Goal: Use online tool/utility: Utilize a website feature to perform a specific function

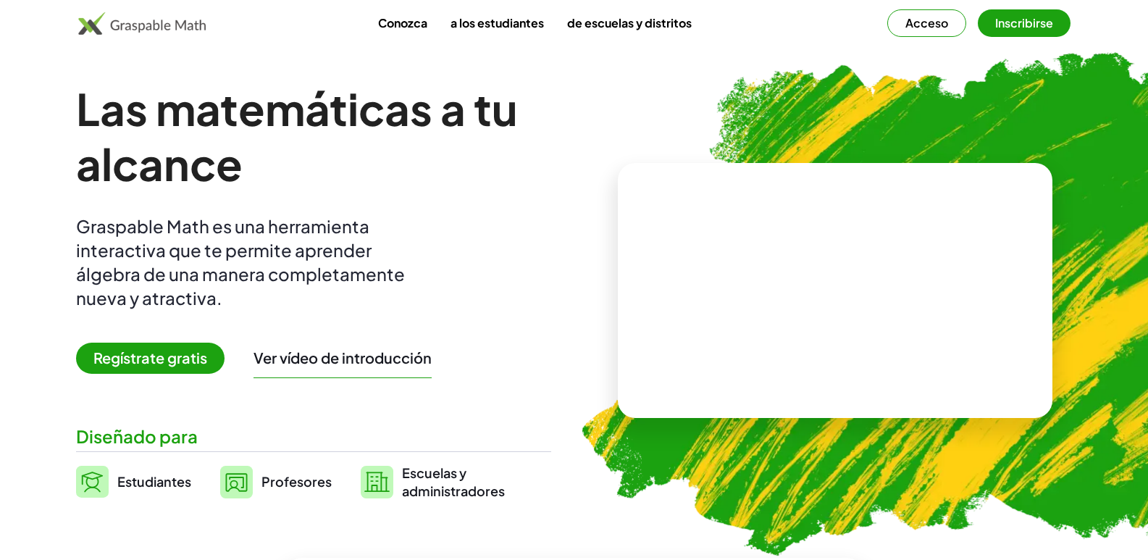
click at [450, 482] on font "administradores" at bounding box center [453, 490] width 103 height 17
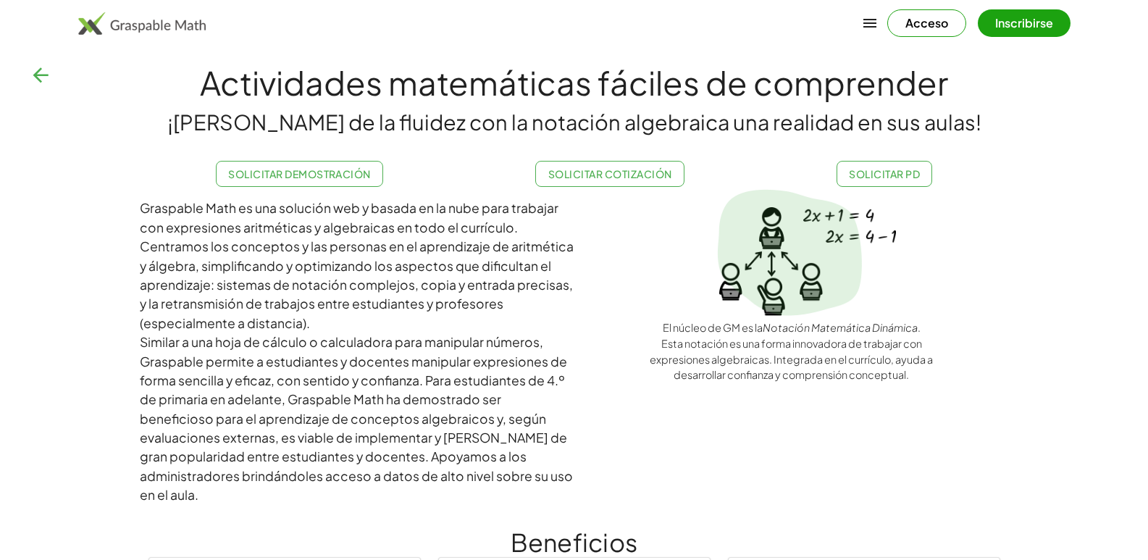
click at [966, 21] on button "Acceso" at bounding box center [926, 23] width 79 height 28
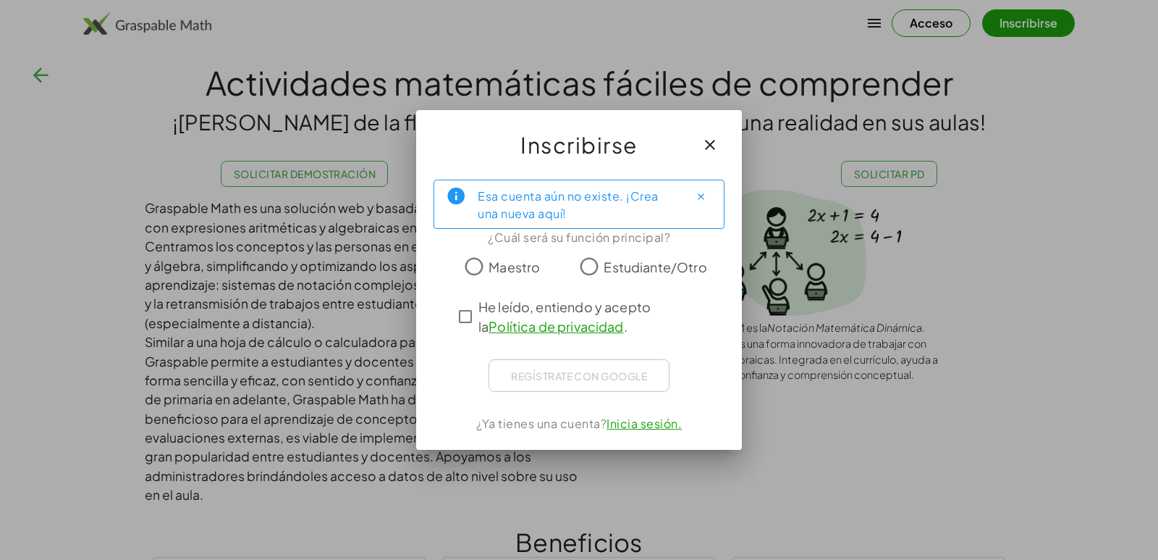
click at [517, 270] on font "Maestro" at bounding box center [514, 266] width 51 height 17
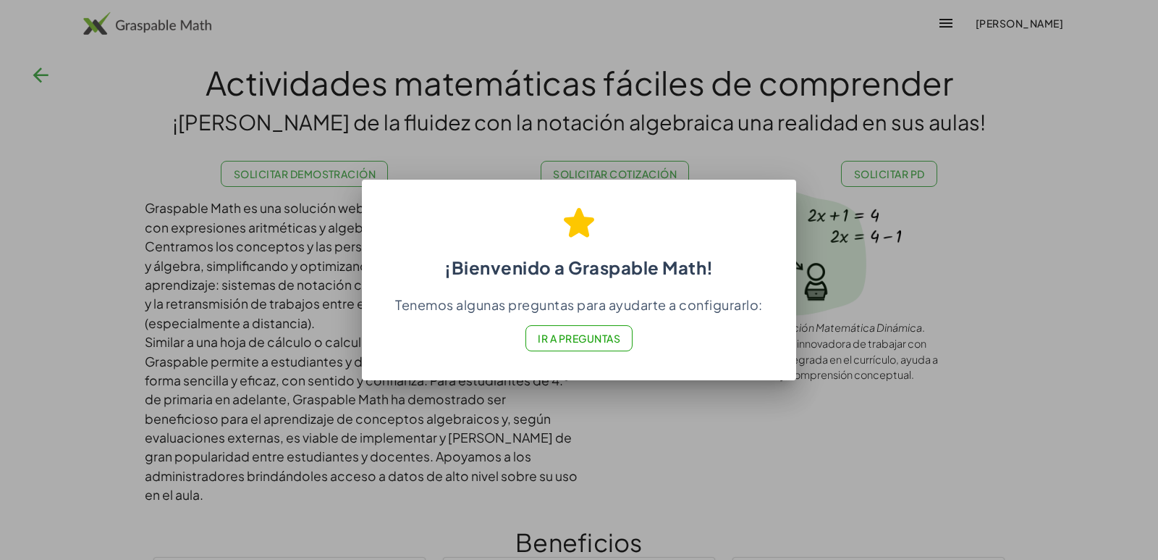
click at [603, 332] on font "Ir a Preguntas" at bounding box center [579, 338] width 83 height 13
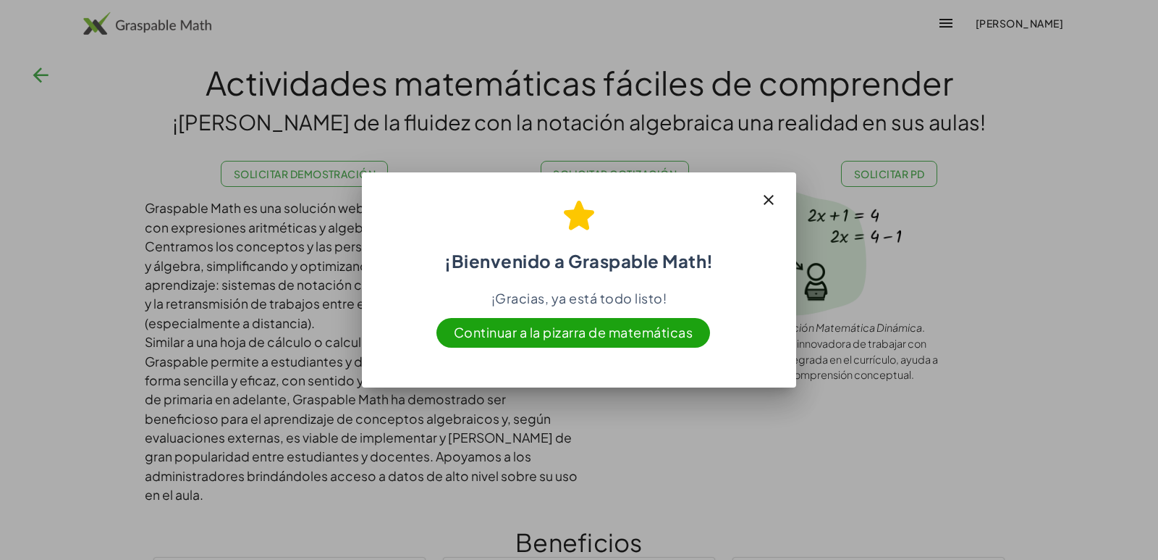
click at [647, 332] on span "Continuar a la pizarra de matemáticas" at bounding box center [574, 333] width 274 height 30
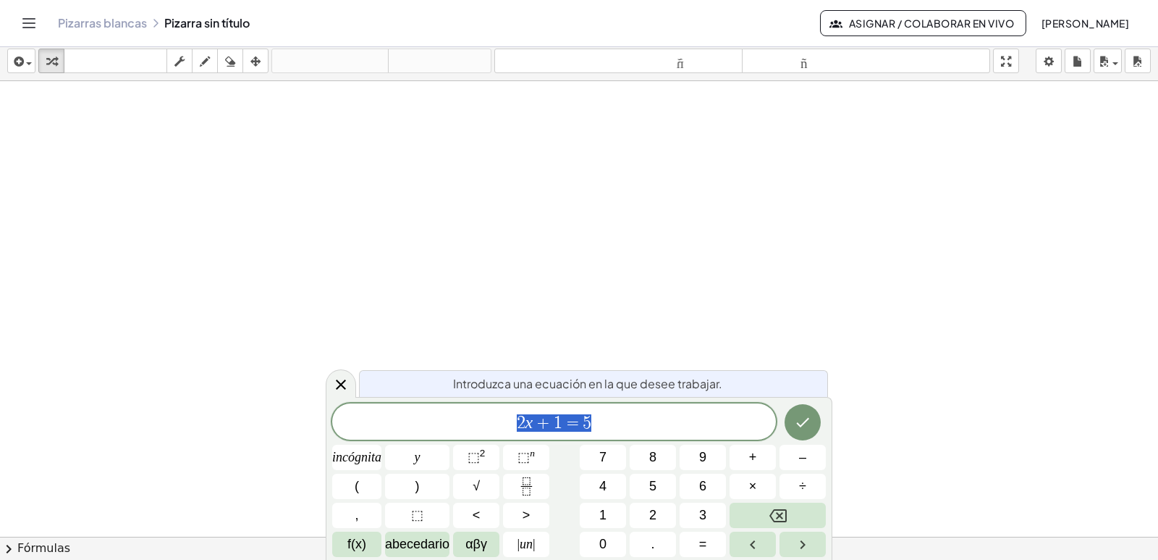
click at [649, 437] on div "2 x + 1 = 5" at bounding box center [554, 421] width 444 height 36
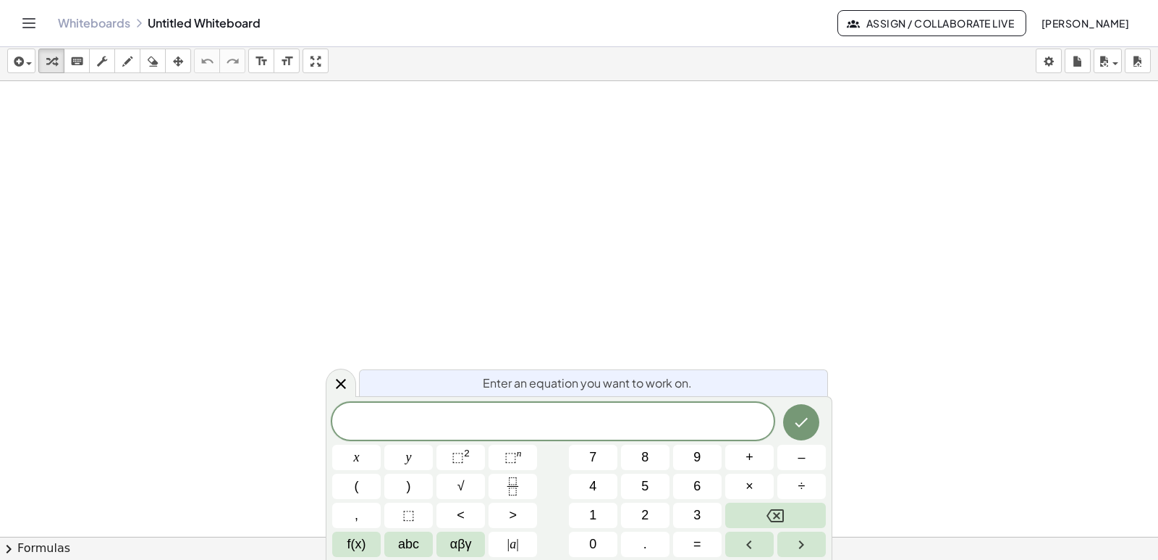
click at [859, 248] on div at bounding box center [579, 563] width 1158 height 964
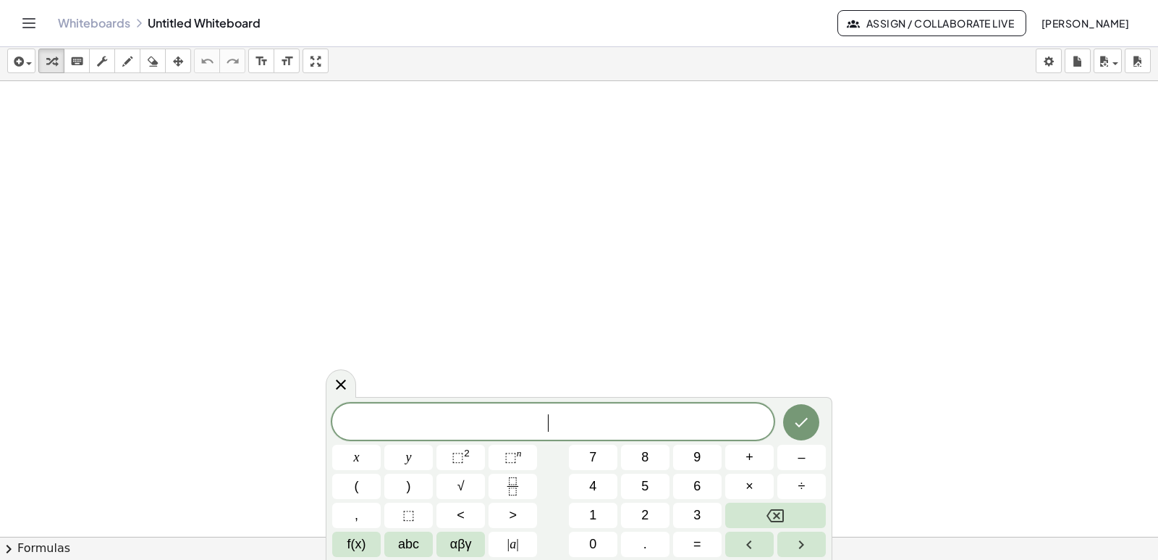
click at [1027, 11] on button "Assign / Collaborate Live" at bounding box center [932, 23] width 189 height 26
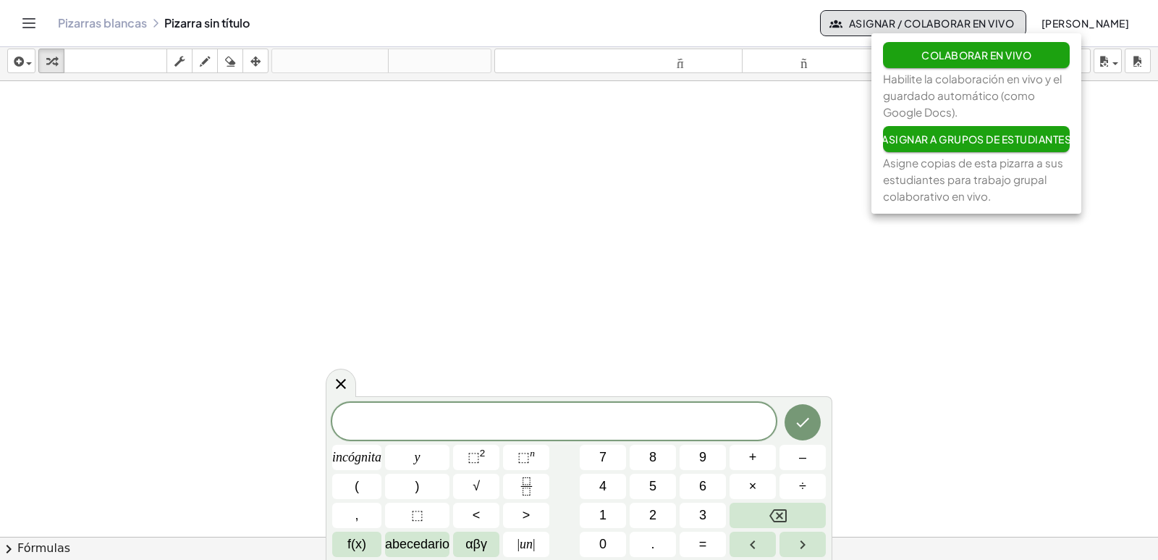
click at [990, 207] on div at bounding box center [579, 563] width 1158 height 964
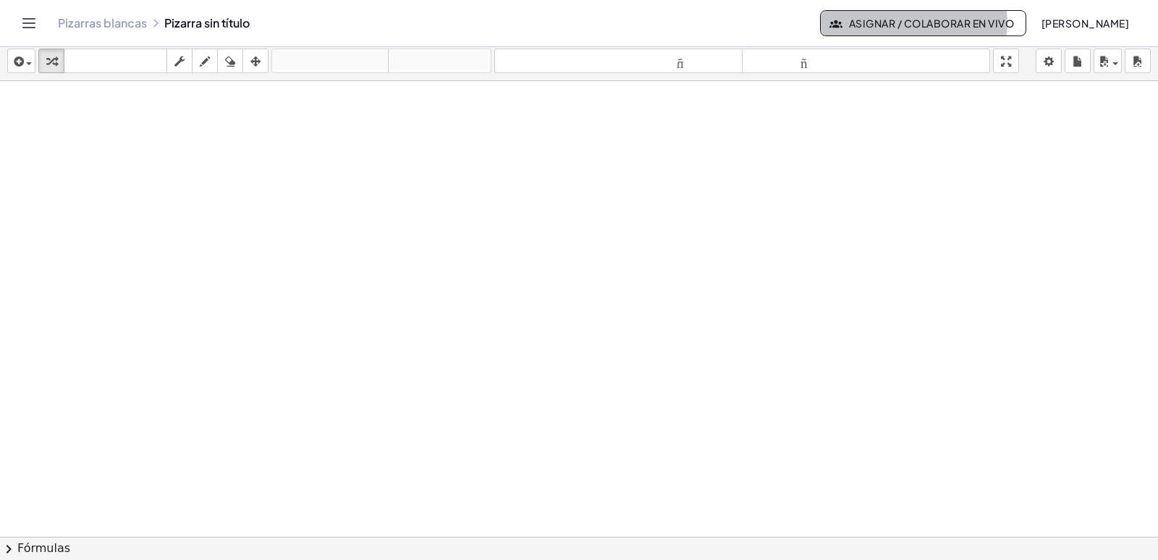
click at [980, 26] on button "Asignar / Colaborar en vivo" at bounding box center [923, 23] width 206 height 26
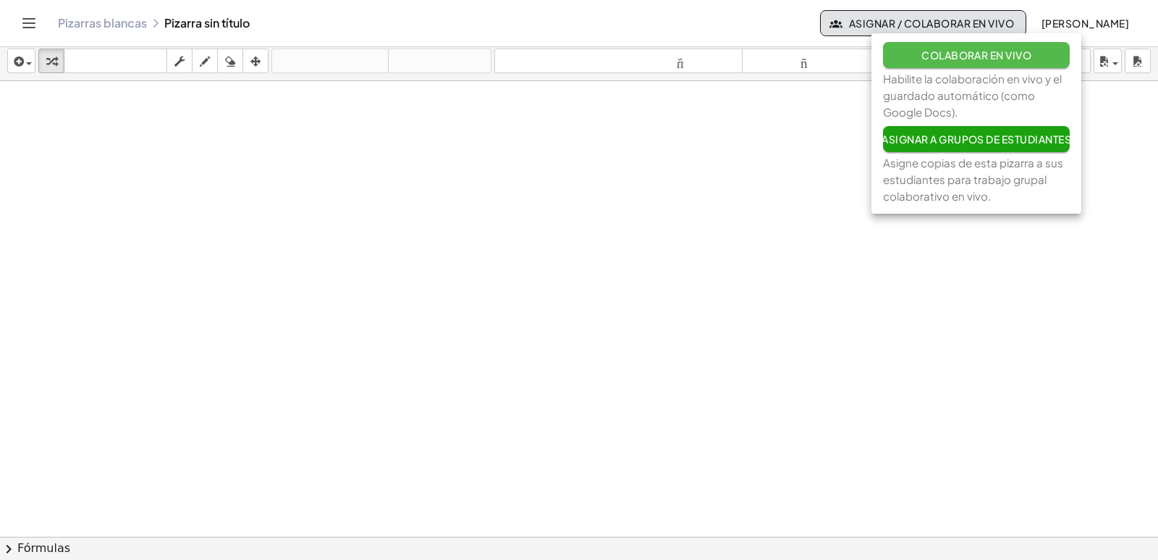
click at [1022, 48] on button "Colaborar en vivo" at bounding box center [976, 55] width 187 height 26
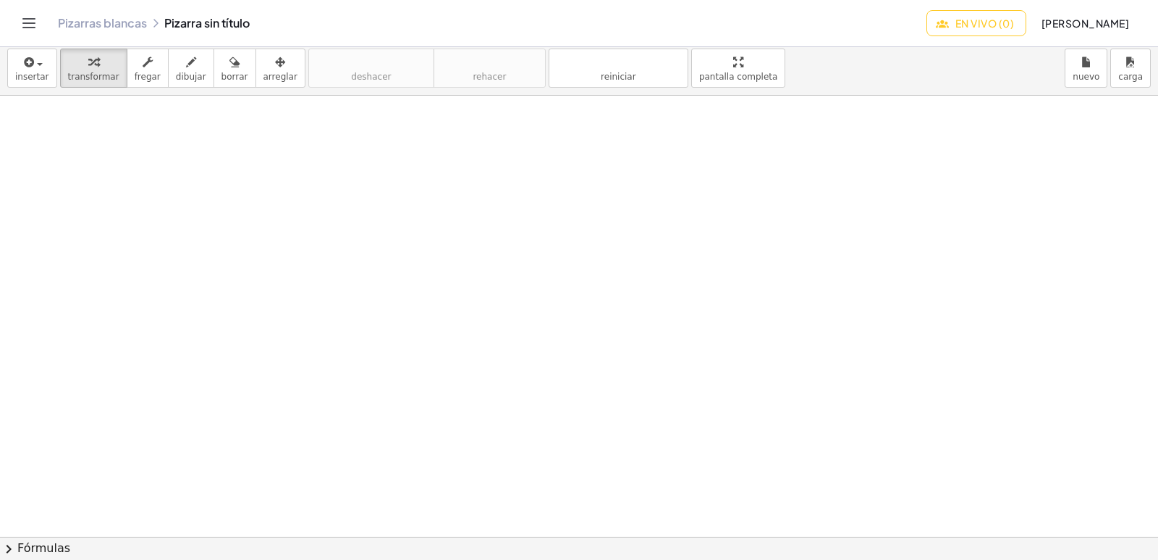
click at [1014, 22] on font "En vivo (0)" at bounding box center [985, 23] width 59 height 13
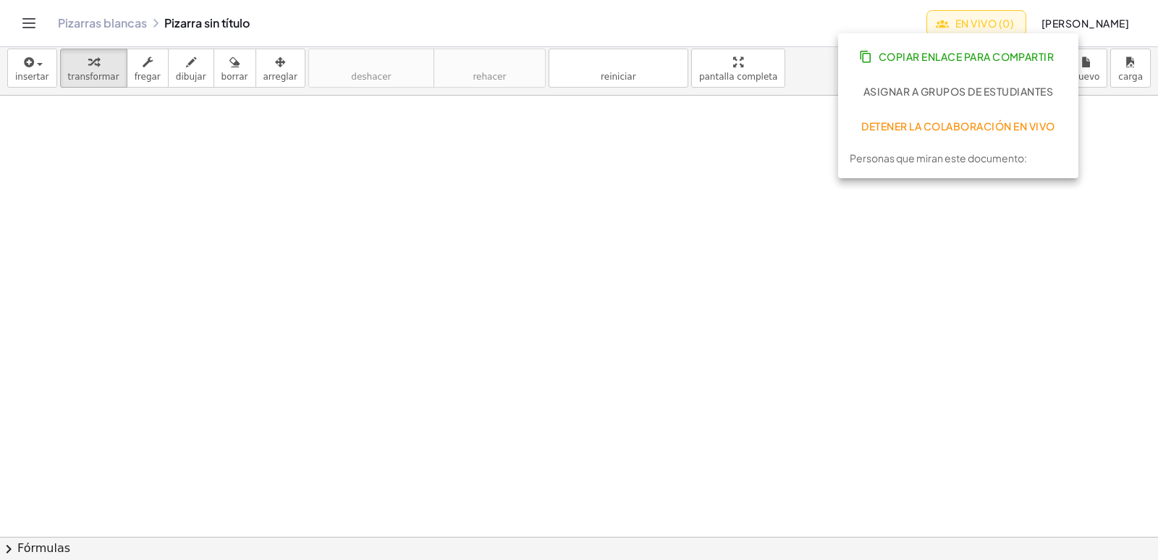
click at [951, 130] on font "Detener la colaboración en vivo" at bounding box center [958, 125] width 193 height 13
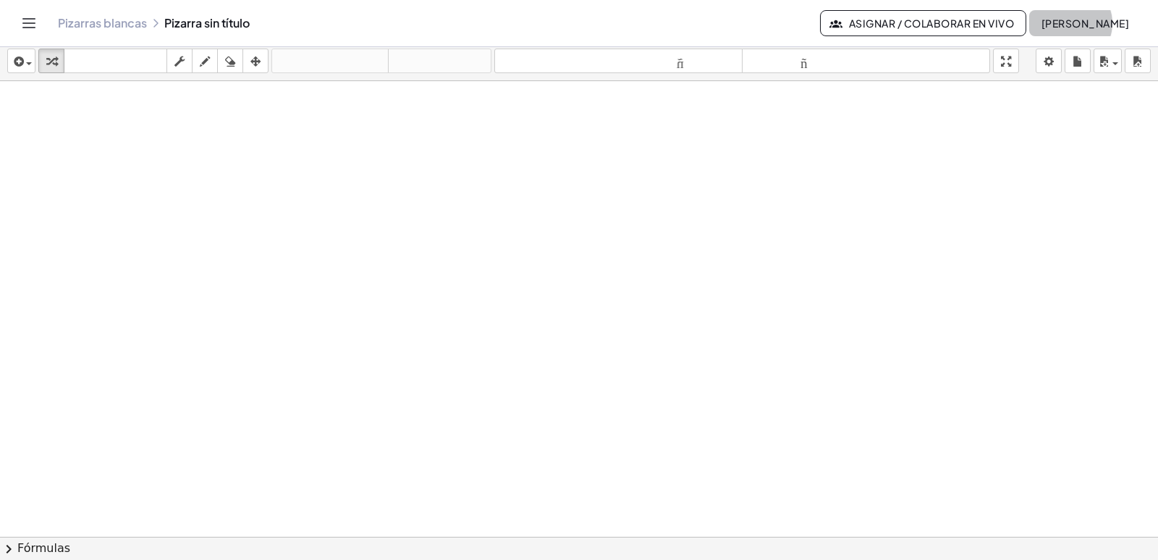
click at [1087, 20] on font "[PERSON_NAME]" at bounding box center [1086, 23] width 88 height 13
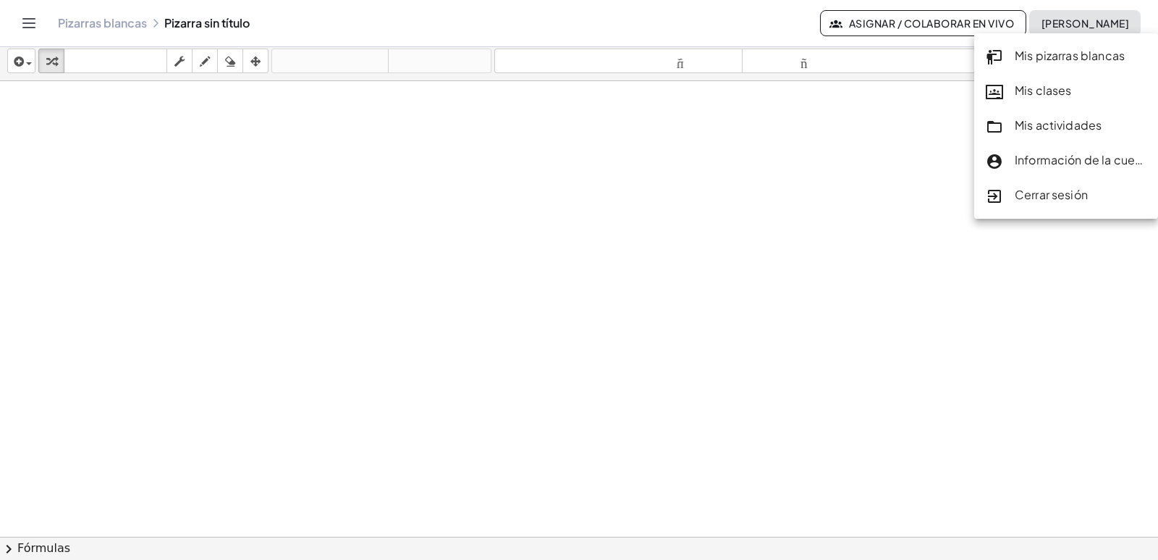
click at [1050, 135] on link "Mis actividades" at bounding box center [1066, 126] width 184 height 35
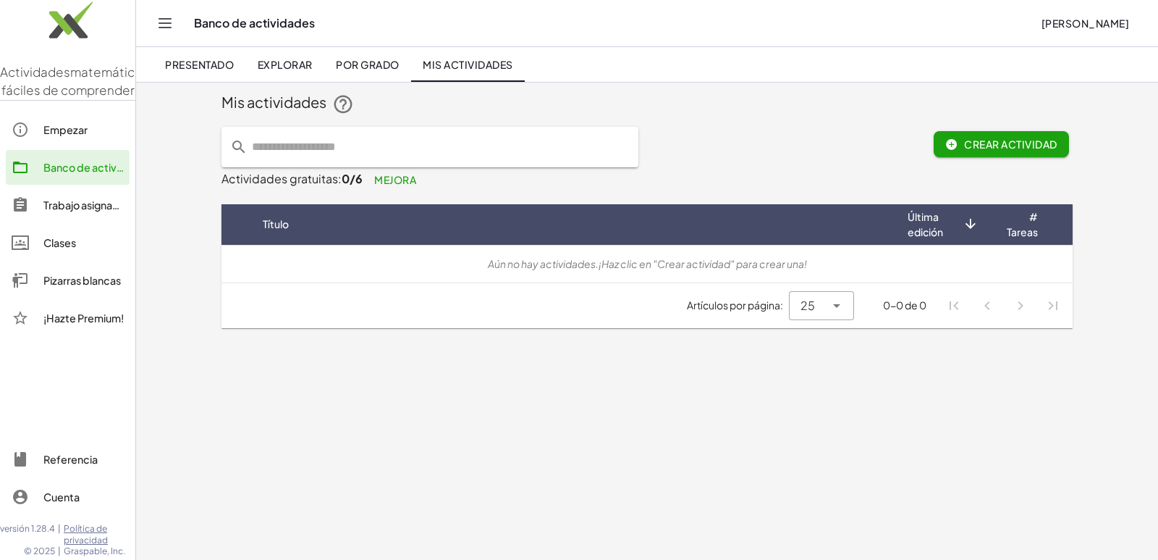
click at [190, 47] on link "Presentado" at bounding box center [199, 64] width 92 height 35
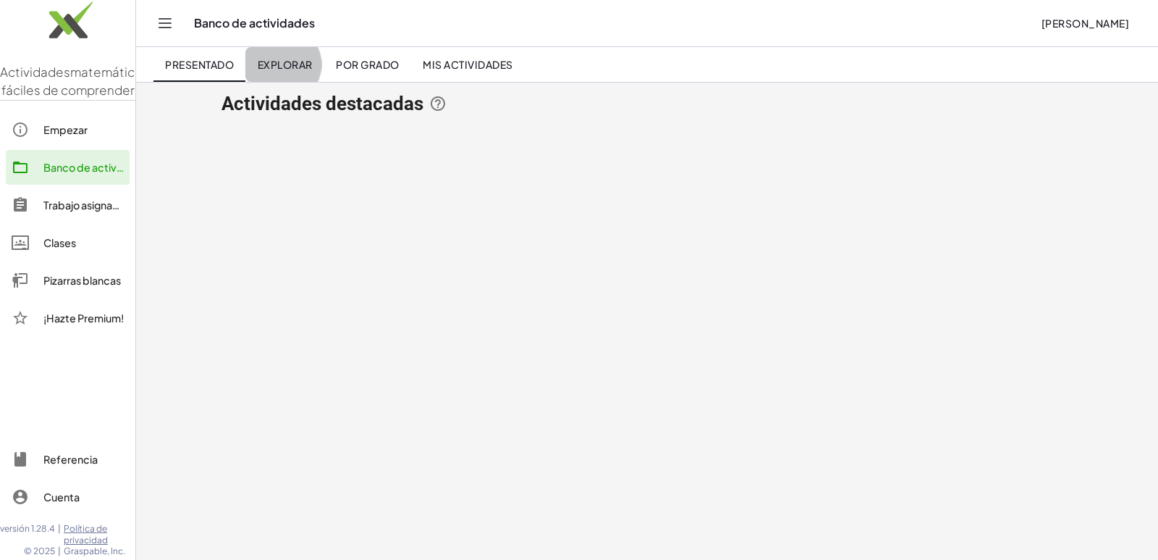
click at [258, 64] on font "Explorar" at bounding box center [285, 64] width 55 height 13
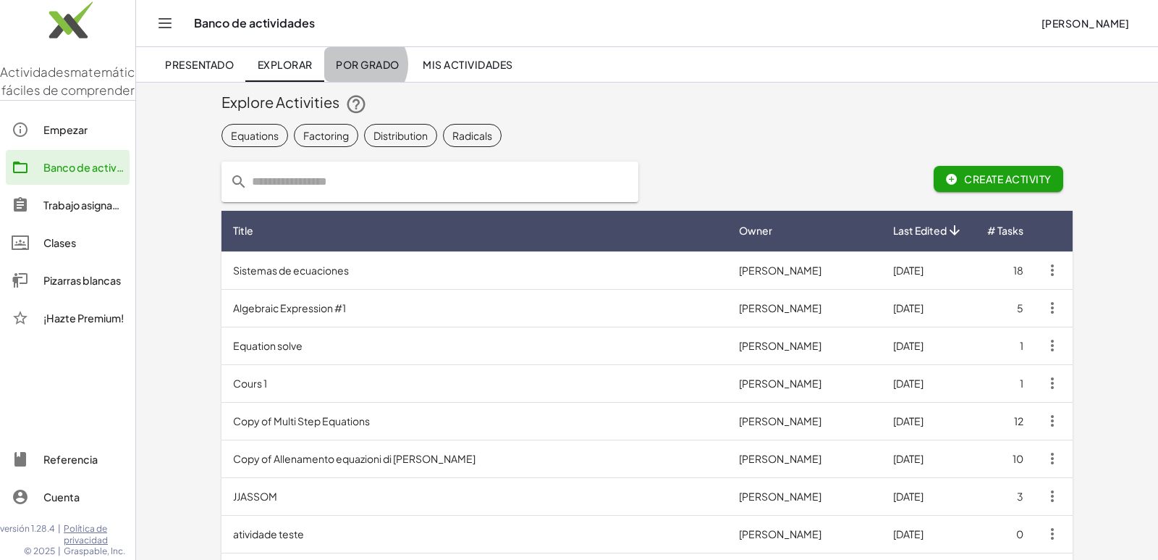
click at [324, 52] on link "Por grado" at bounding box center [367, 64] width 87 height 35
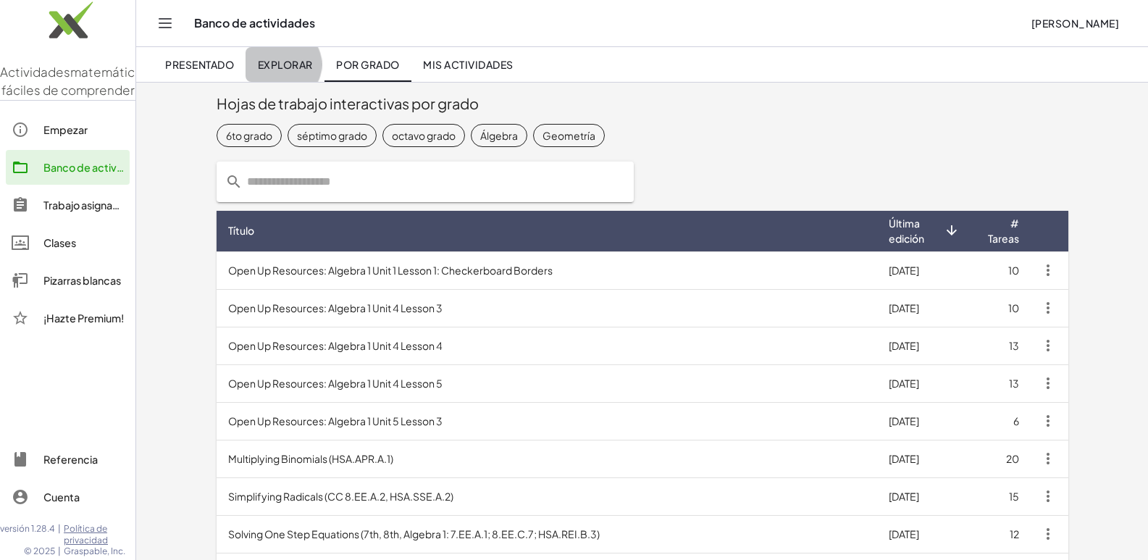
click at [258, 62] on font "Explorar" at bounding box center [285, 64] width 55 height 13
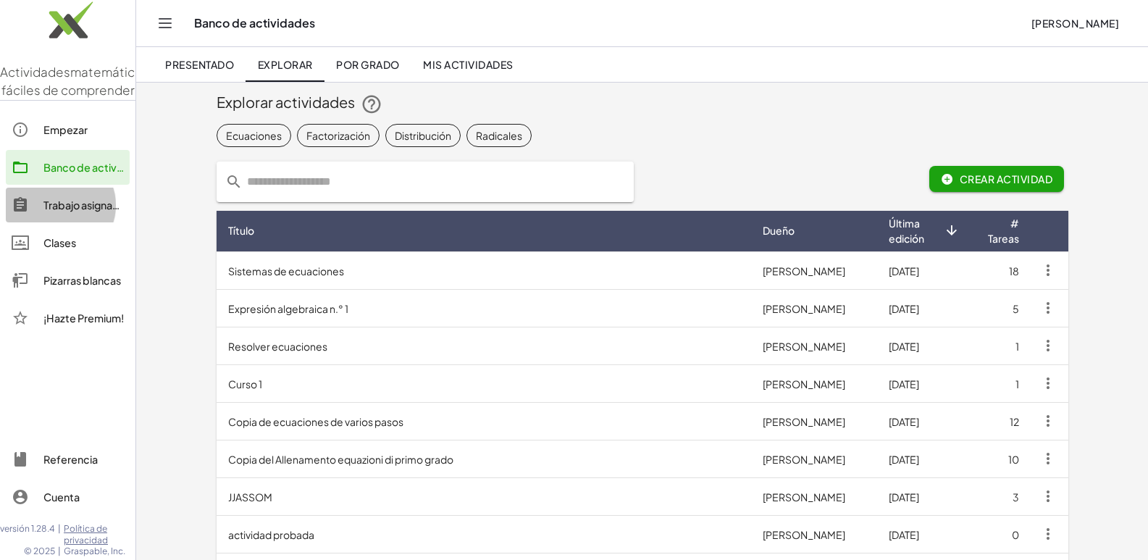
click at [79, 222] on link "Trabajo asignado" at bounding box center [68, 205] width 124 height 35
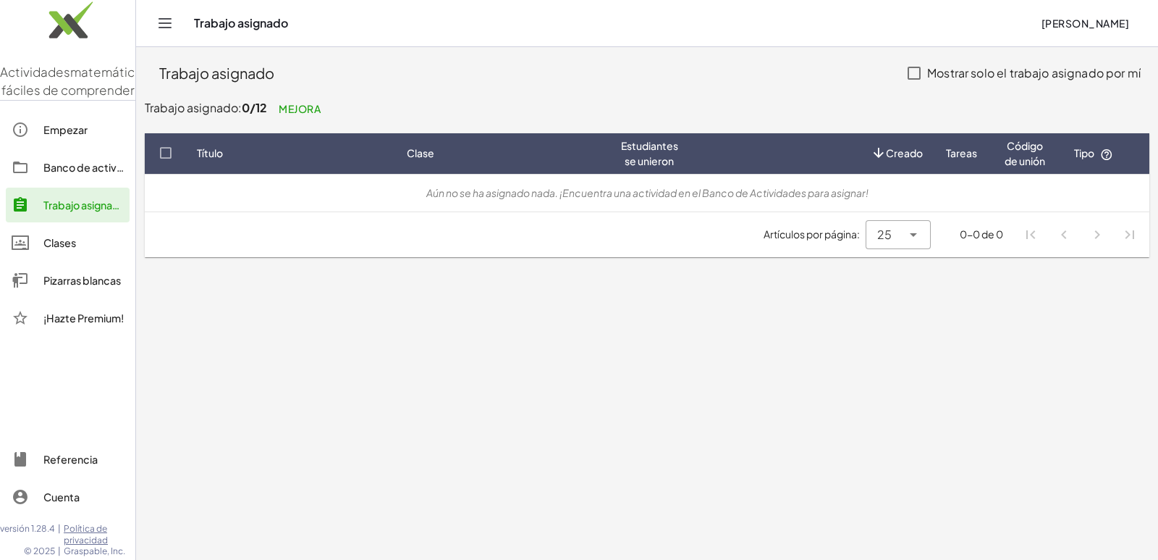
click at [68, 251] on link "Clases" at bounding box center [68, 242] width 124 height 35
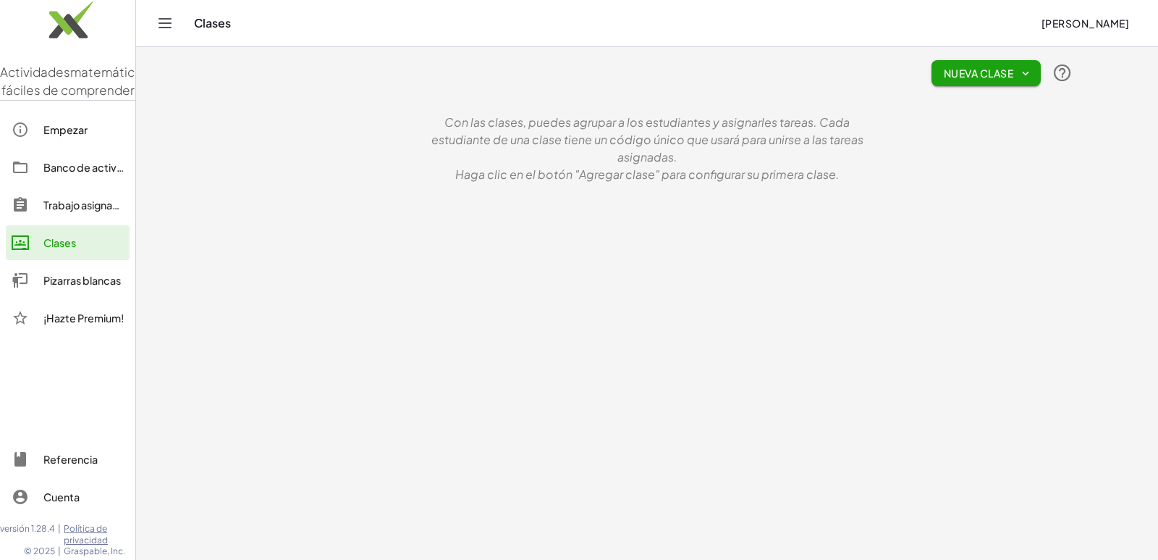
click at [75, 147] on link "Empezar" at bounding box center [68, 129] width 124 height 35
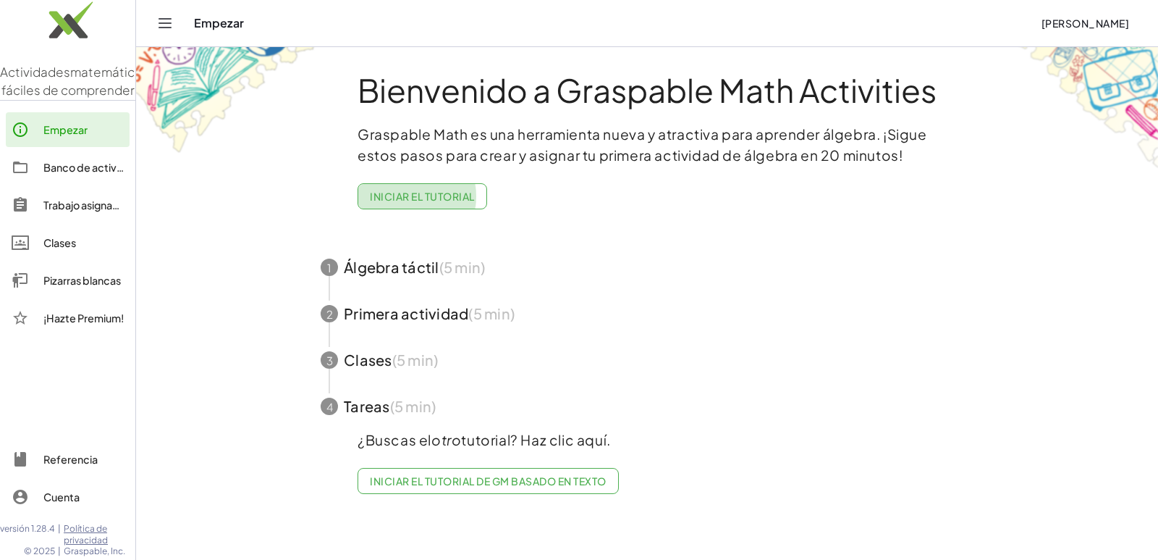
click at [417, 190] on font "Iniciar el tutorial" at bounding box center [422, 196] width 104 height 13
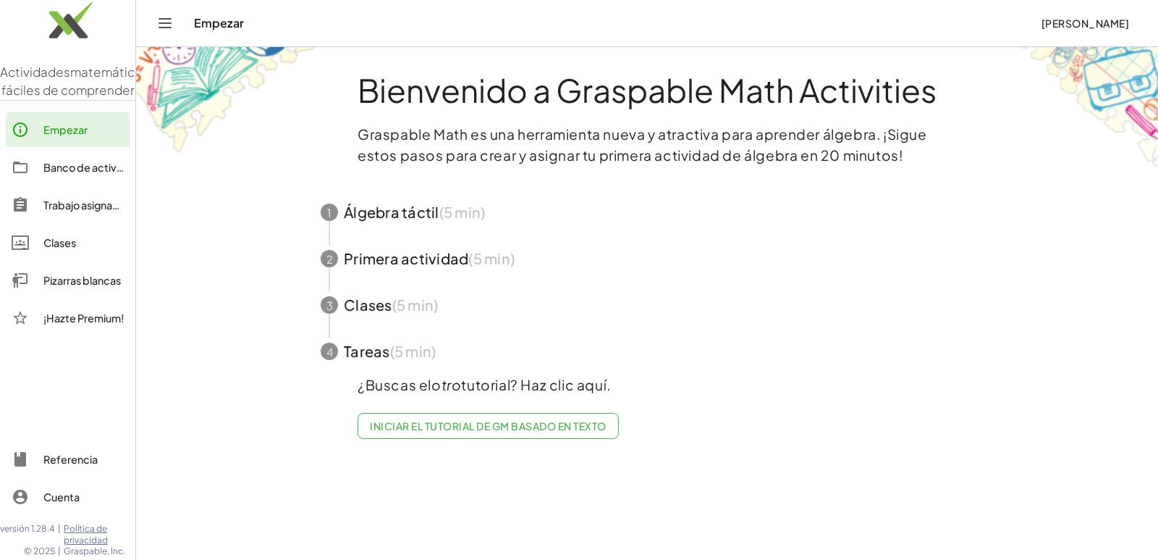
click at [414, 413] on link "Iniciar el tutorial de GM basado en texto" at bounding box center [488, 426] width 261 height 26
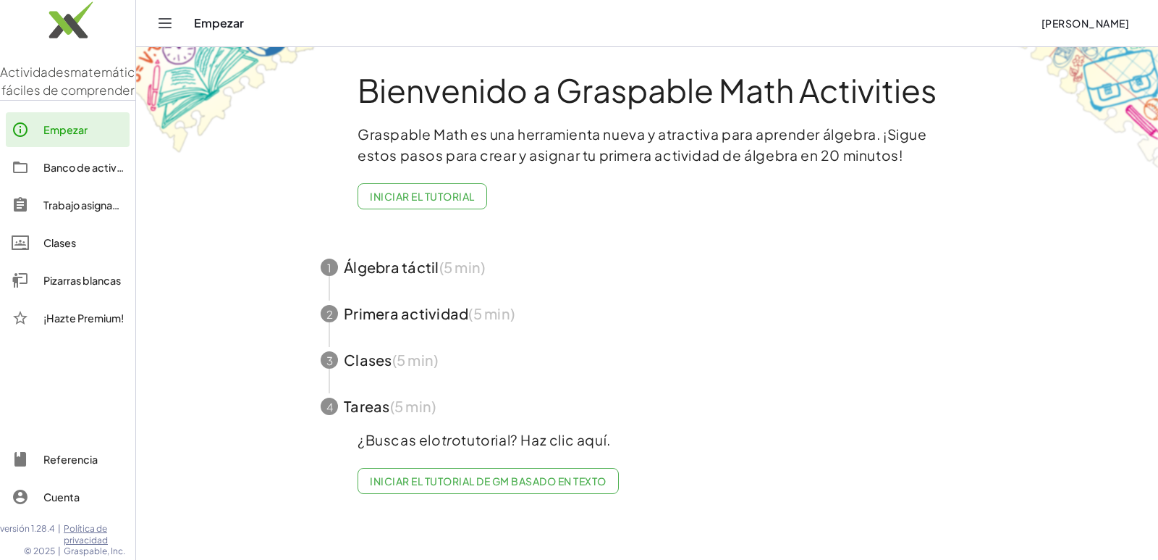
click at [62, 298] on link "Pizarras blancas" at bounding box center [68, 280] width 124 height 35
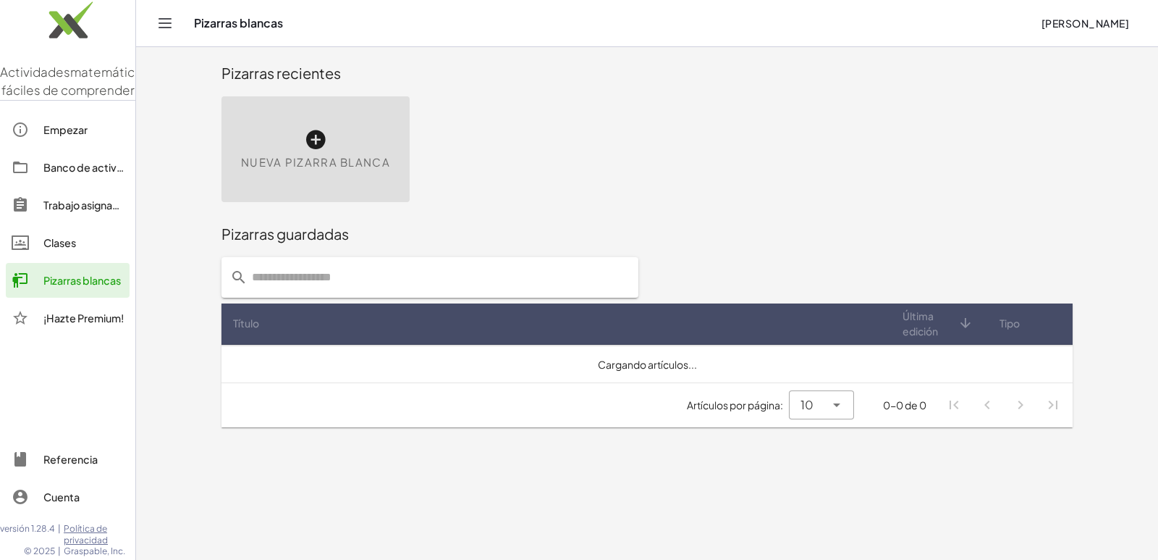
click at [276, 130] on div "Nueva pizarra blanca" at bounding box center [316, 149] width 188 height 106
click at [293, 131] on div "Nueva pizarra blanca" at bounding box center [316, 149] width 188 height 106
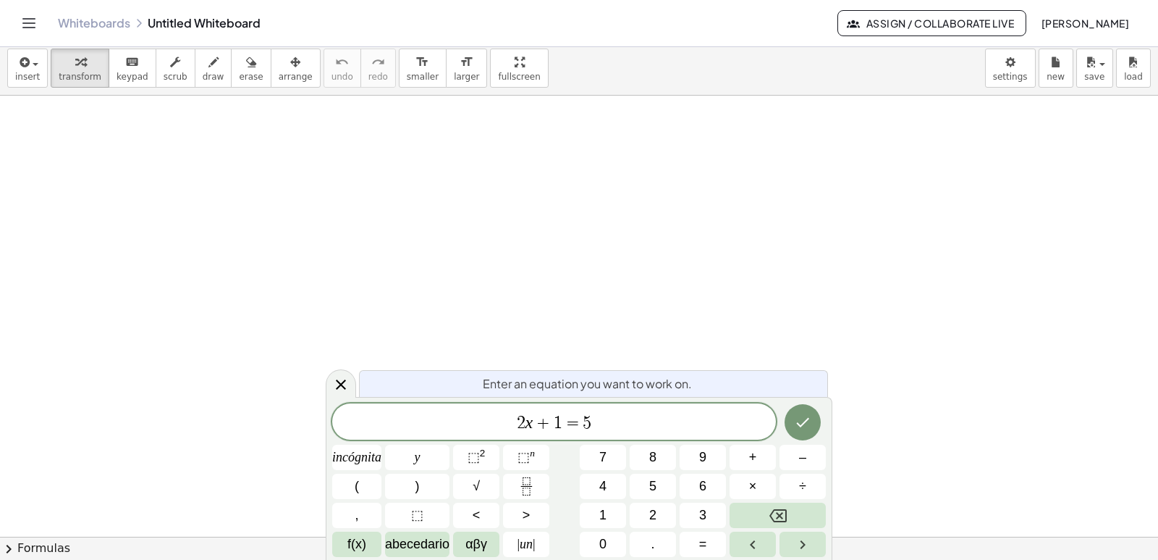
click at [304, 135] on div at bounding box center [579, 537] width 1158 height 882
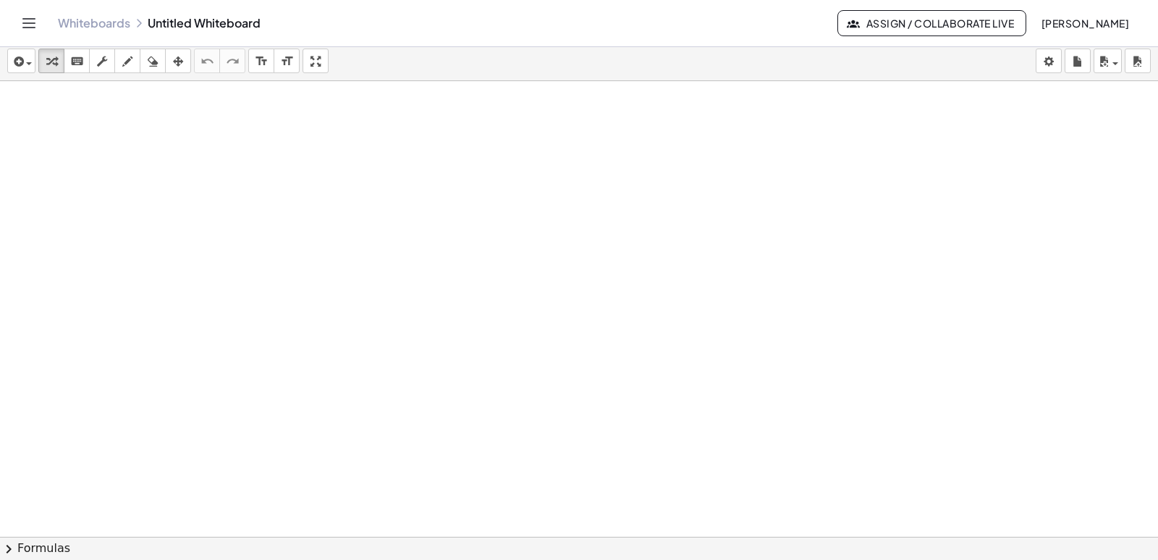
click at [909, 181] on div at bounding box center [579, 536] width 1158 height 911
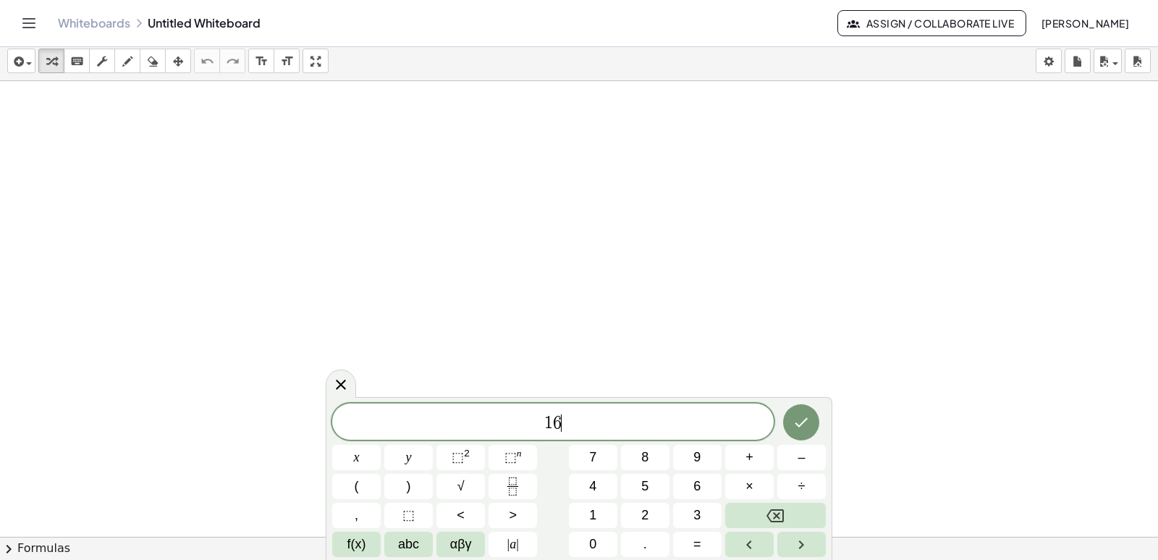
scroll to position [72, 0]
click at [514, 473] on button "Fraction" at bounding box center [513, 485] width 49 height 25
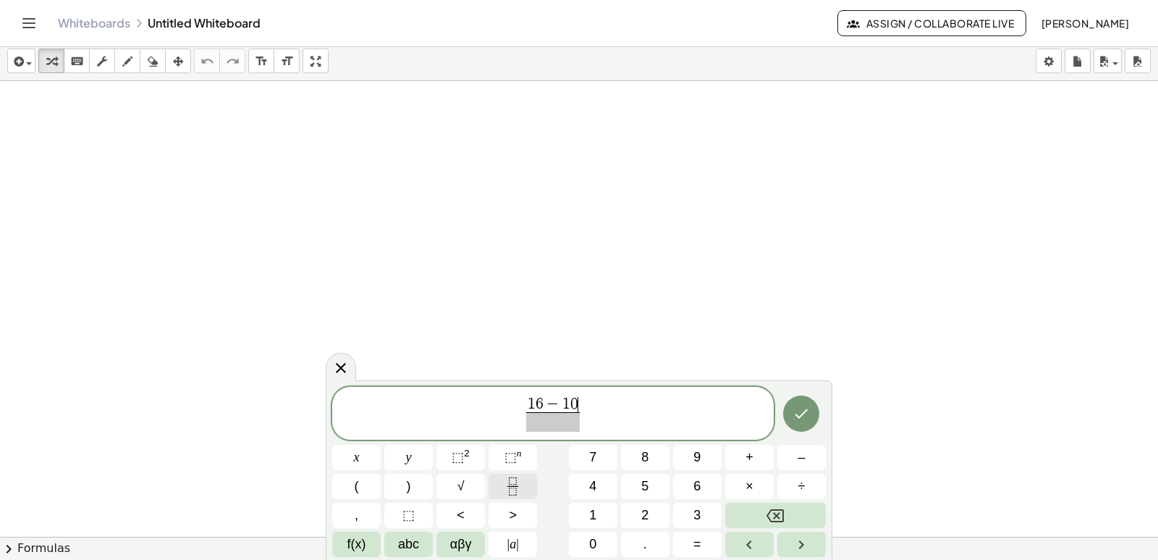
click at [512, 479] on icon "Fraction" at bounding box center [513, 486] width 18 height 18
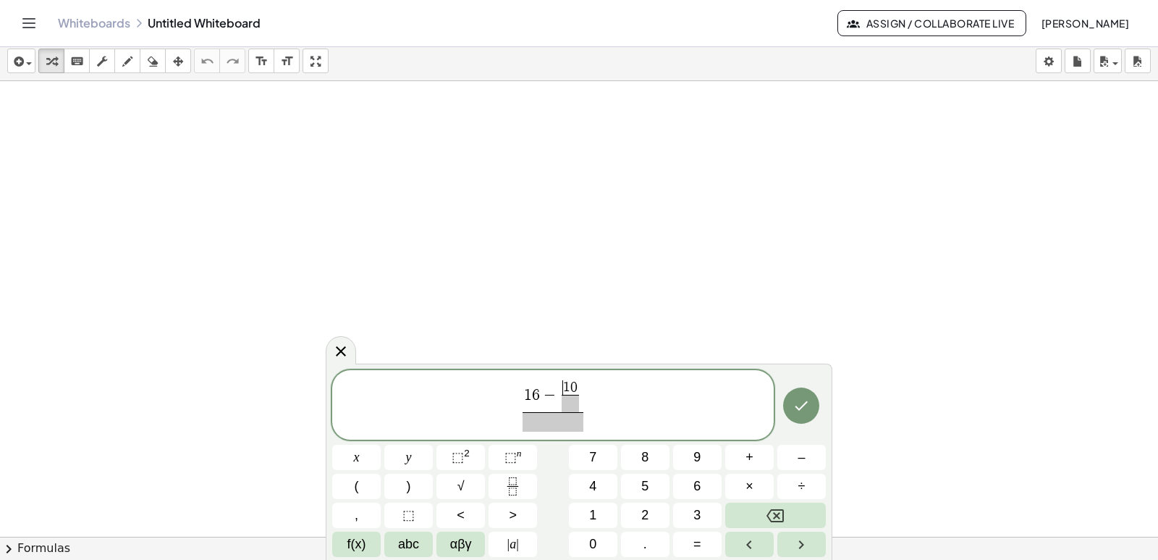
click at [560, 394] on span "​ 1 0 ​" at bounding box center [570, 396] width 23 height 32
click at [559, 394] on span "​ 1 0 ​" at bounding box center [570, 396] width 23 height 32
click at [587, 387] on span "1 0 ​" at bounding box center [578, 396] width 23 height 32
click at [584, 387] on span "1 0" at bounding box center [578, 387] width 17 height 14
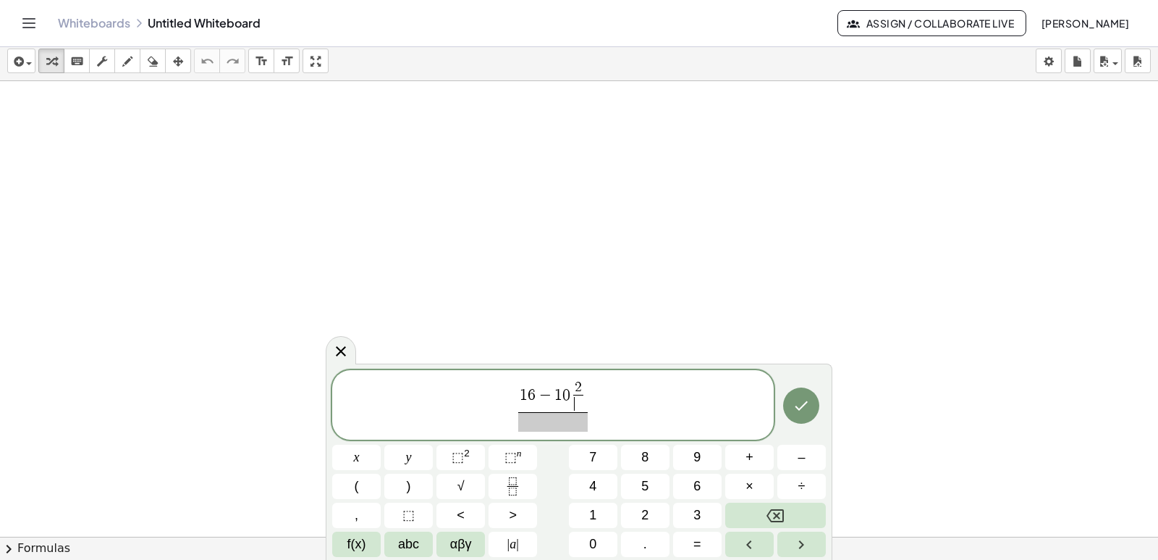
click at [582, 405] on span "​" at bounding box center [578, 403] width 10 height 17
click at [534, 421] on span at bounding box center [553, 422] width 70 height 20
click at [502, 490] on button "Fraction" at bounding box center [513, 485] width 49 height 25
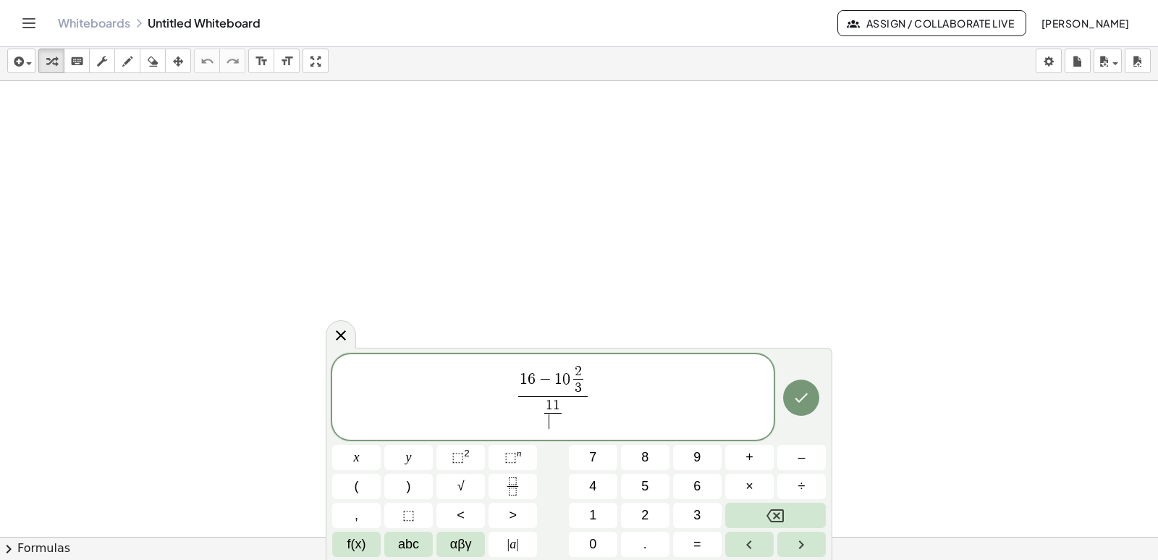
click at [545, 409] on span "1 1" at bounding box center [552, 405] width 17 height 14
click at [539, 414] on span "​ 1 1 ​" at bounding box center [553, 413] width 70 height 35
click at [566, 404] on span "1" at bounding box center [564, 405] width 7 height 14
click at [563, 425] on span at bounding box center [561, 421] width 10 height 17
click at [572, 410] on span "1 1 5 6 ​ ​" at bounding box center [553, 413] width 70 height 35
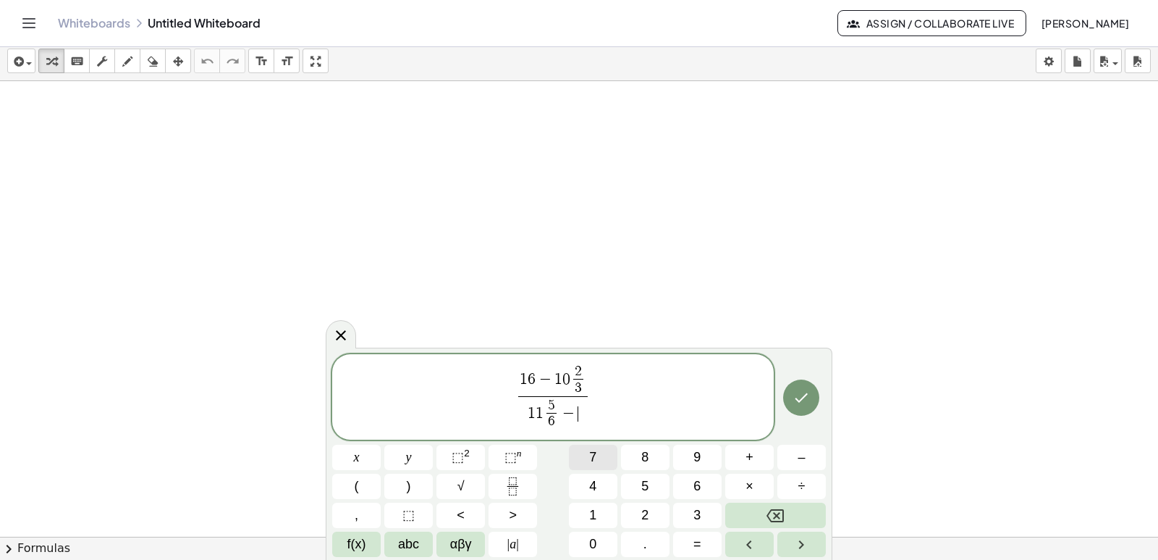
click at [592, 445] on button "7" at bounding box center [593, 457] width 49 height 25
click at [513, 493] on icon "Fraction" at bounding box center [513, 486] width 18 height 18
click at [571, 413] on span "7 ​" at bounding box center [578, 414] width 16 height 32
click at [584, 425] on span at bounding box center [582, 421] width 10 height 17
click at [797, 400] on icon "Done" at bounding box center [801, 397] width 17 height 17
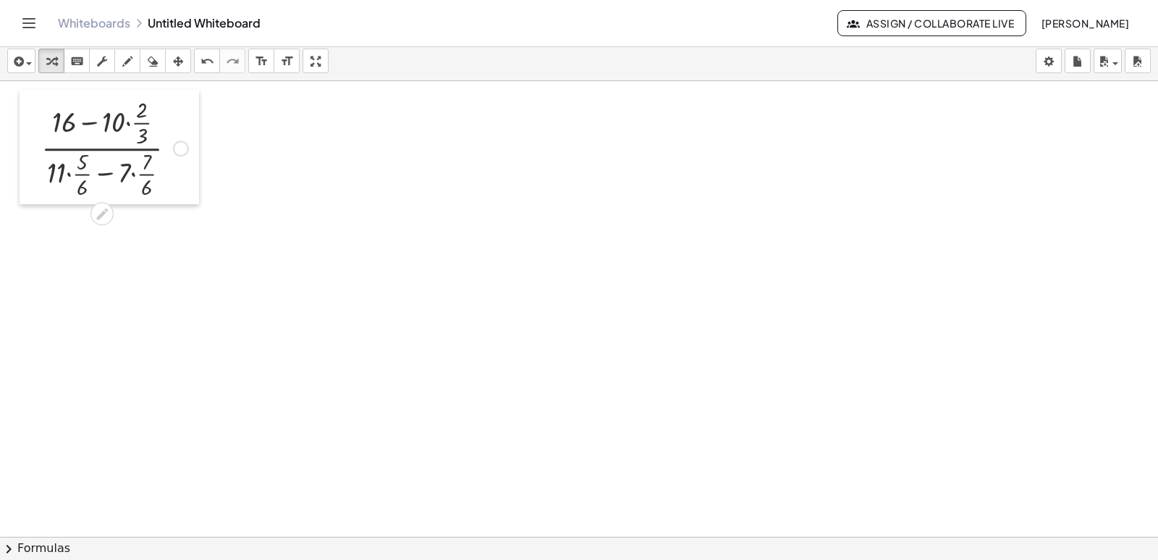
drag, startPoint x: 926, startPoint y: 150, endPoint x: 40, endPoint y: 133, distance: 886.3
click at [39, 133] on div at bounding box center [31, 147] width 22 height 114
click at [175, 103] on div at bounding box center [116, 149] width 161 height 107
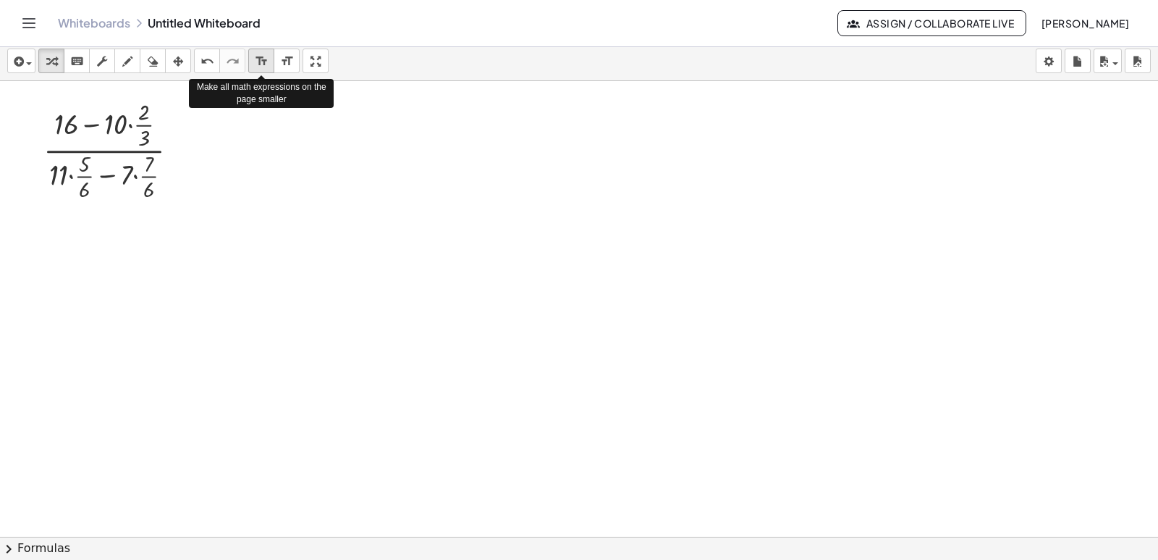
click at [271, 57] on div "format_size" at bounding box center [261, 60] width 19 height 17
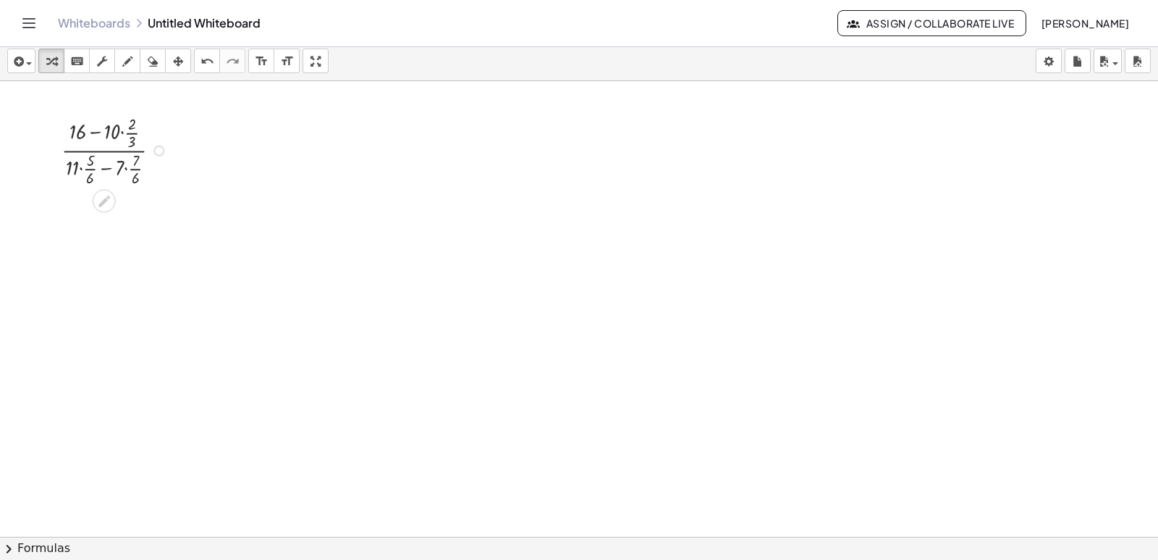
click at [165, 127] on div at bounding box center [116, 149] width 125 height 77
drag, startPoint x: 130, startPoint y: 140, endPoint x: 131, endPoint y: 124, distance: 16.7
click at [131, 124] on div at bounding box center [116, 149] width 125 height 77
click at [156, 148] on div at bounding box center [158, 151] width 11 height 11
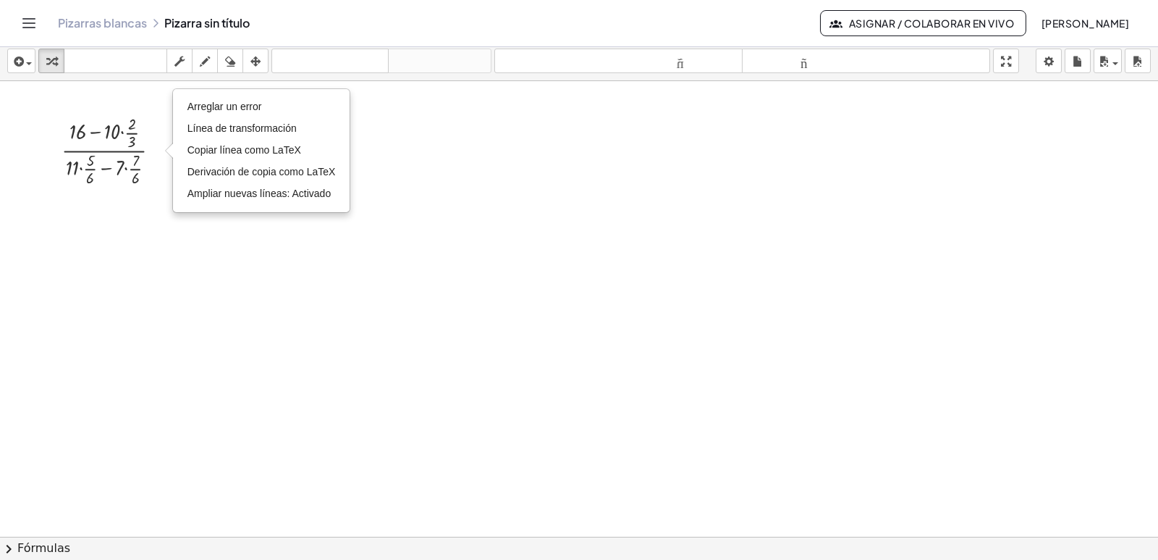
drag, startPoint x: 142, startPoint y: 98, endPoint x: 139, endPoint y: 80, distance: 17.6
click at [142, 98] on div at bounding box center [579, 464] width 1158 height 911
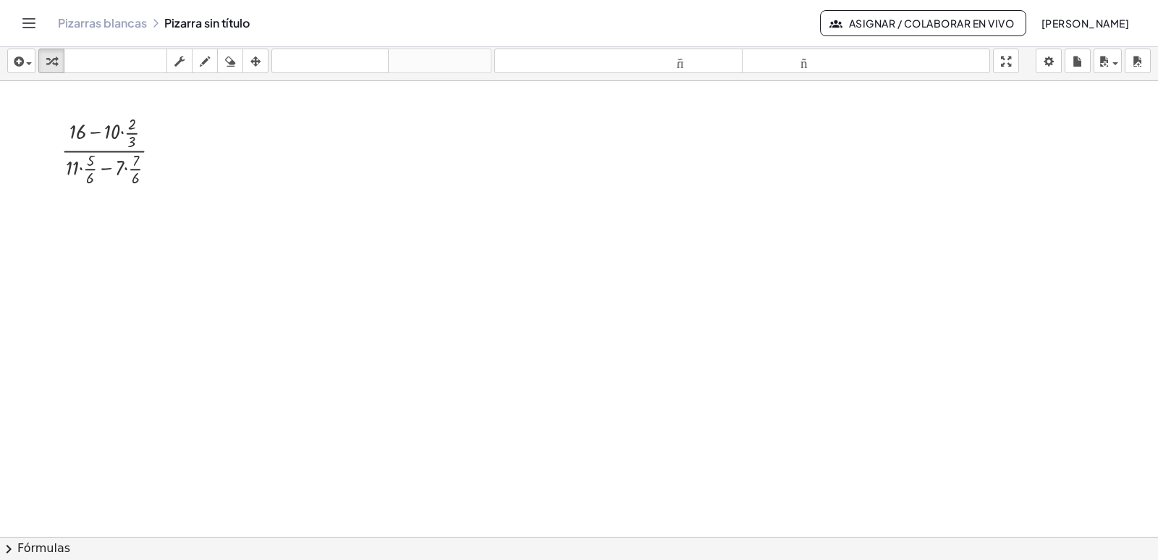
click at [156, 21] on div "Pizarras blancas Pizarra sin título" at bounding box center [439, 23] width 762 height 14
click at [1085, 20] on font "[PERSON_NAME]" at bounding box center [1086, 23] width 88 height 13
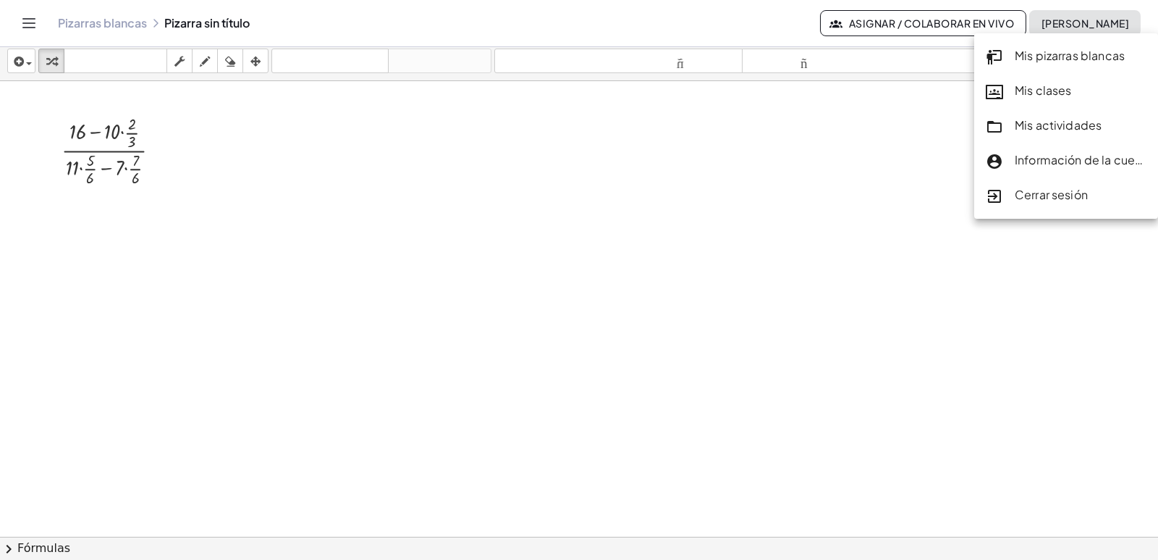
click at [1146, 250] on div at bounding box center [579, 464] width 1158 height 911
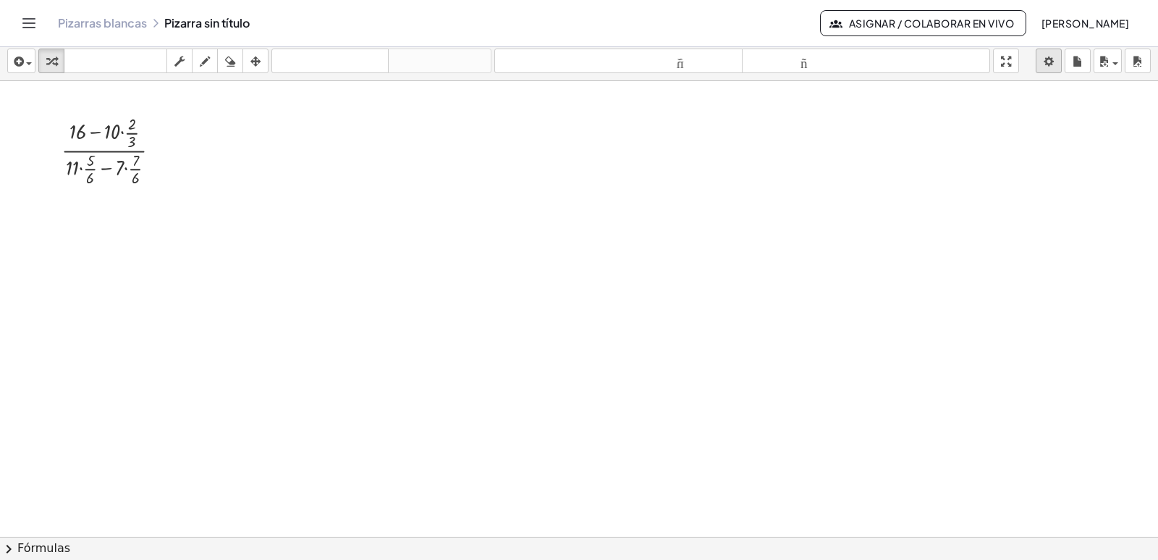
click at [1049, 63] on body "Actividades matemáticas fáciles de comprender Empezar Banco de actividades Trab…" at bounding box center [579, 280] width 1158 height 560
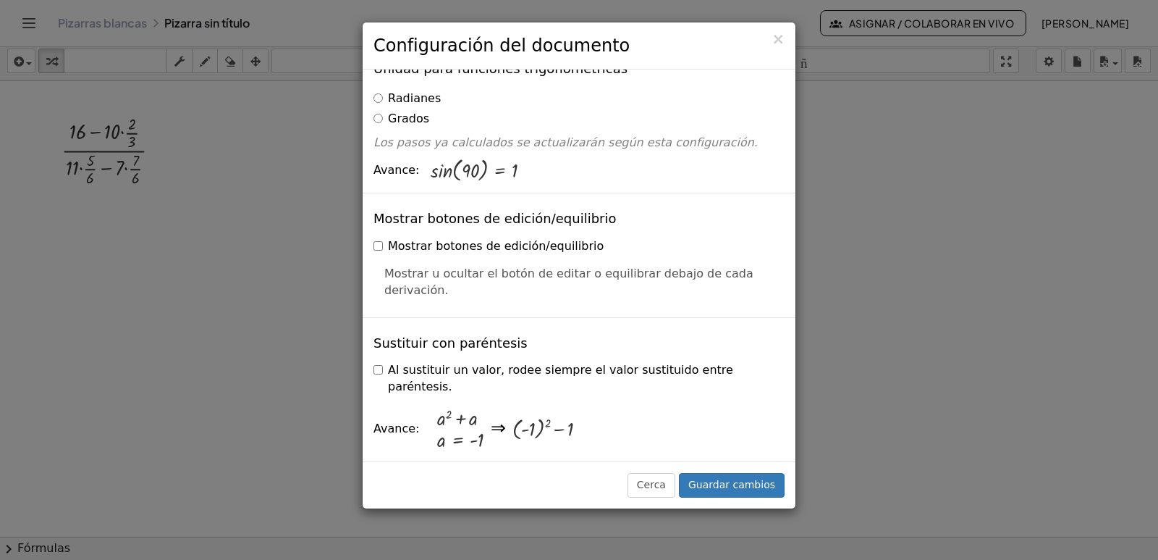
scroll to position [108, 0]
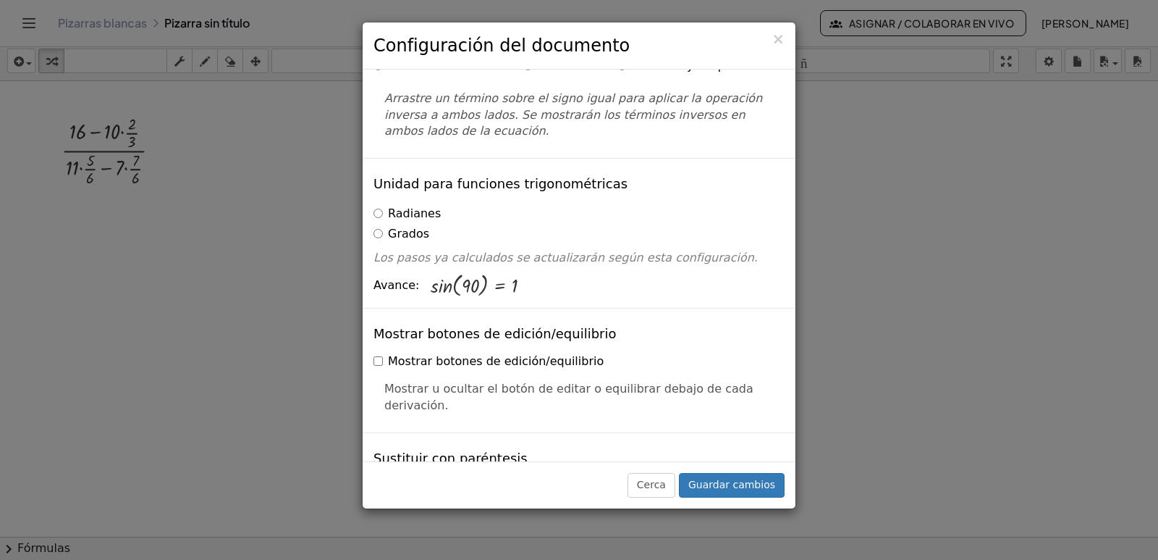
drag, startPoint x: 392, startPoint y: 185, endPoint x: 392, endPoint y: 197, distance: 11.6
click at [392, 206] on font "Radianes" at bounding box center [414, 213] width 53 height 14
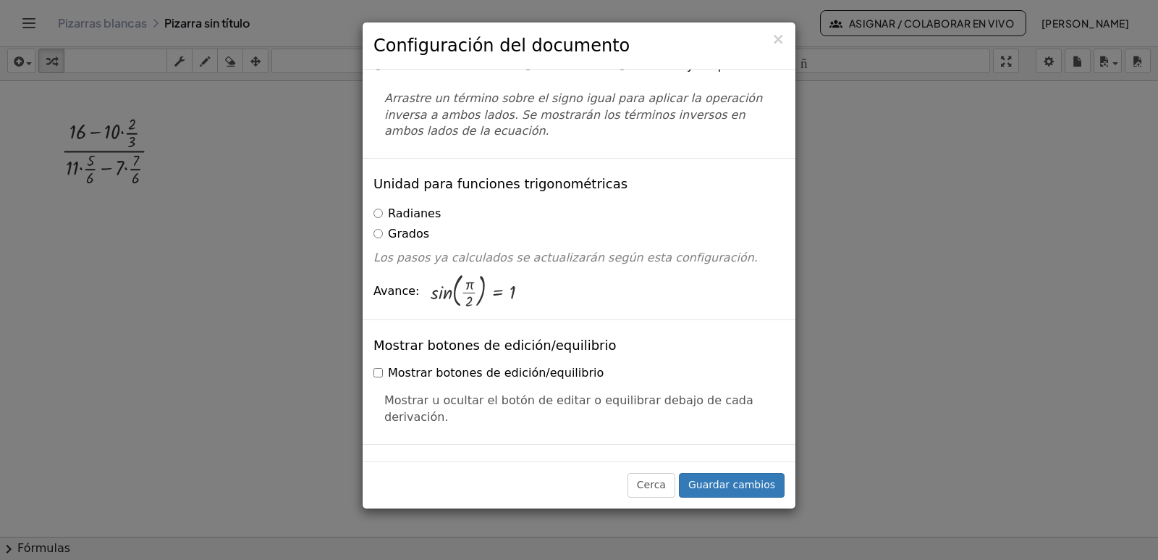
click at [392, 227] on font "Grados" at bounding box center [408, 234] width 41 height 14
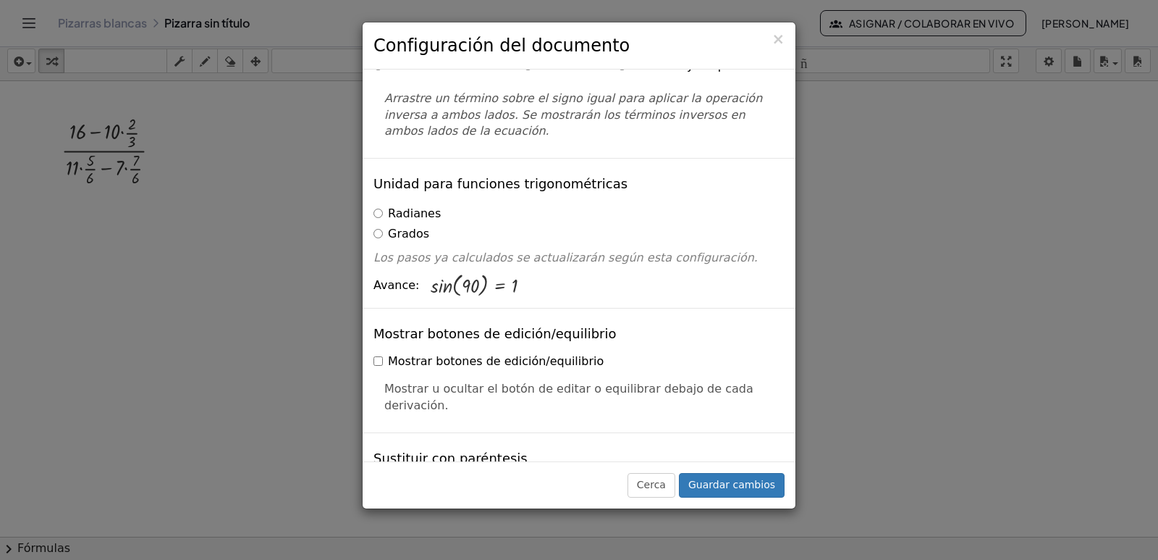
click at [392, 206] on font "Radianes" at bounding box center [414, 213] width 53 height 14
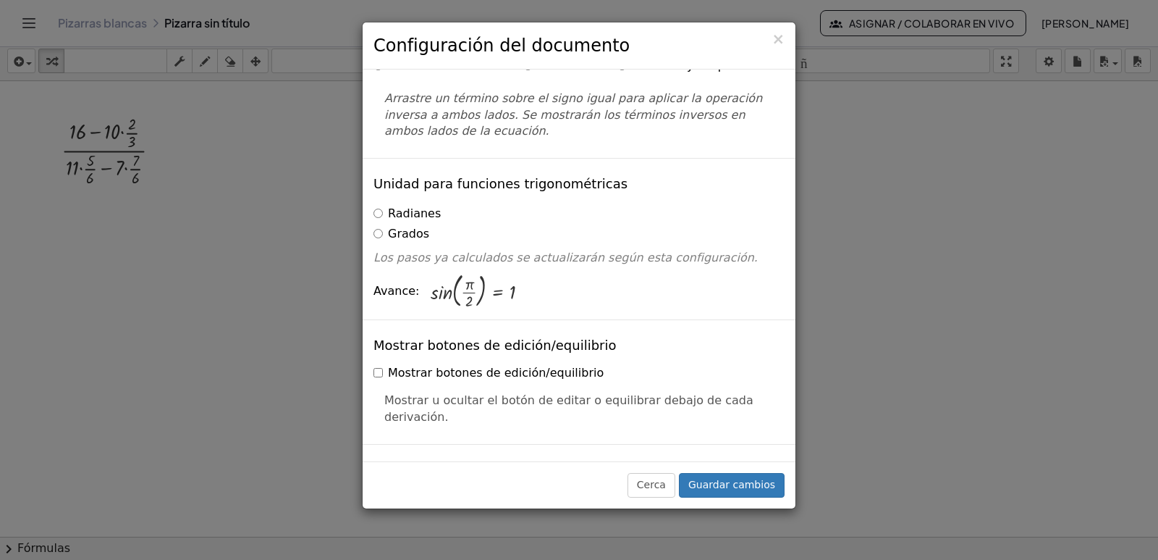
click at [392, 227] on font "Grados" at bounding box center [408, 234] width 41 height 14
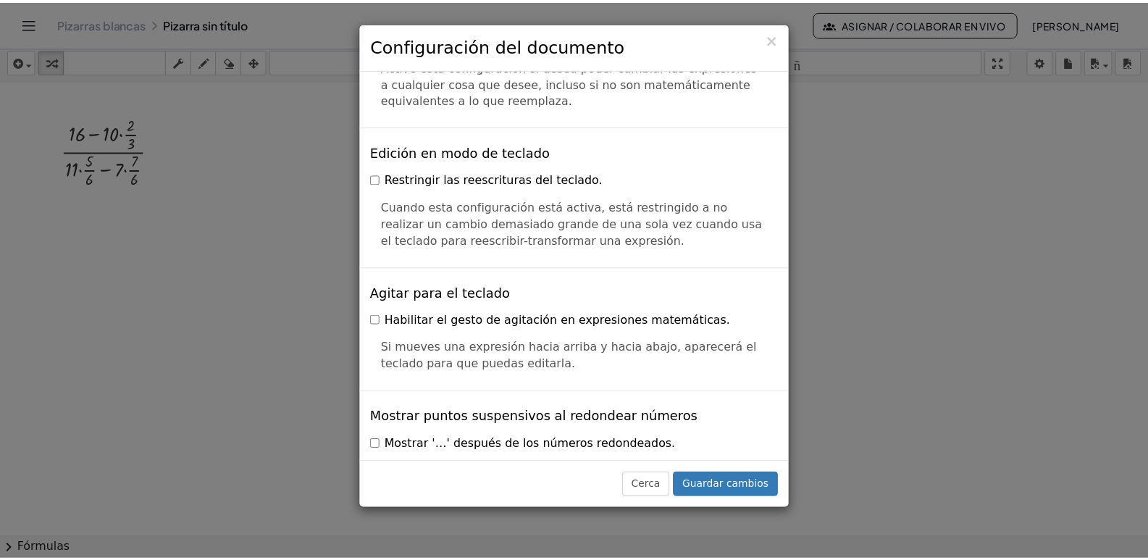
scroll to position [3272, 0]
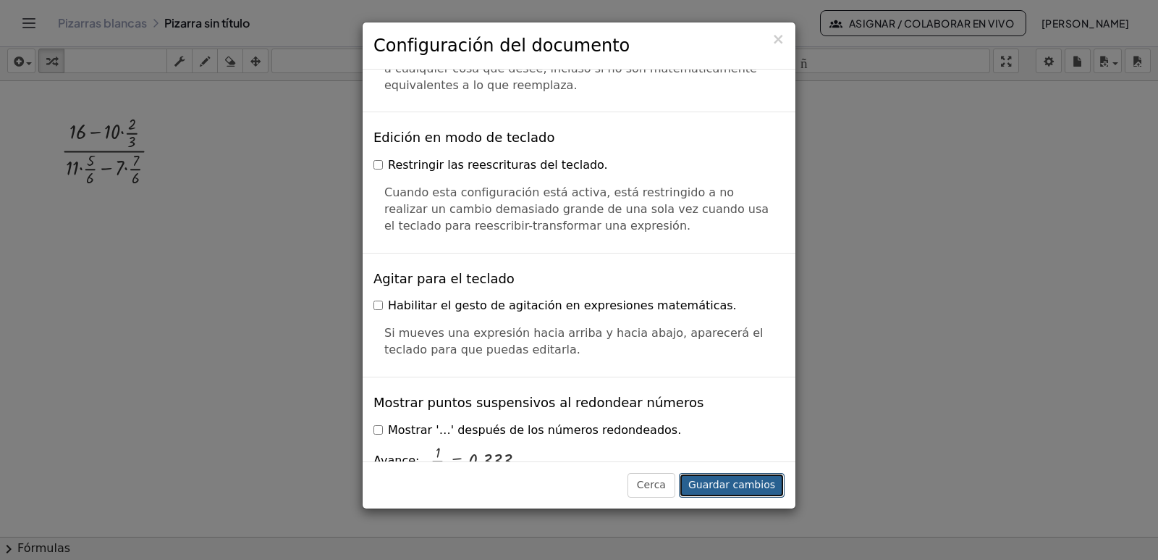
click at [726, 480] on font "Guardar cambios" at bounding box center [732, 485] width 87 height 12
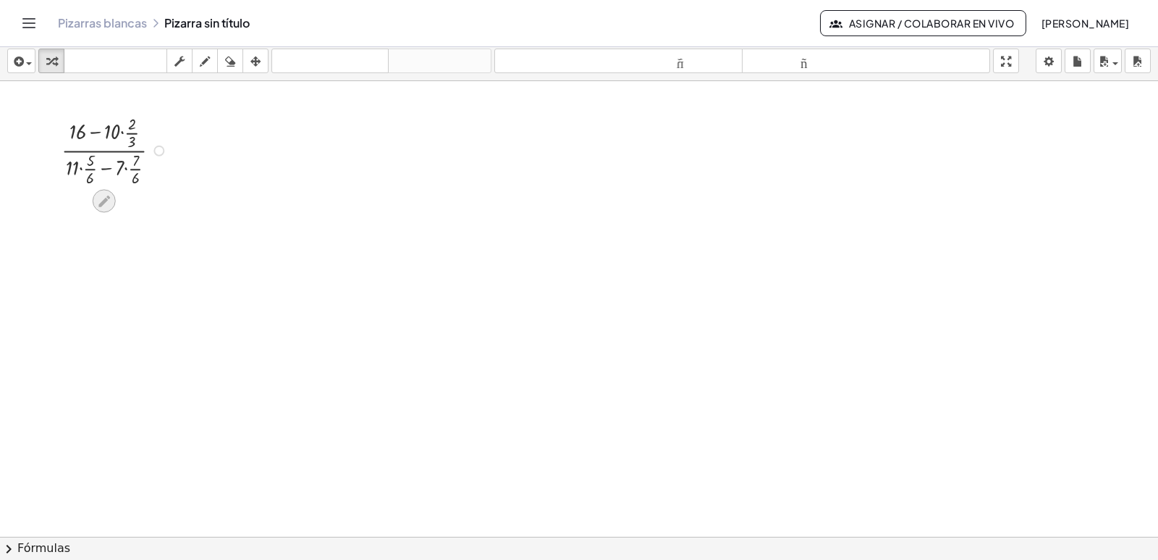
click at [101, 195] on icon at bounding box center [103, 200] width 15 height 15
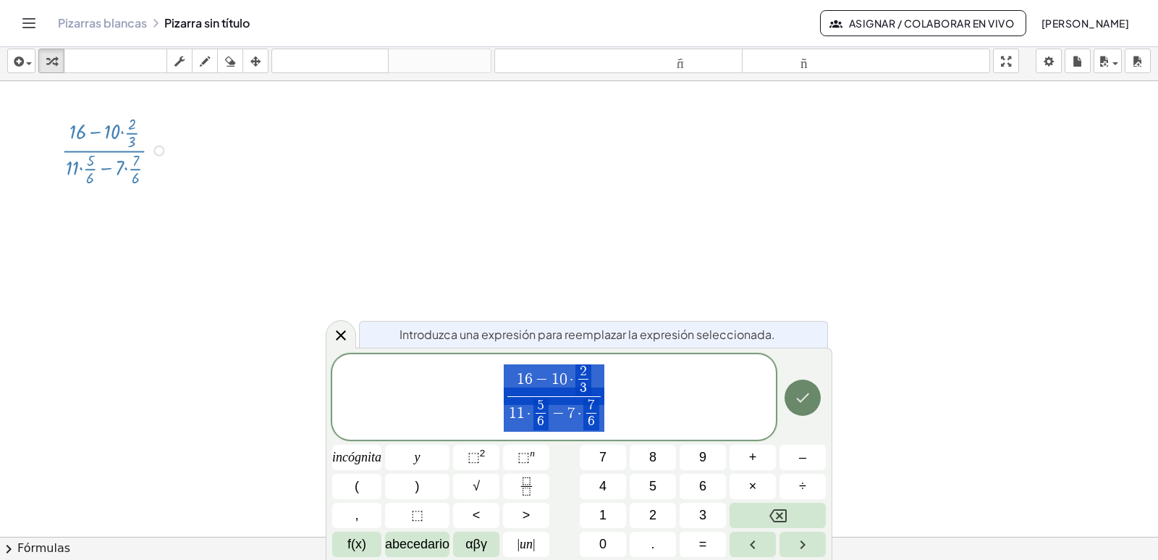
click at [812, 396] on button "Hecho" at bounding box center [803, 397] width 36 height 36
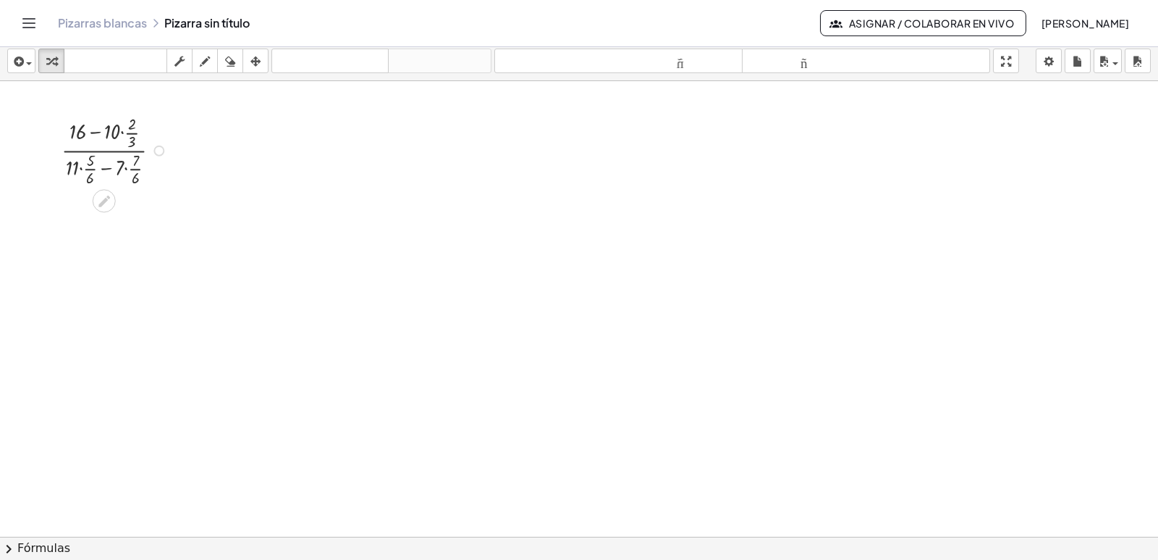
drag, startPoint x: 106, startPoint y: 119, endPoint x: 91, endPoint y: 135, distance: 21.5
drag, startPoint x: 91, startPoint y: 135, endPoint x: 109, endPoint y: 126, distance: 19.4
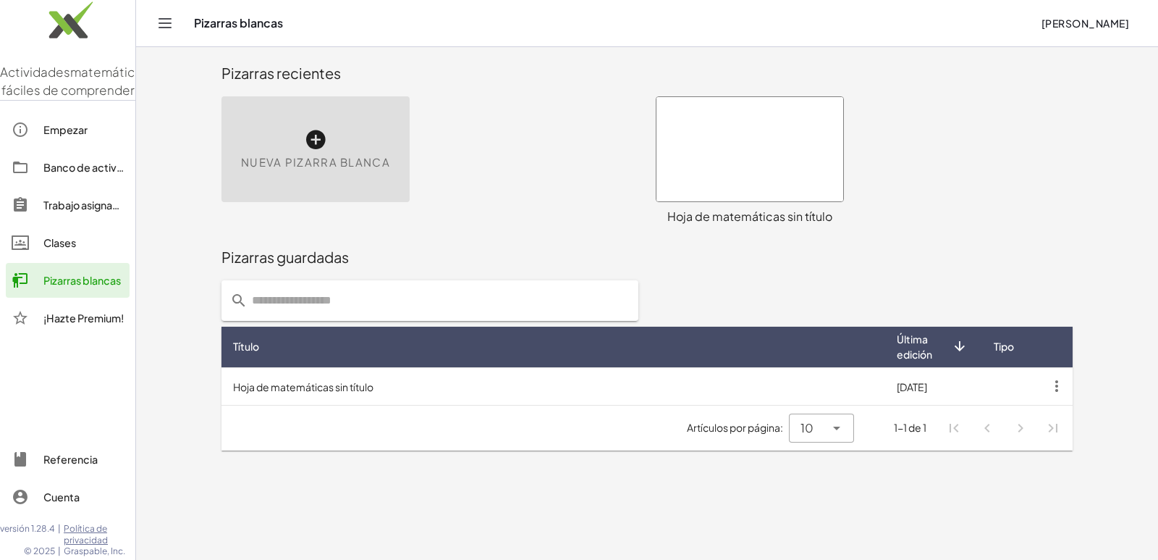
click at [466, 369] on td "Hoja de matemáticas sin título" at bounding box center [554, 386] width 664 height 38
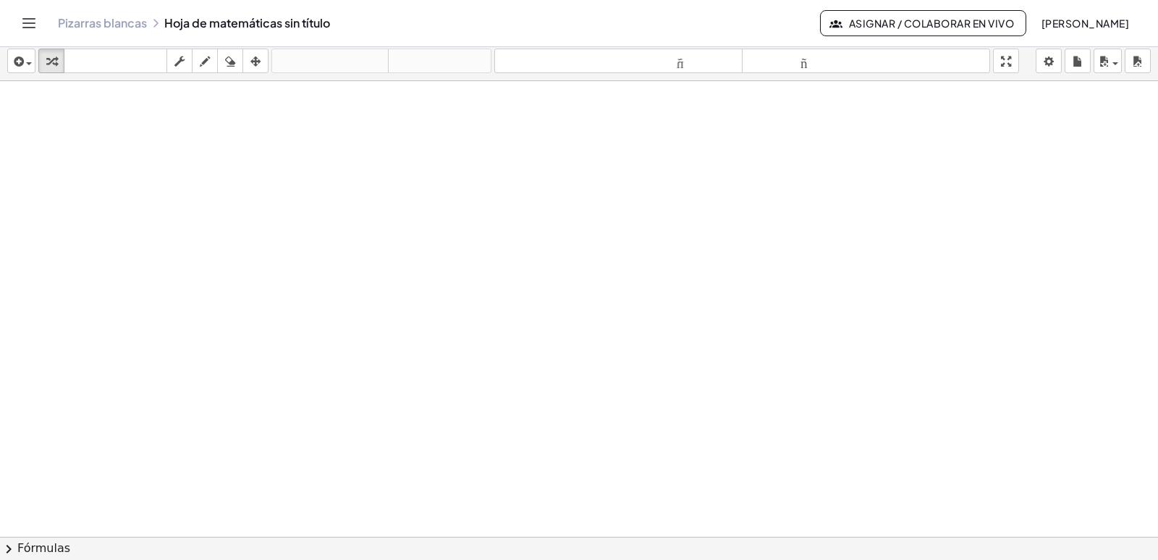
click at [240, 17] on div "Pizarras blancas Hoja de matemáticas sin título" at bounding box center [439, 23] width 762 height 14
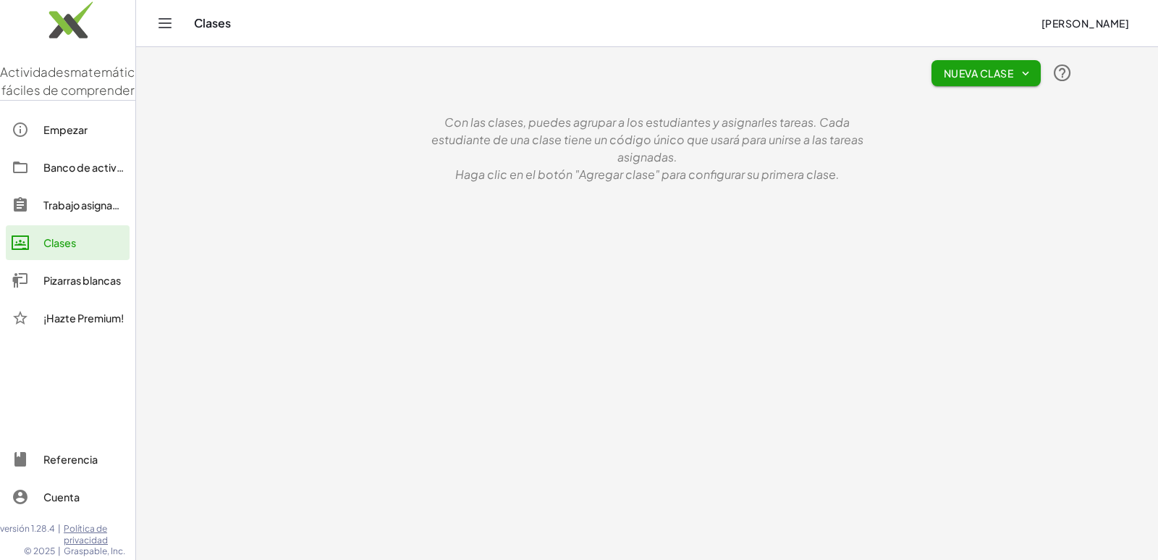
click at [1006, 73] on font "Nueva clase" at bounding box center [979, 73] width 70 height 13
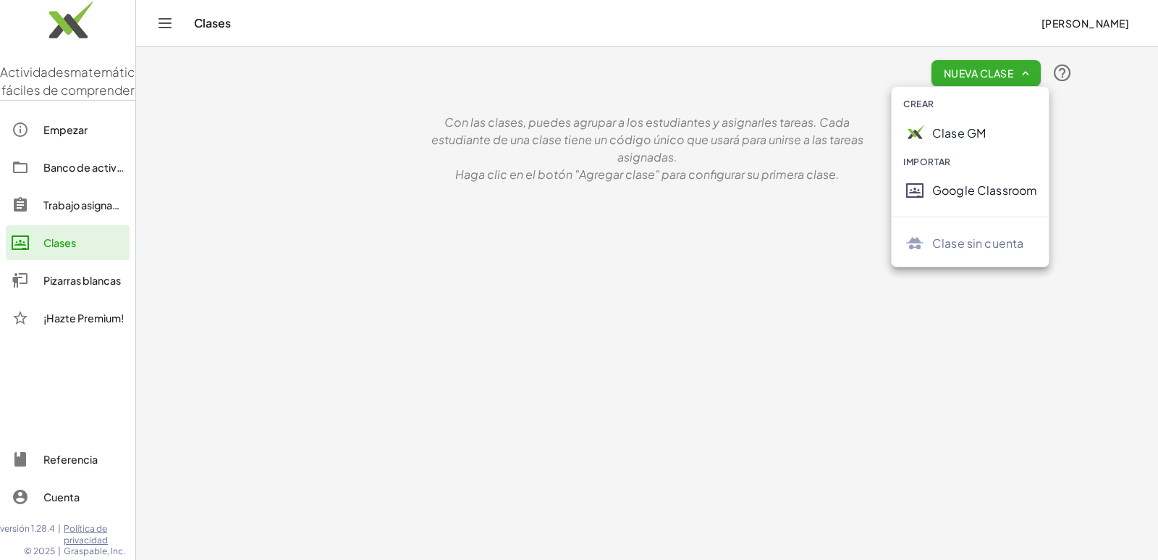
click at [977, 131] on div "Clase GM" at bounding box center [984, 133] width 105 height 17
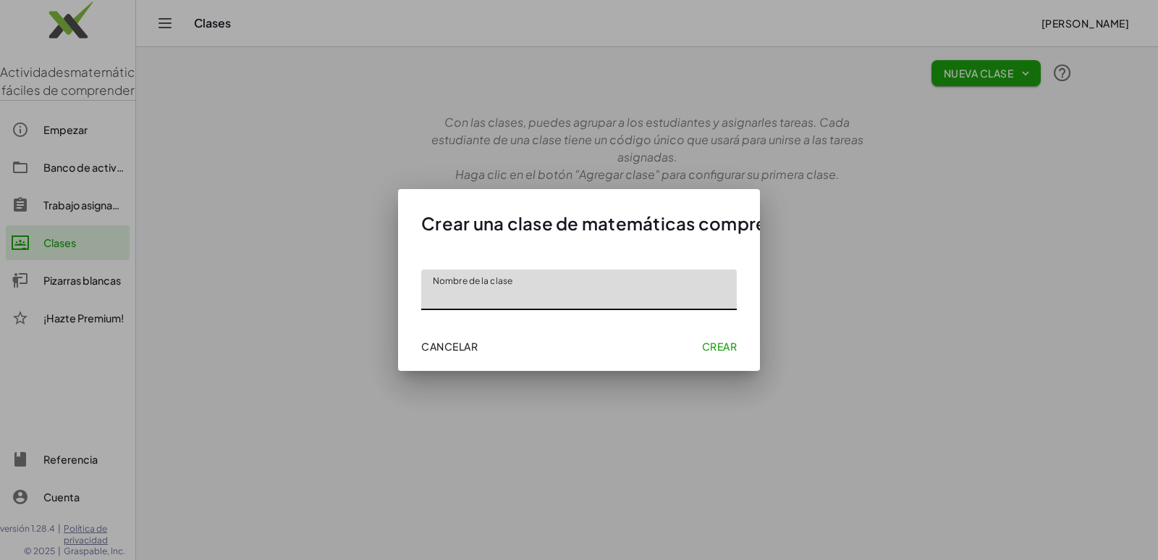
click at [528, 303] on input "Nombre de la clase" at bounding box center [579, 289] width 316 height 41
type input "**********"
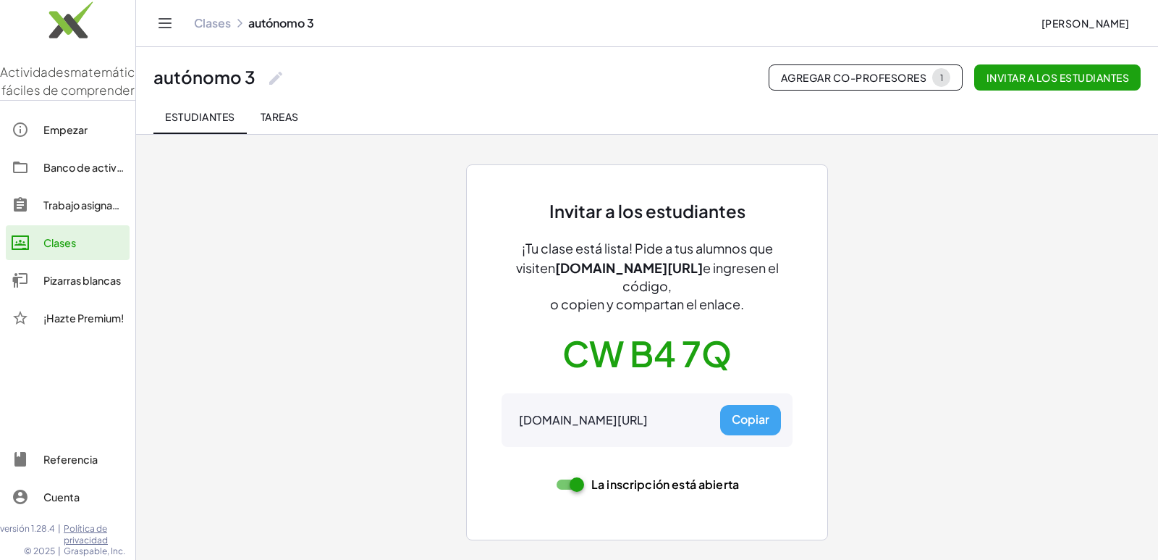
click at [875, 255] on div "Invitar a los estudiantes ¡Tu clase está lista! Pide a tus alumnos que visiten …" at bounding box center [647, 335] width 869 height 429
click at [741, 407] on div "Invitar a los estudiantes ¡Tu clase está lista! Pide a tus alumnos que visiten …" at bounding box center [647, 353] width 291 height 306
click at [356, 146] on div "Invitar a los estudiantes ¡Tu clase está lista! Pide a tus alumnos que visiten …" at bounding box center [647, 335] width 869 height 429
click at [277, 111] on button "Tareas" at bounding box center [279, 116] width 65 height 35
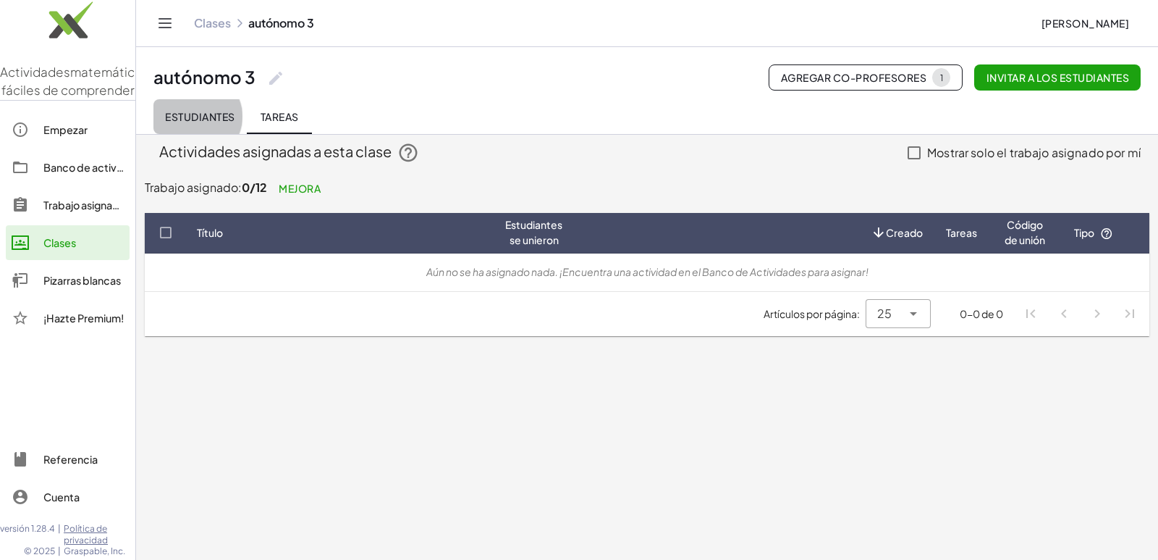
click at [208, 119] on button "Estudiantes" at bounding box center [199, 116] width 93 height 35
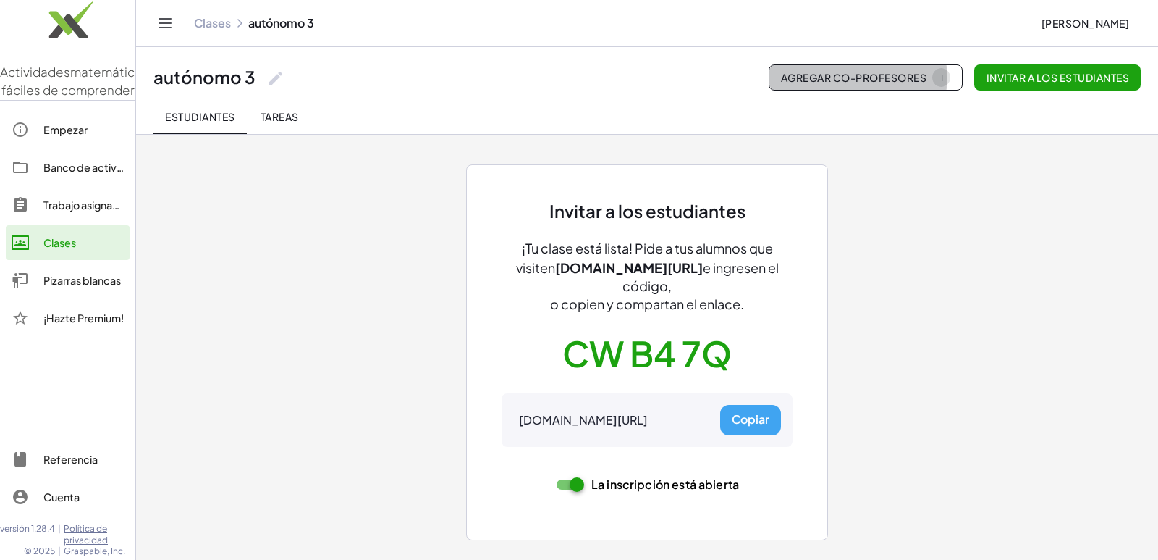
click at [927, 73] on font "Agregar co-profesores" at bounding box center [854, 77] width 146 height 13
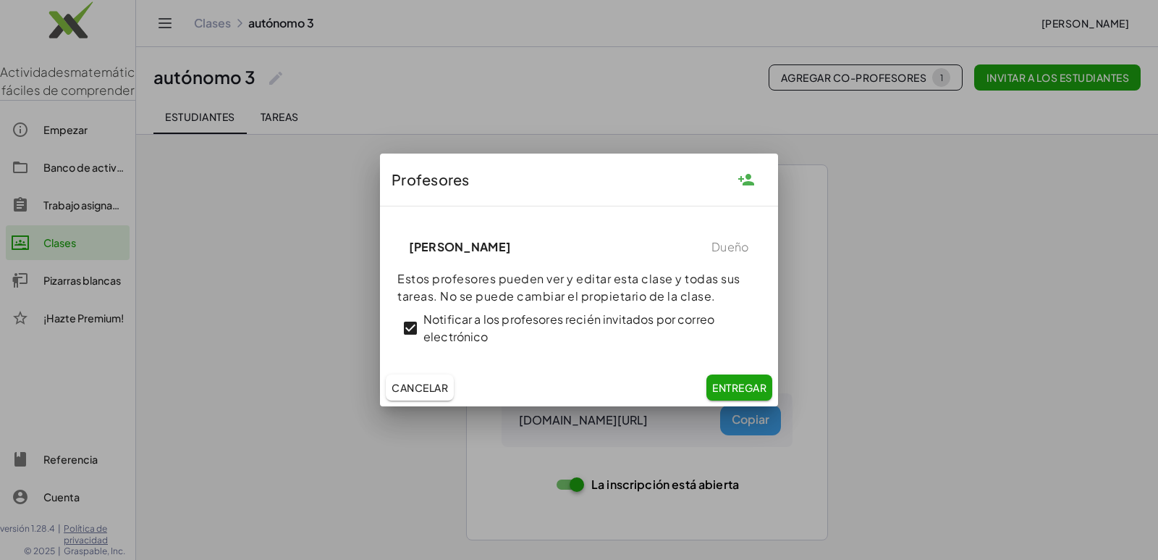
click at [429, 384] on font "Cancelar" at bounding box center [420, 387] width 56 height 13
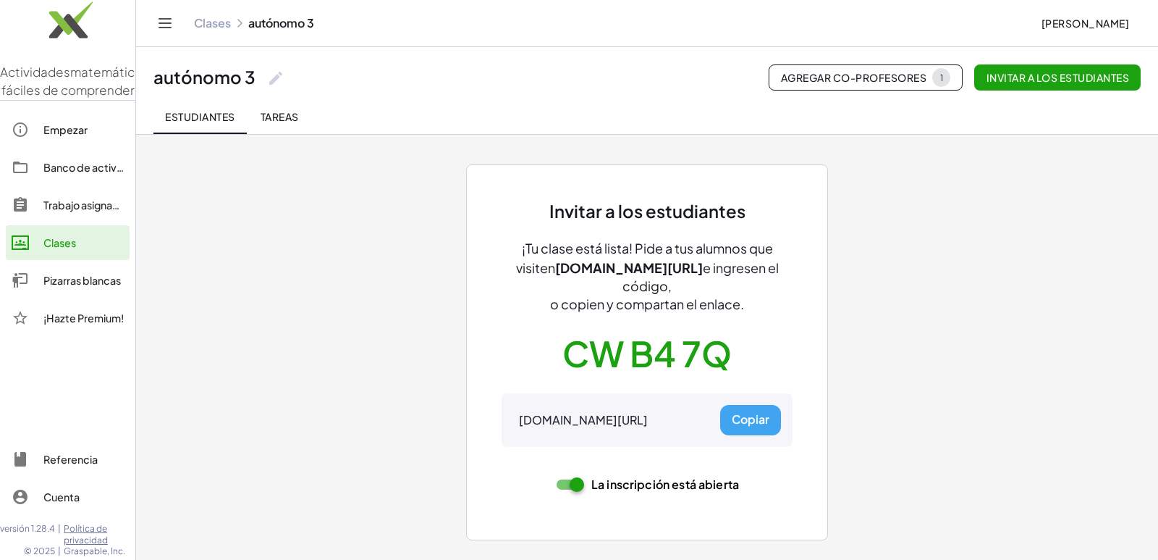
click at [247, 106] on button "Tareas" at bounding box center [279, 116] width 65 height 35
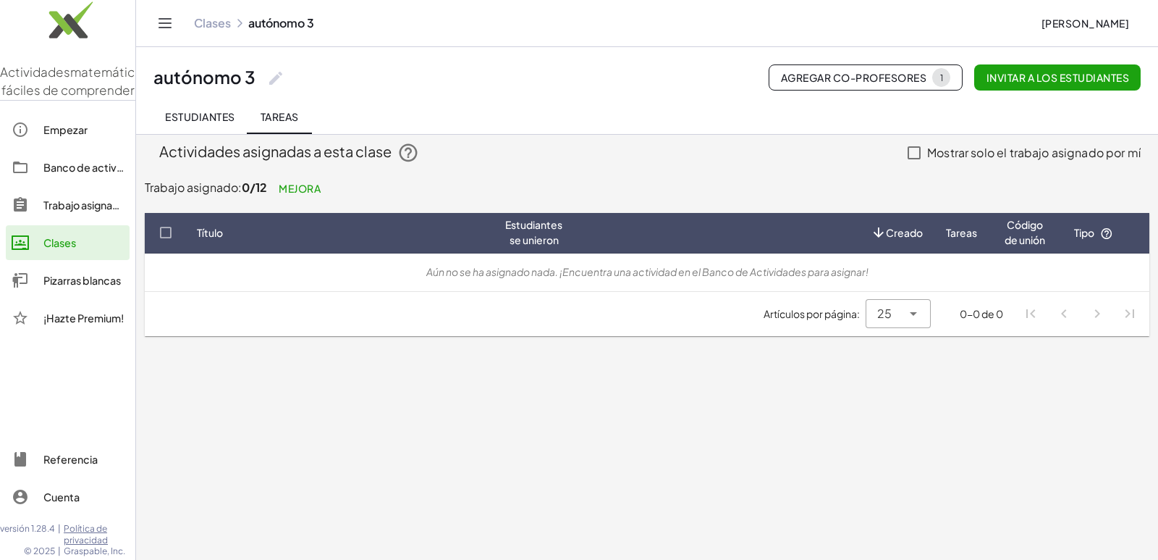
click at [194, 22] on font "Clases" at bounding box center [212, 22] width 37 height 15
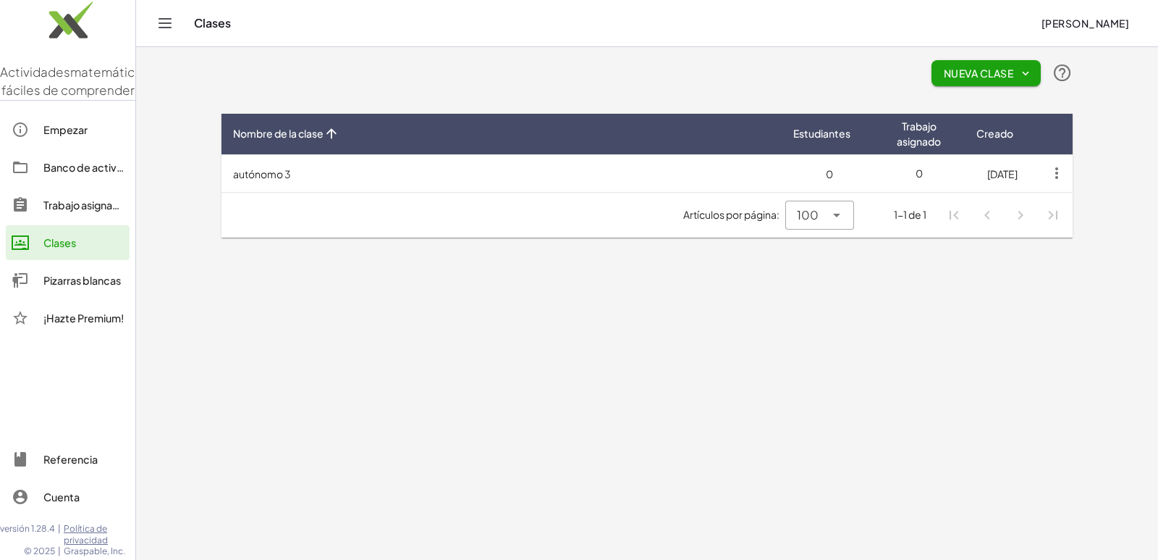
click at [156, 21] on icon "Cambiar navegación" at bounding box center [164, 22] width 17 height 17
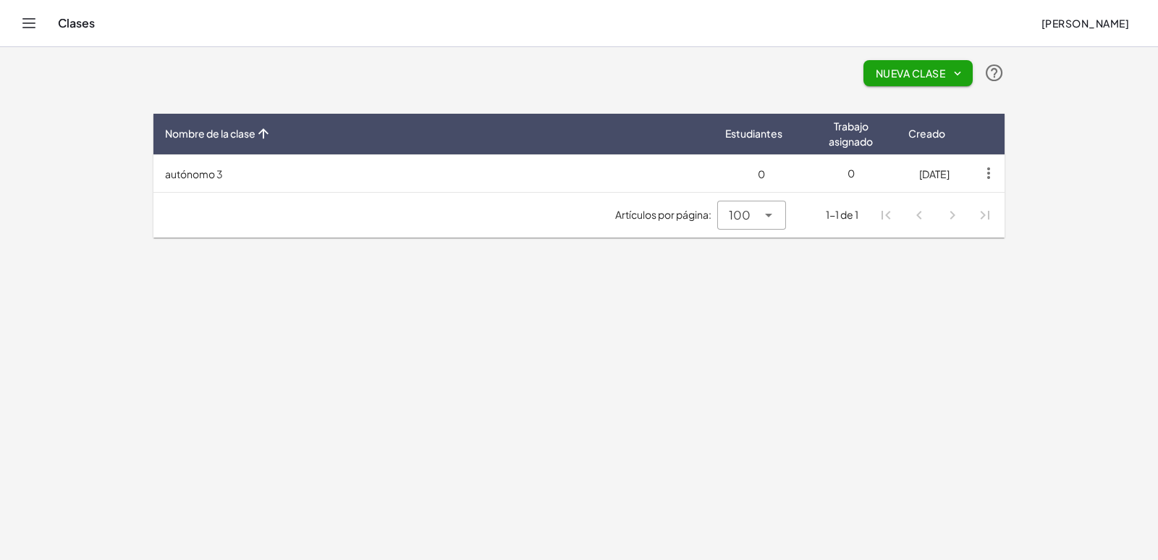
click at [21, 30] on button "Cambiar navegación" at bounding box center [28, 23] width 23 height 23
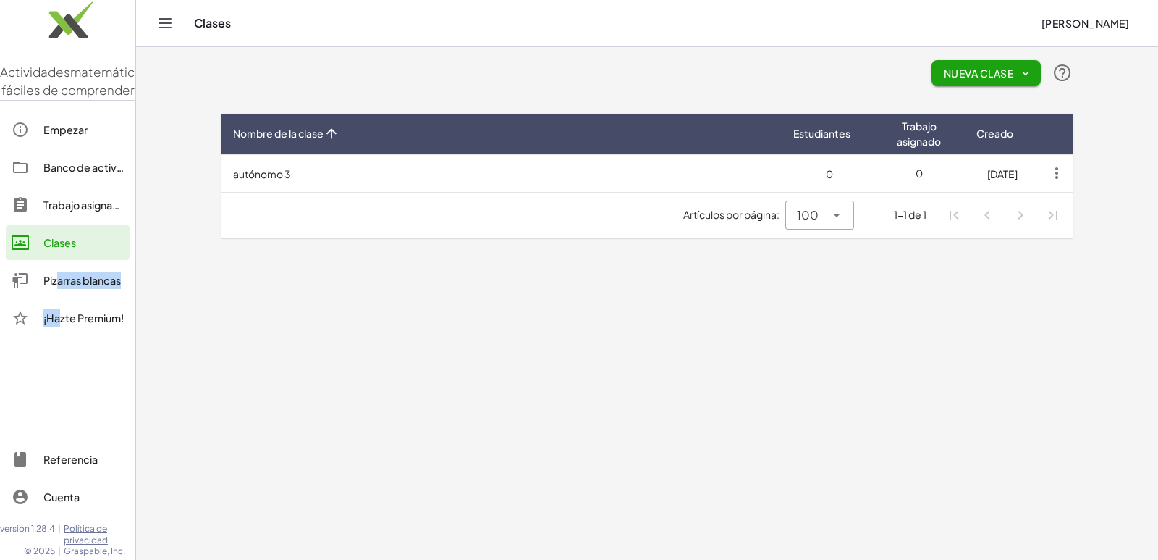
drag, startPoint x: 54, startPoint y: 315, endPoint x: 55, endPoint y: 306, distance: 9.4
click at [54, 314] on div "Empezar Banco de actividades Trabajo asignado Clases Pizarras blancas ¡Hazte Pr…" at bounding box center [67, 224] width 135 height 237
click at [55, 289] on div "Pizarras blancas" at bounding box center [83, 279] width 80 height 17
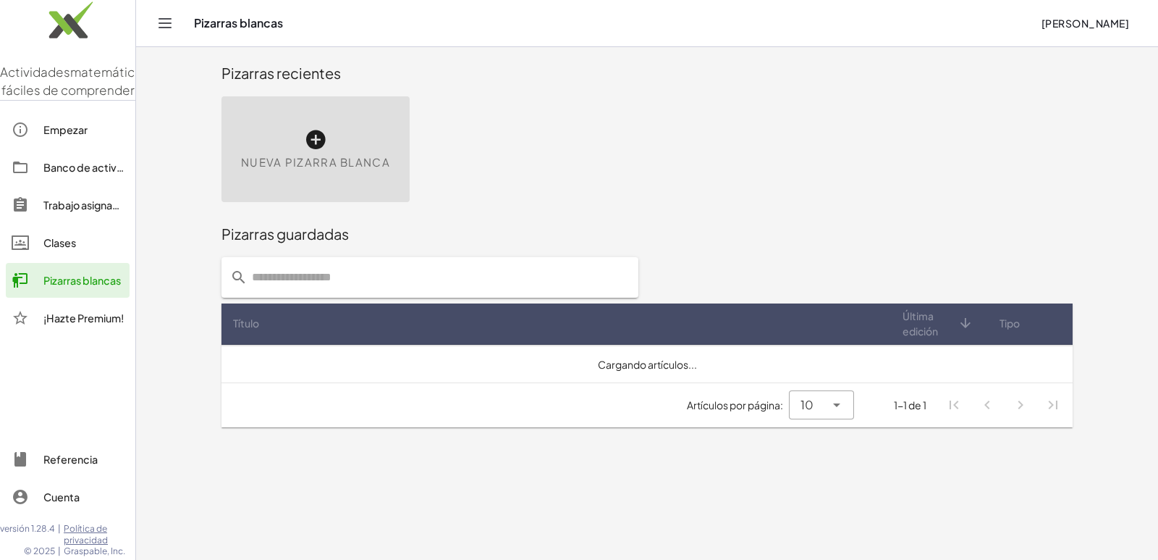
click at [307, 145] on icon at bounding box center [315, 139] width 23 height 23
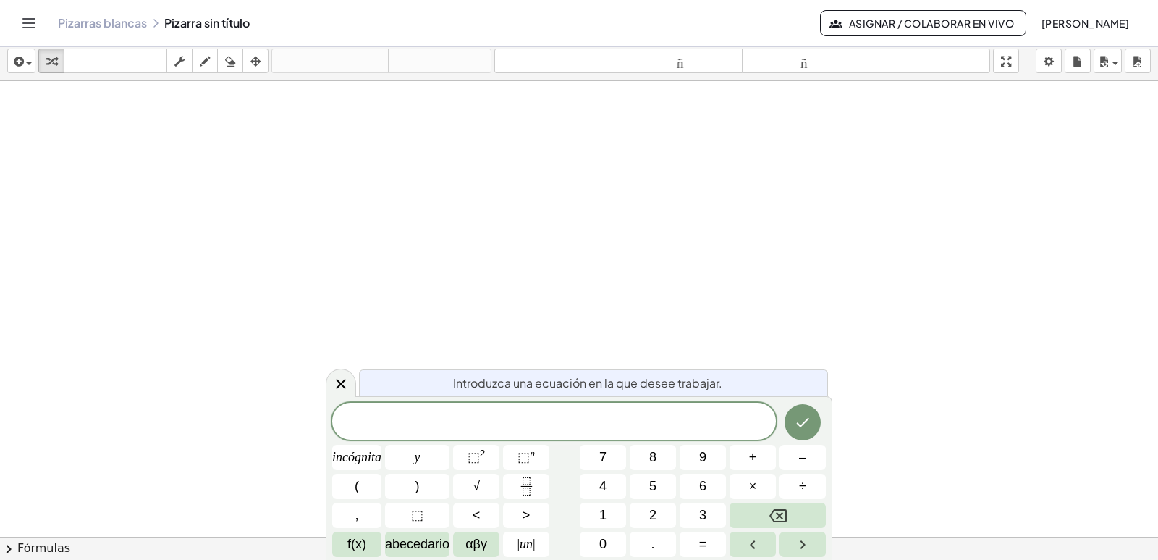
click at [28, 24] on icon "Cambiar navegación" at bounding box center [29, 23] width 12 height 9
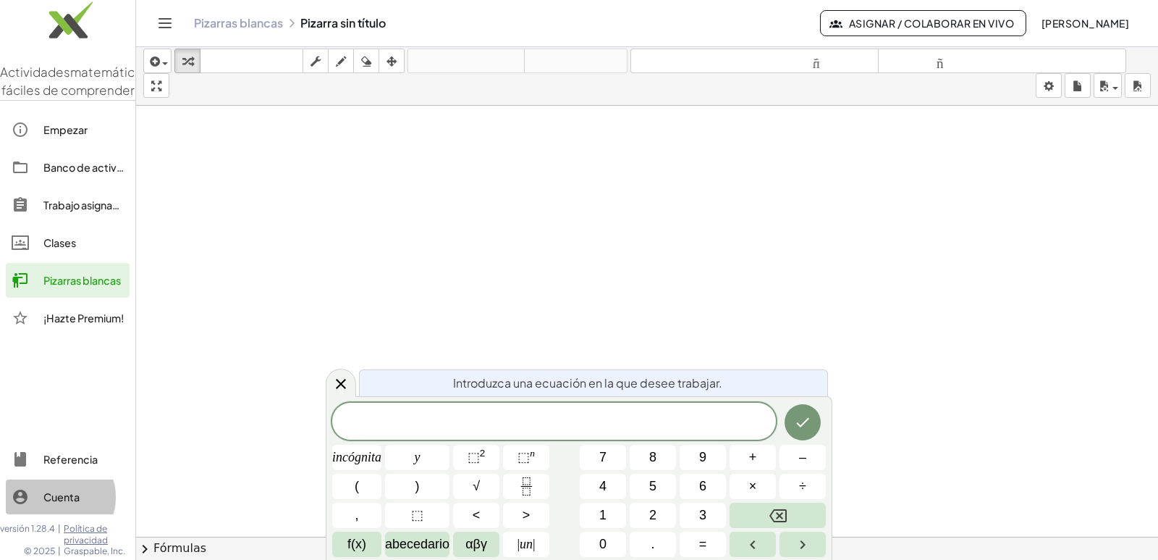
click at [46, 500] on font "Cuenta" at bounding box center [61, 496] width 36 height 13
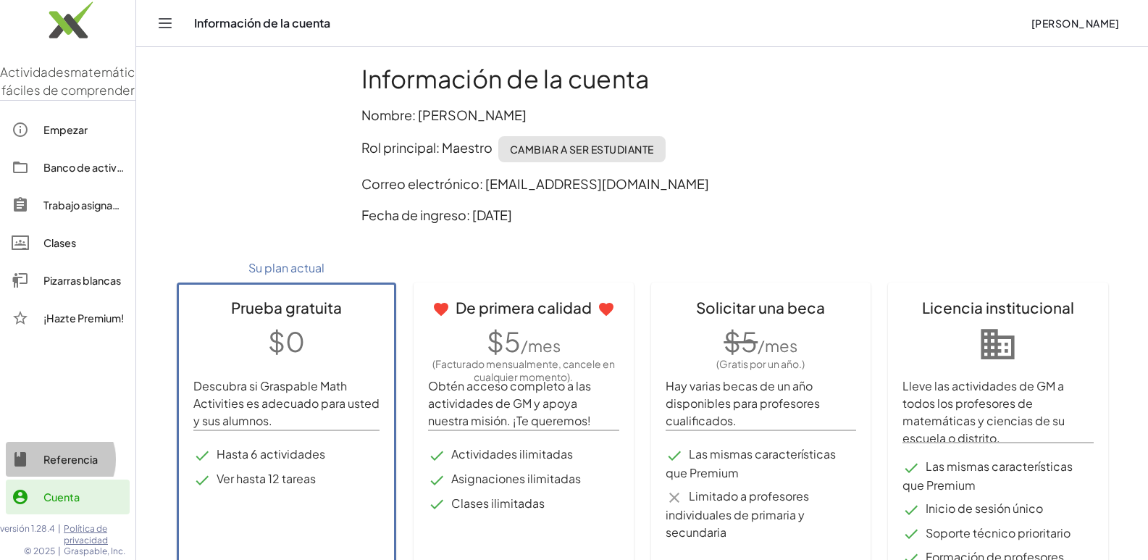
click at [58, 460] on font "Referencia" at bounding box center [70, 458] width 54 height 13
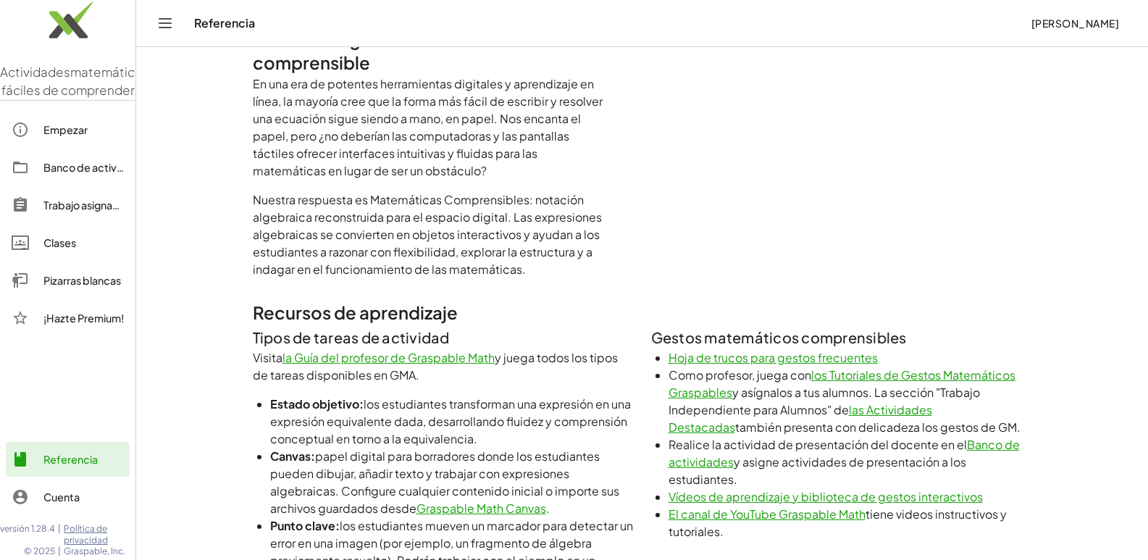
scroll to position [492, 0]
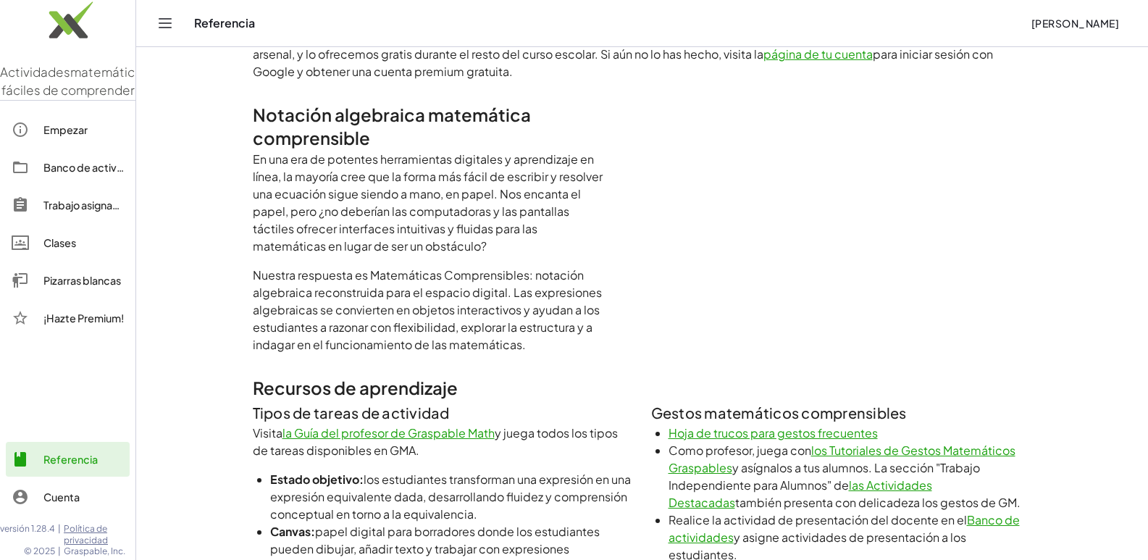
click at [803, 425] on font "Hoja de trucos para gestos frecuentes" at bounding box center [772, 432] width 209 height 15
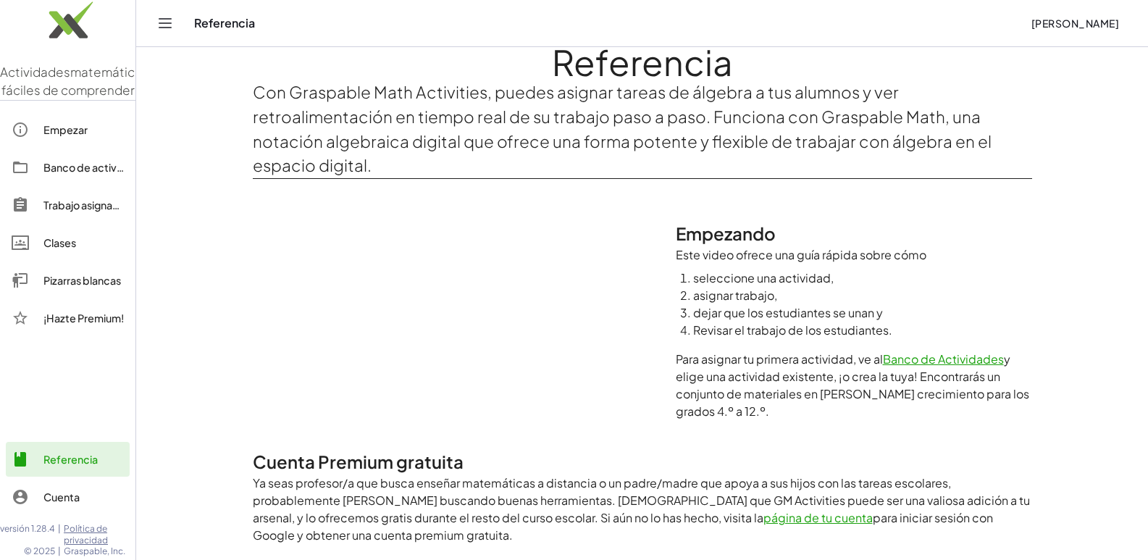
scroll to position [27, 0]
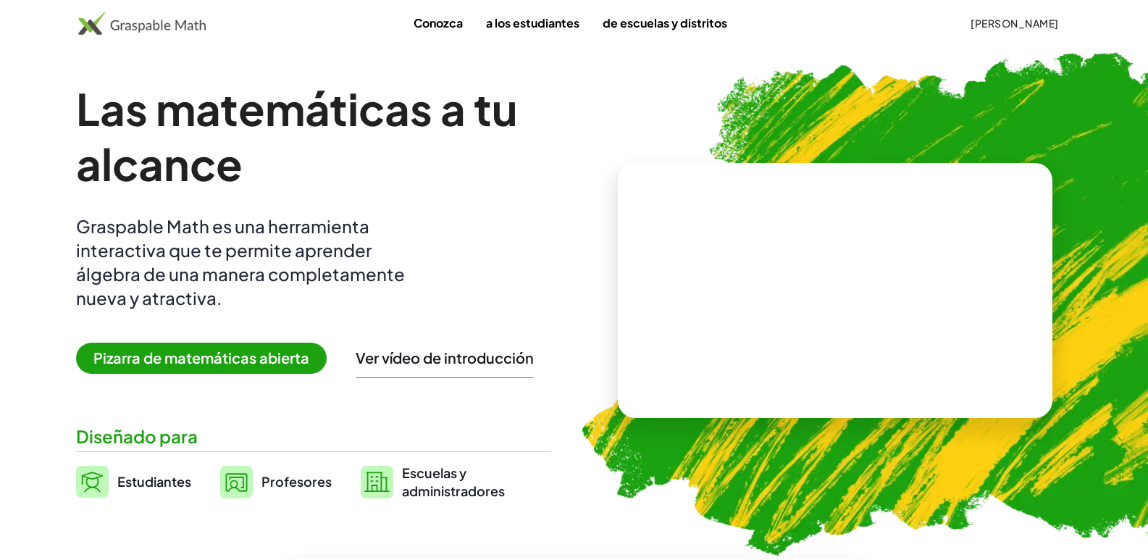
click at [285, 306] on div "Las matemáticas a tu alcance Graspable Math es una herramienta interactiva que …" at bounding box center [313, 290] width 475 height 418
click at [282, 348] on font "Pizarra de matemáticas abierta" at bounding box center [201, 357] width 216 height 18
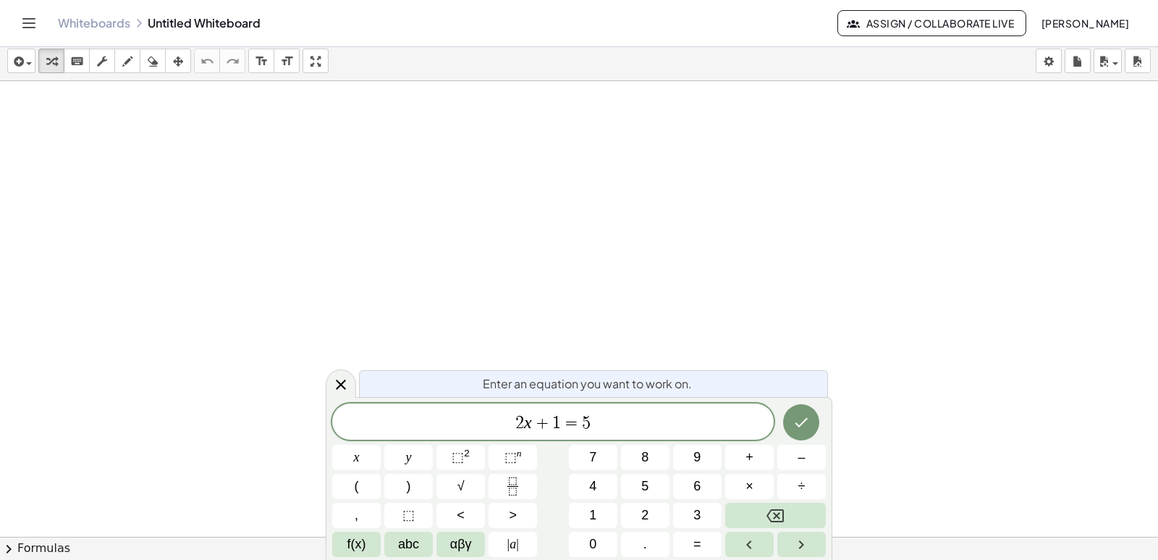
drag, startPoint x: 528, startPoint y: 233, endPoint x: 605, endPoint y: 129, distance: 129.5
click at [528, 233] on div at bounding box center [579, 563] width 1158 height 964
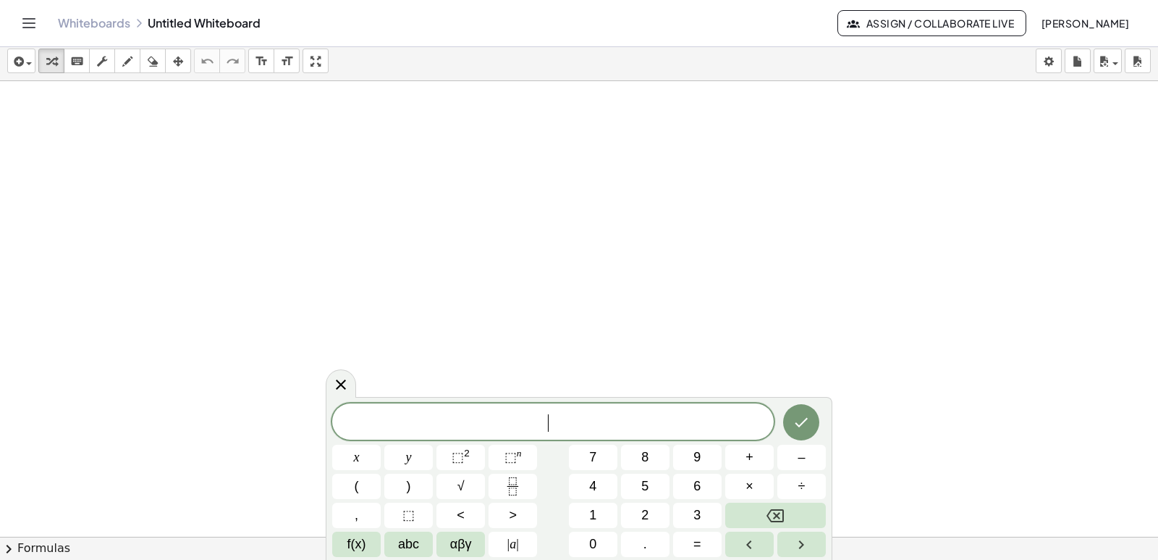
drag, startPoint x: 599, startPoint y: 447, endPoint x: 365, endPoint y: 414, distance: 236.8
click at [365, 414] on span "​" at bounding box center [553, 423] width 442 height 20
click at [496, 471] on div "​ x y ⬚ 2 ⬚ n 7 8 9 + – ( ) √ 4 5 6 × ÷ , ⬚ < > 1 2 3 f(x) abc αβγ | a | 0 . =" at bounding box center [579, 479] width 494 height 153
click at [503, 476] on button "Fraction" at bounding box center [513, 485] width 49 height 25
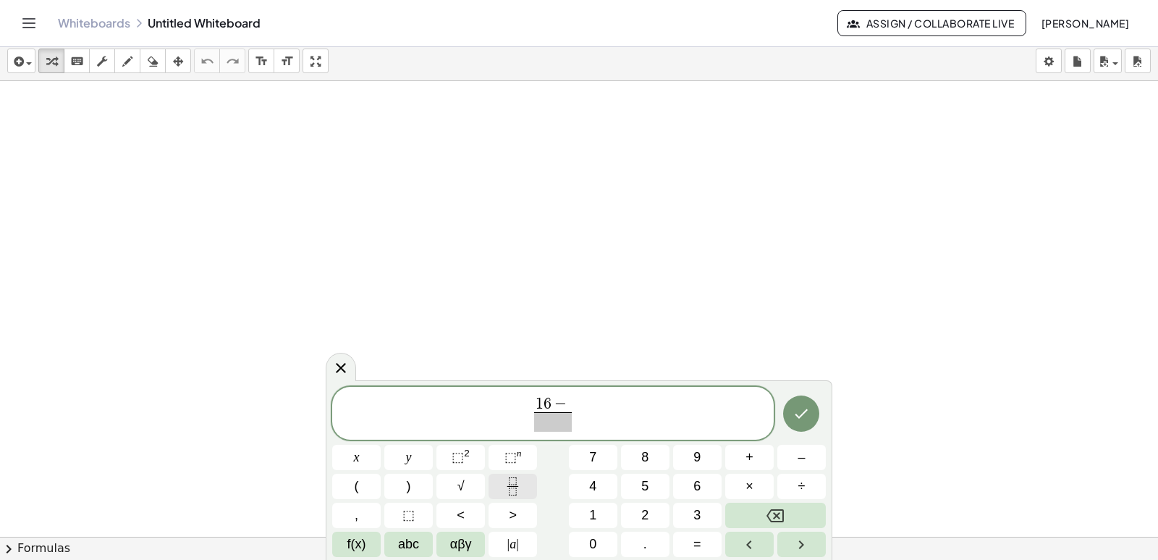
click at [503, 476] on button "Fraction" at bounding box center [513, 485] width 49 height 25
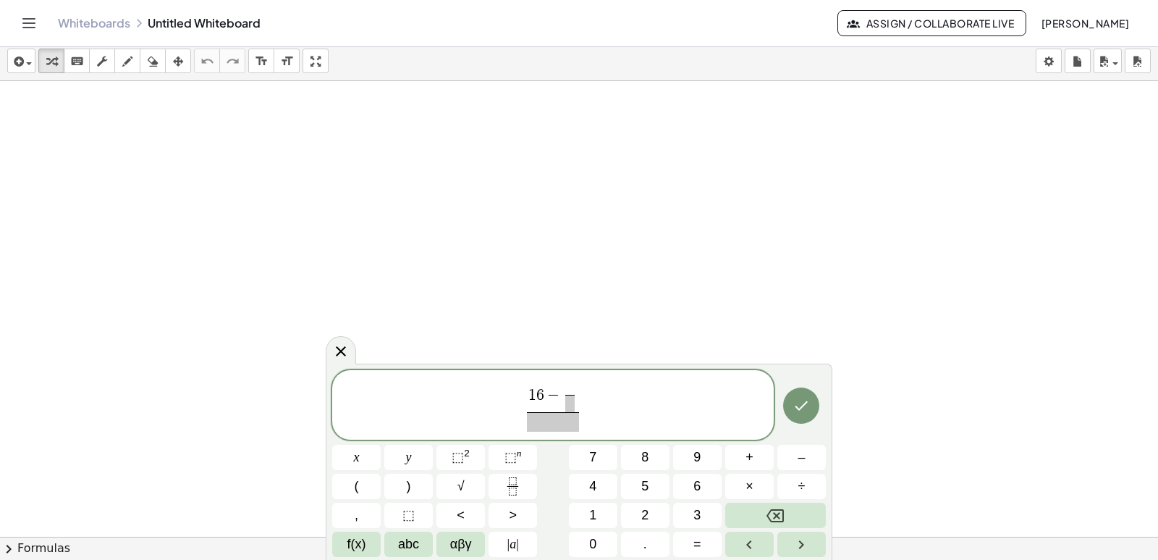
click at [562, 398] on span "1 6 − ​ ​" at bounding box center [553, 396] width 53 height 32
click at [578, 384] on span "​" at bounding box center [577, 387] width 9 height 14
click at [581, 399] on span "​" at bounding box center [578, 403] width 10 height 17
click at [568, 421] on span "​" at bounding box center [553, 422] width 70 height 20
click at [517, 476] on button "Fraction" at bounding box center [513, 485] width 49 height 25
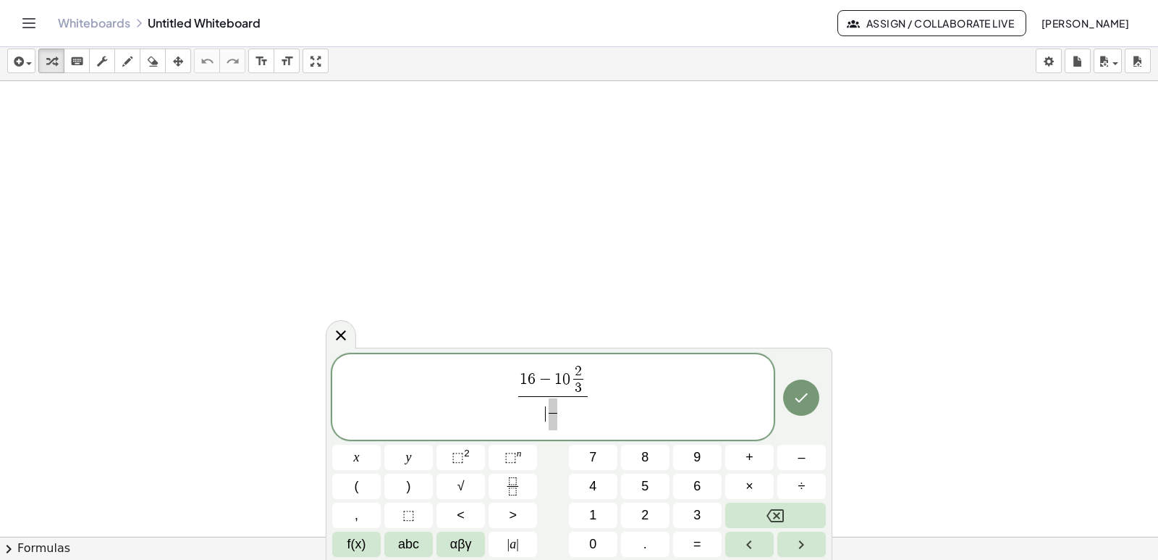
click at [542, 421] on span "​ ​" at bounding box center [553, 413] width 70 height 35
click at [563, 397] on span "1 1 ​ ​" at bounding box center [553, 413] width 70 height 35
click at [560, 418] on span "​" at bounding box center [561, 421] width 10 height 17
click at [576, 406] on span "1 1 5 6 ​ ​" at bounding box center [553, 413] width 70 height 35
click at [516, 488] on icon "Fraction" at bounding box center [513, 486] width 18 height 18
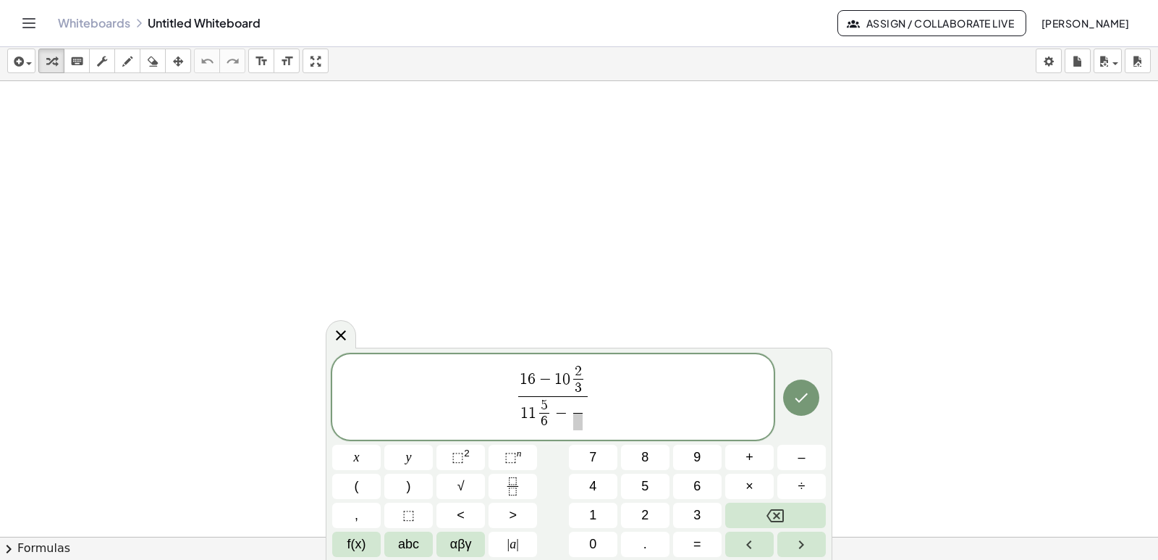
click at [570, 421] on span "1 1 5 6 ​ − ​ ​" at bounding box center [553, 413] width 70 height 35
click at [581, 408] on span at bounding box center [582, 405] width 9 height 14
click at [584, 424] on span "​" at bounding box center [582, 421] width 10 height 17
click at [791, 395] on button "Done" at bounding box center [801, 397] width 36 height 36
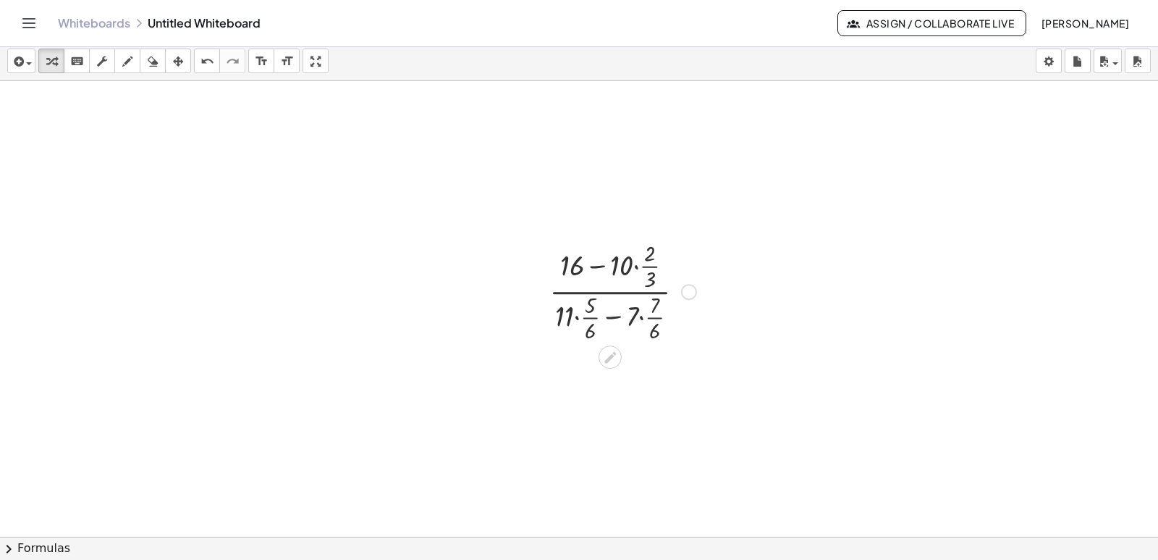
click at [630, 269] on div at bounding box center [622, 290] width 161 height 107
click at [66, 64] on button "keyboard keypad" at bounding box center [77, 61] width 26 height 25
click at [625, 268] on div at bounding box center [621, 266] width 23 height 32
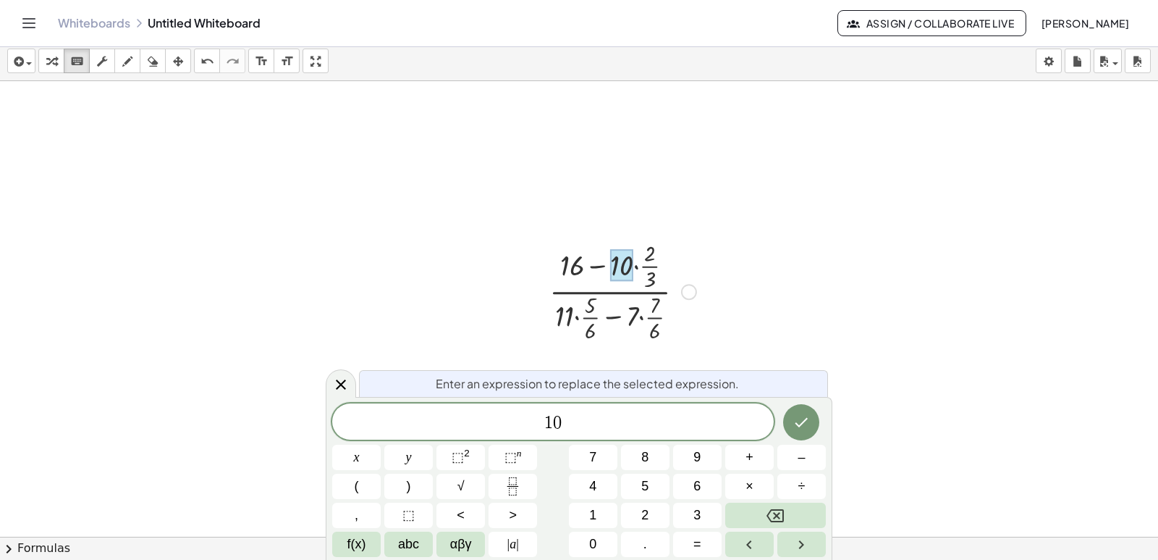
click at [639, 264] on div at bounding box center [622, 290] width 161 height 107
click at [641, 257] on div at bounding box center [622, 290] width 161 height 107
click at [647, 273] on div at bounding box center [622, 290] width 161 height 107
click at [643, 262] on div at bounding box center [622, 290] width 161 height 107
drag, startPoint x: 633, startPoint y: 266, endPoint x: 642, endPoint y: 265, distance: 8.7
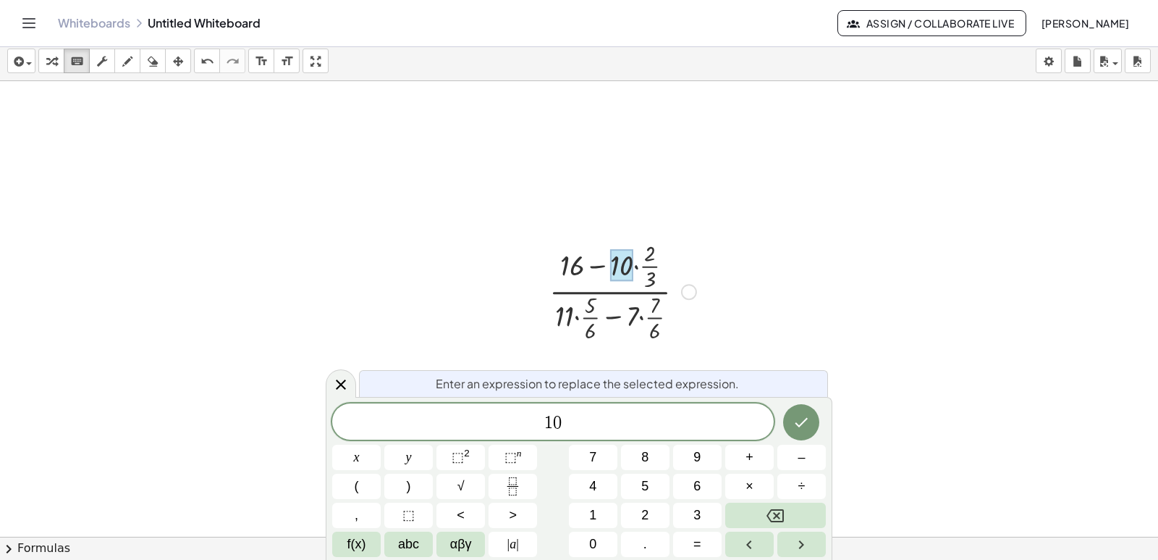
click at [642, 265] on div at bounding box center [622, 290] width 161 height 107
click at [345, 382] on icon at bounding box center [340, 384] width 17 height 17
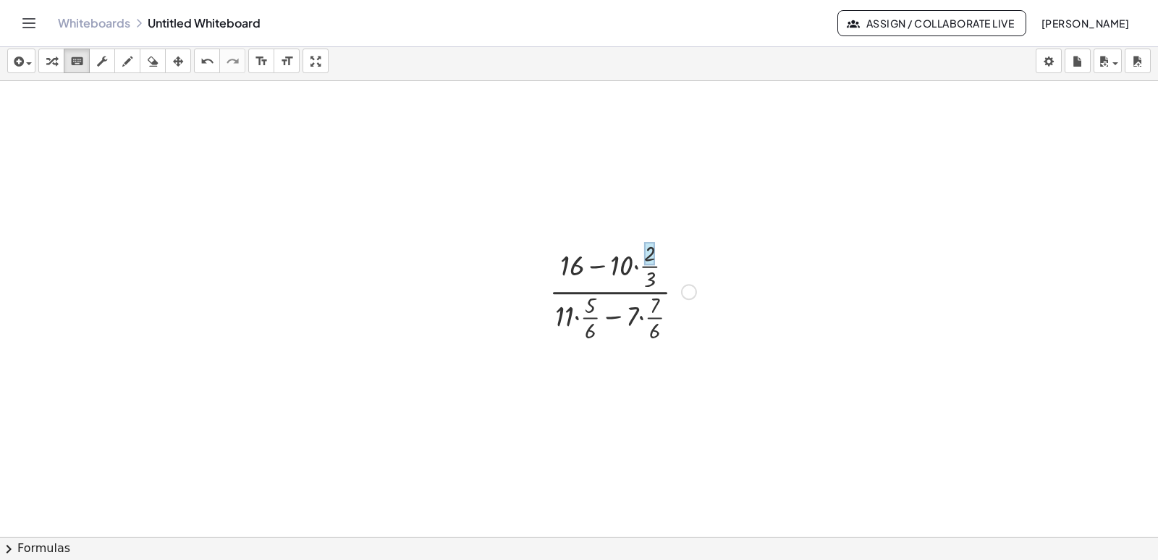
drag, startPoint x: 616, startPoint y: 244, endPoint x: 651, endPoint y: 266, distance: 41.0
click at [610, 292] on div "· ( + 16 − · 10 · · 2 · 3 ) · ( + · 11 · · 5 · 6 − · 7 · · 7 · 6 )" at bounding box center [610, 292] width 0 height 0
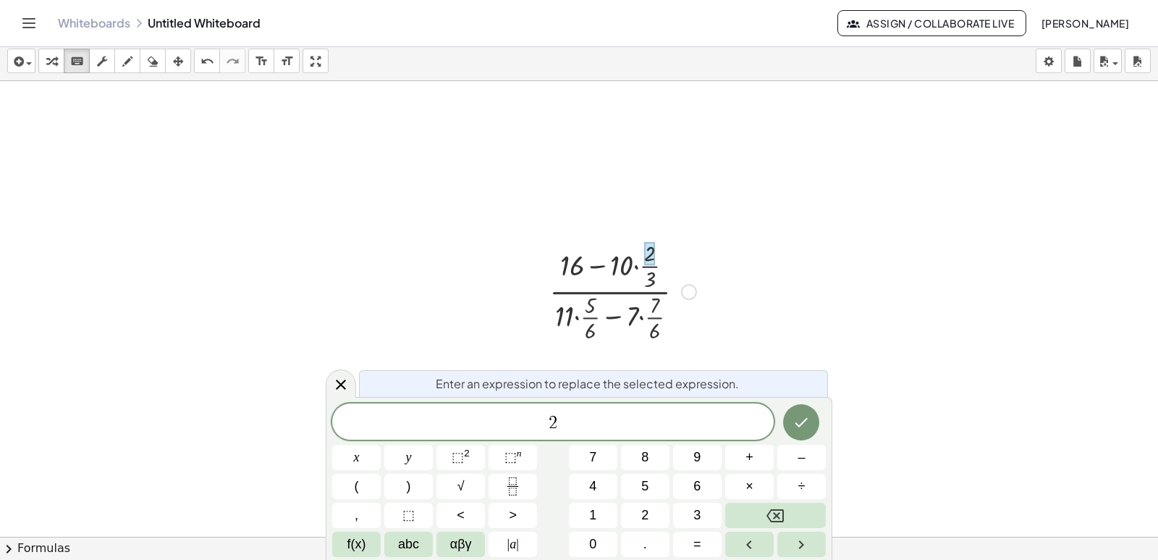
drag, startPoint x: 651, startPoint y: 271, endPoint x: 651, endPoint y: 257, distance: 13.8
click at [610, 292] on div "· ( + 16 − · 10 · · 2 · 3 ) · ( + · 11 · · 5 · 6 − · 7 · · 7 · 6 )" at bounding box center [610, 292] width 0 height 0
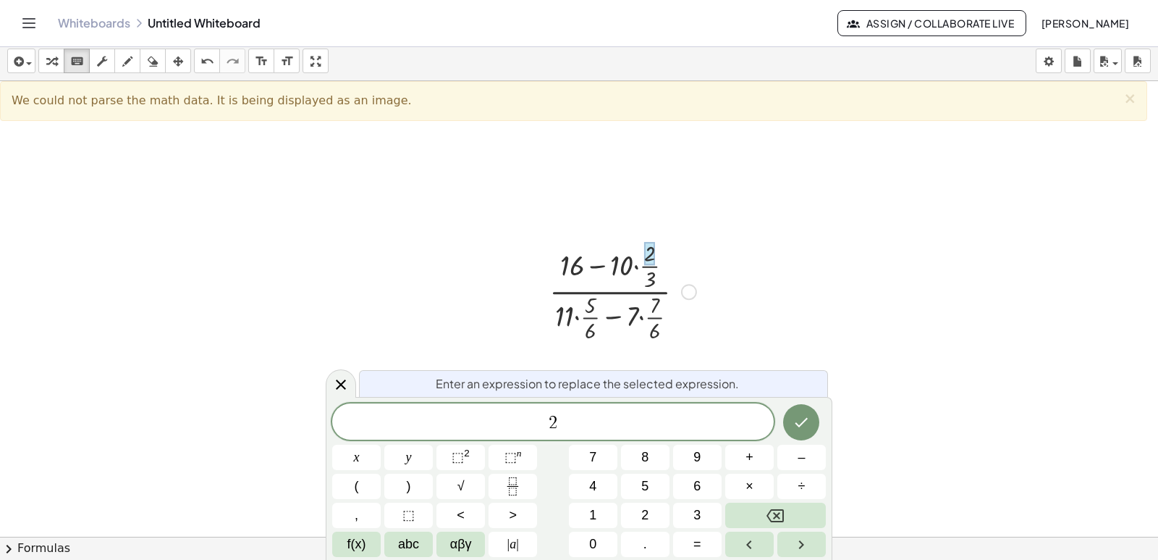
click at [649, 271] on div at bounding box center [622, 290] width 161 height 107
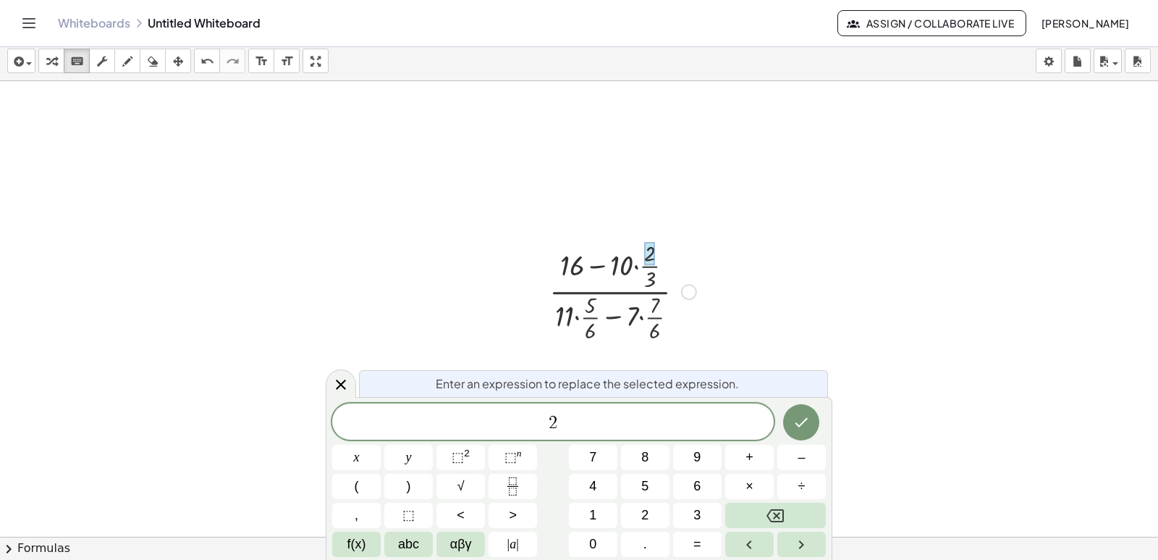
drag, startPoint x: 652, startPoint y: 277, endPoint x: 654, endPoint y: 285, distance: 8.3
click at [654, 285] on div at bounding box center [622, 290] width 161 height 107
drag, startPoint x: 656, startPoint y: 257, endPoint x: 656, endPoint y: 280, distance: 23.2
click at [656, 280] on div at bounding box center [622, 290] width 161 height 107
drag, startPoint x: 652, startPoint y: 256, endPoint x: 652, endPoint y: 279, distance: 23.2
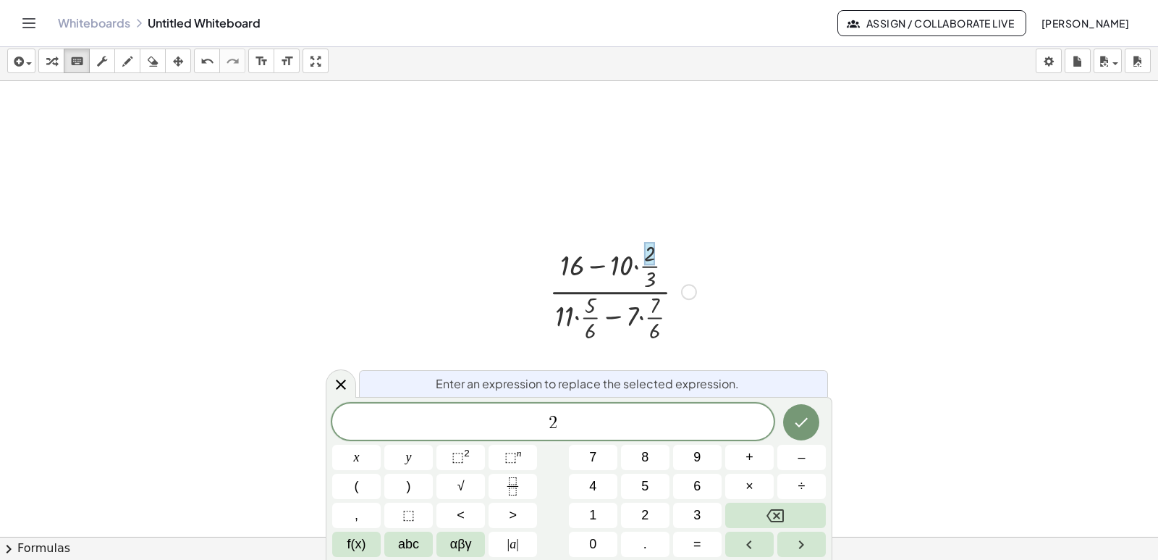
click at [610, 292] on div "· ( + 16 − · 10 · · 2 · 3 ) · ( + · 11 · · 5 · 6 − · 7 · · 7 · 6 )" at bounding box center [610, 292] width 0 height 0
click at [84, 62] on div "keyboard" at bounding box center [76, 60] width 19 height 17
click at [649, 276] on div at bounding box center [622, 290] width 161 height 107
click at [453, 392] on div "Enter an expression to replace the selected expression." at bounding box center [593, 383] width 469 height 27
click at [350, 384] on div at bounding box center [341, 383] width 30 height 28
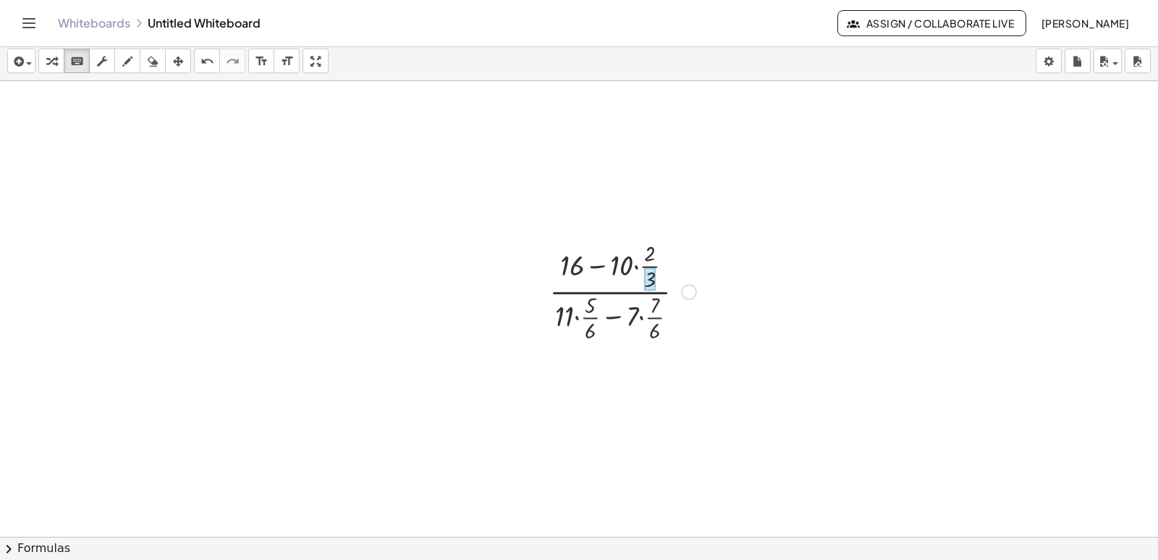
click at [652, 279] on div at bounding box center [650, 279] width 12 height 24
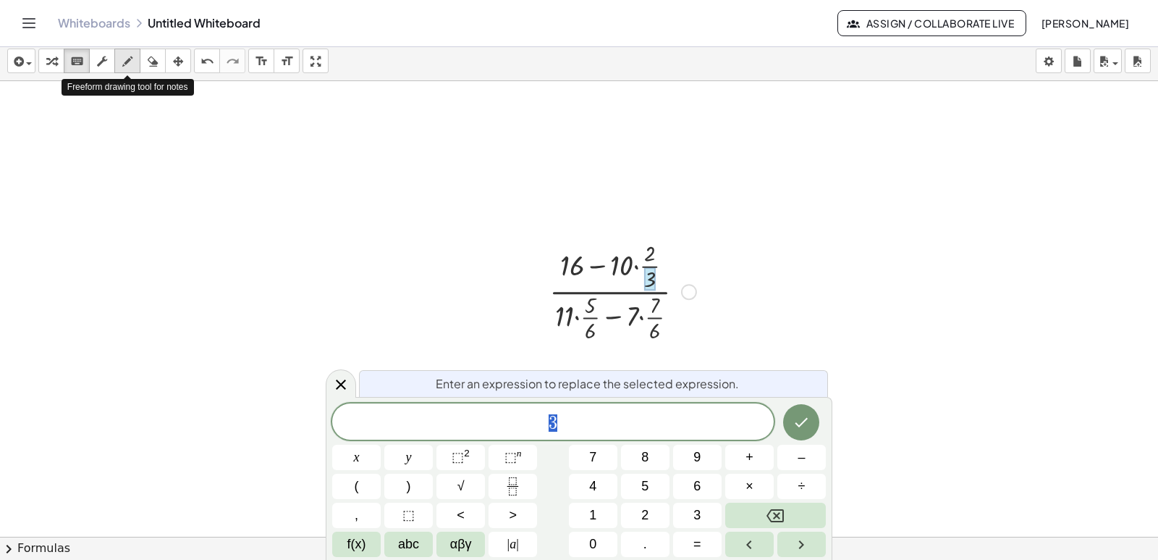
click at [125, 56] on icon "button" at bounding box center [127, 61] width 10 height 17
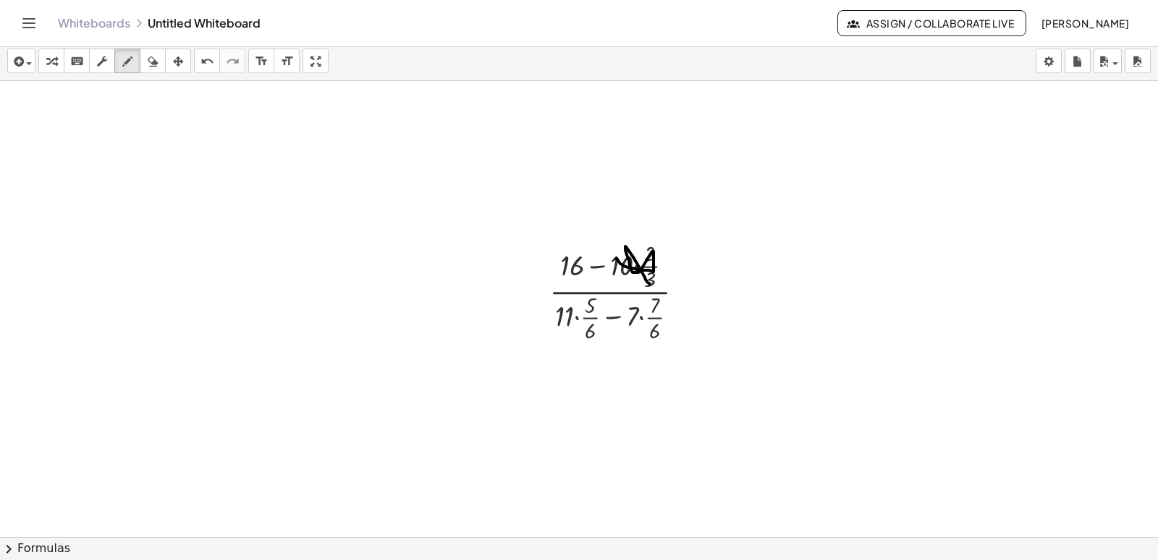
drag, startPoint x: 618, startPoint y: 259, endPoint x: 667, endPoint y: 257, distance: 49.3
click at [654, 279] on div at bounding box center [579, 563] width 1158 height 964
click at [195, 62] on button "undo undo" at bounding box center [207, 61] width 26 height 25
click at [51, 65] on icon "button" at bounding box center [51, 61] width 10 height 17
drag, startPoint x: 51, startPoint y: 65, endPoint x: 422, endPoint y: 164, distance: 383.7
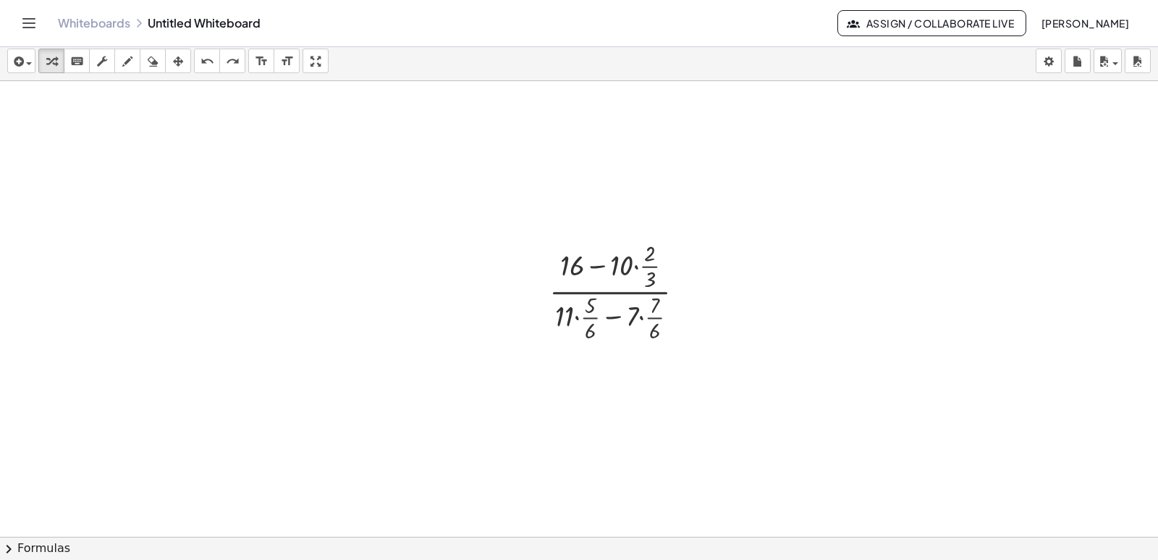
click at [382, 159] on div "insert select one: Math Expression Function Text Youtube Video Graphing Geometr…" at bounding box center [579, 300] width 1158 height 518
drag, startPoint x: 615, startPoint y: 253, endPoint x: 638, endPoint y: 243, distance: 25.6
click at [638, 243] on div at bounding box center [622, 290] width 161 height 107
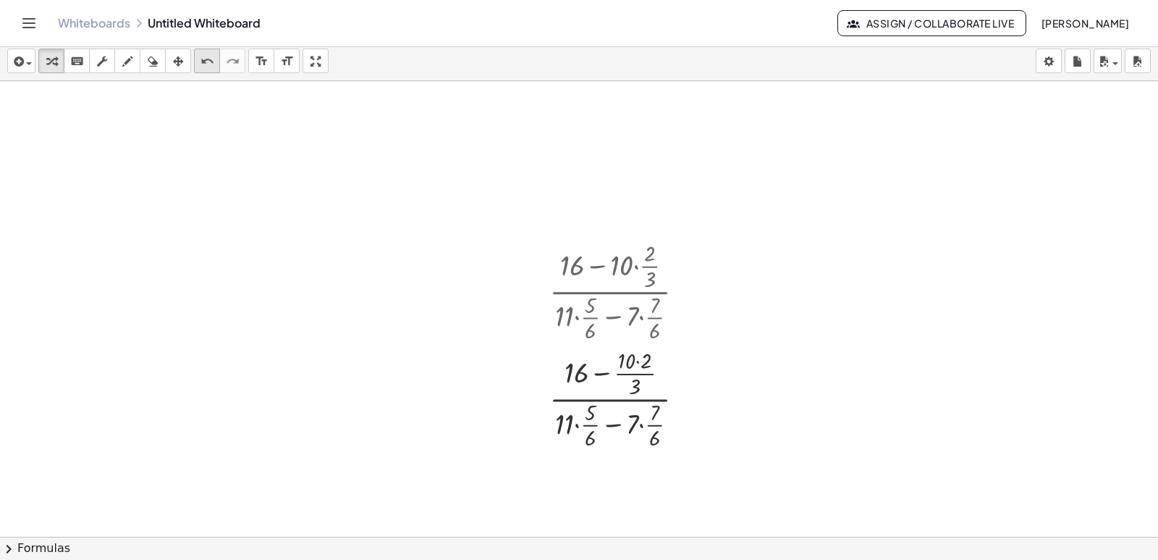
click at [211, 57] on icon "undo" at bounding box center [208, 61] width 14 height 17
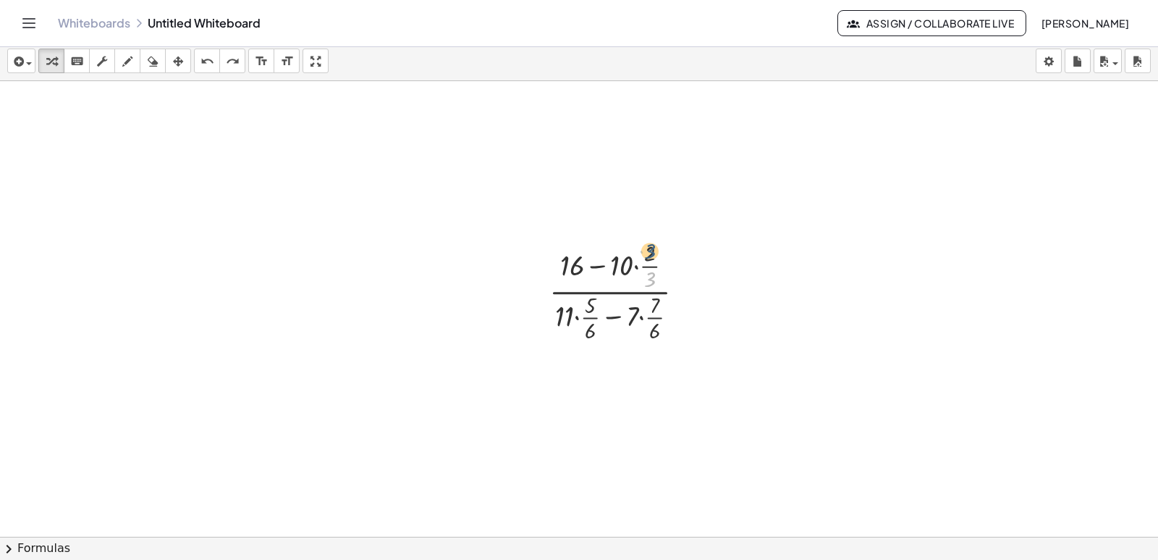
drag, startPoint x: 653, startPoint y: 279, endPoint x: 653, endPoint y: 250, distance: 28.2
click at [653, 250] on div at bounding box center [622, 290] width 161 height 107
drag, startPoint x: 652, startPoint y: 283, endPoint x: 662, endPoint y: 254, distance: 30.7
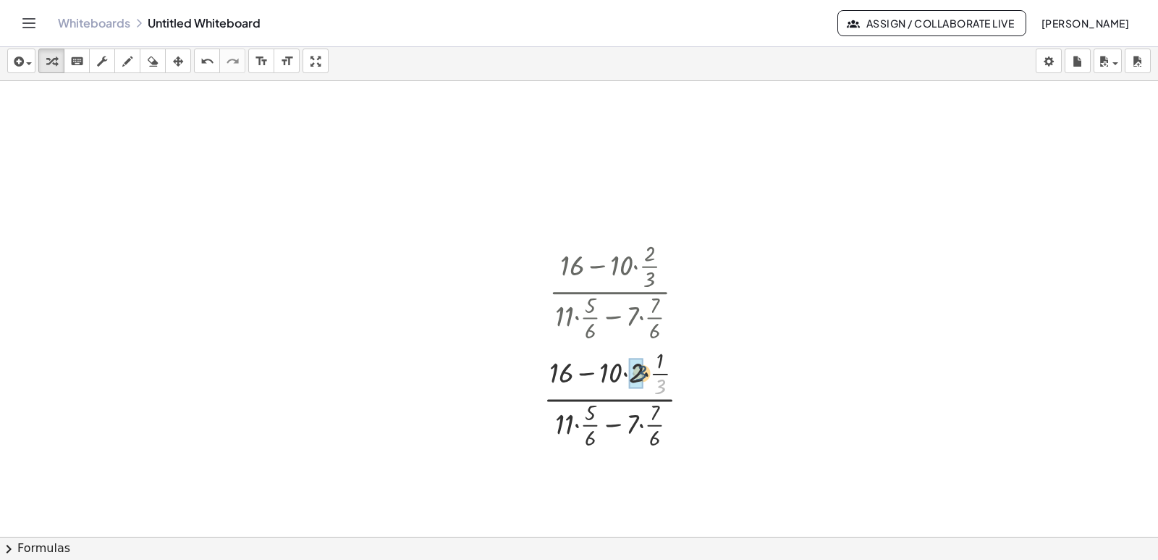
drag, startPoint x: 660, startPoint y: 386, endPoint x: 641, endPoint y: 371, distance: 23.7
click at [30, 62] on span "button" at bounding box center [29, 63] width 6 height 3
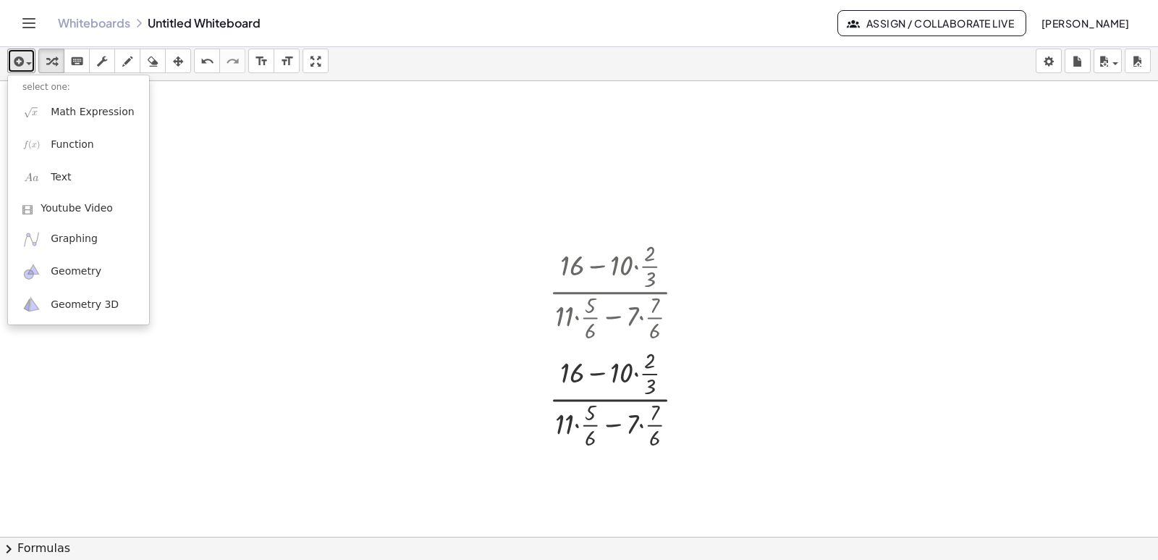
click at [142, 119] on div at bounding box center [579, 563] width 1158 height 964
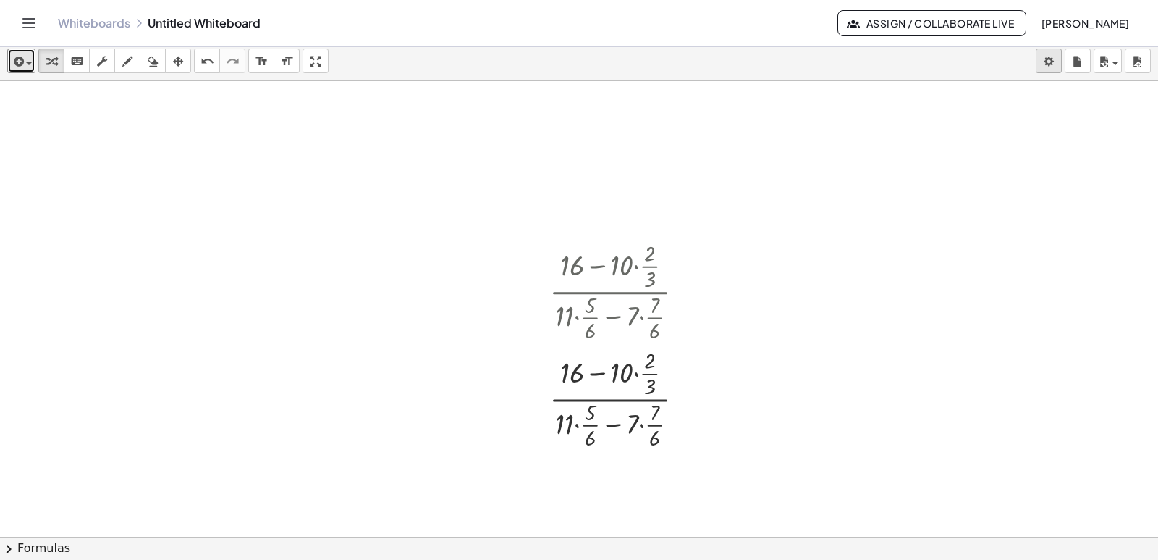
click at [1058, 56] on body "Graspable Math Activities Get Started Activity Bank Assigned Work Classes White…" at bounding box center [579, 280] width 1158 height 560
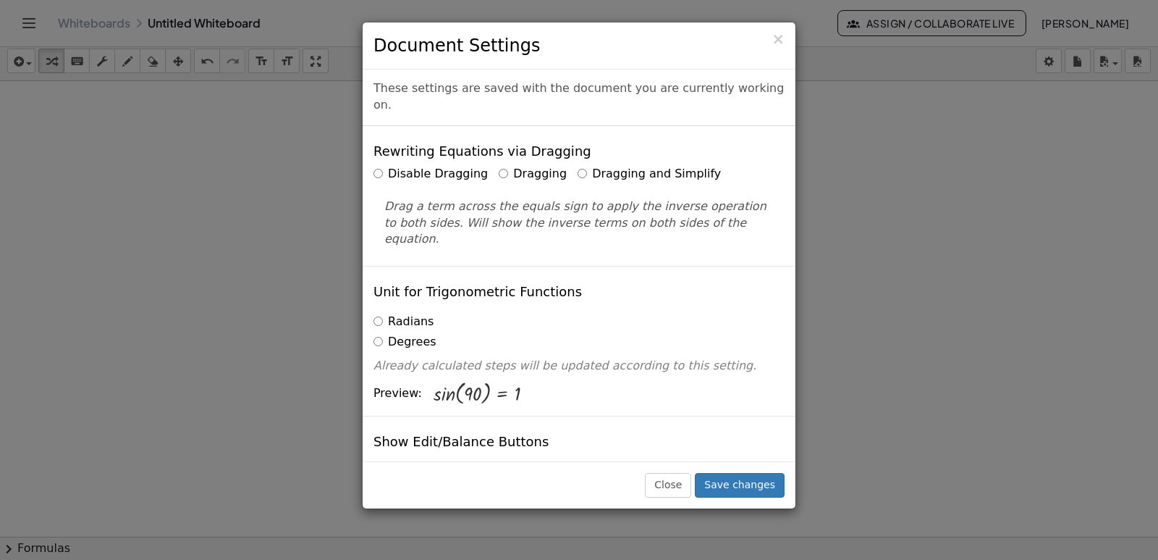
click at [372, 157] on div "Rewriting Equations via Dragging Disable Dragging Dragging Dragging and Simplif…" at bounding box center [579, 196] width 433 height 140
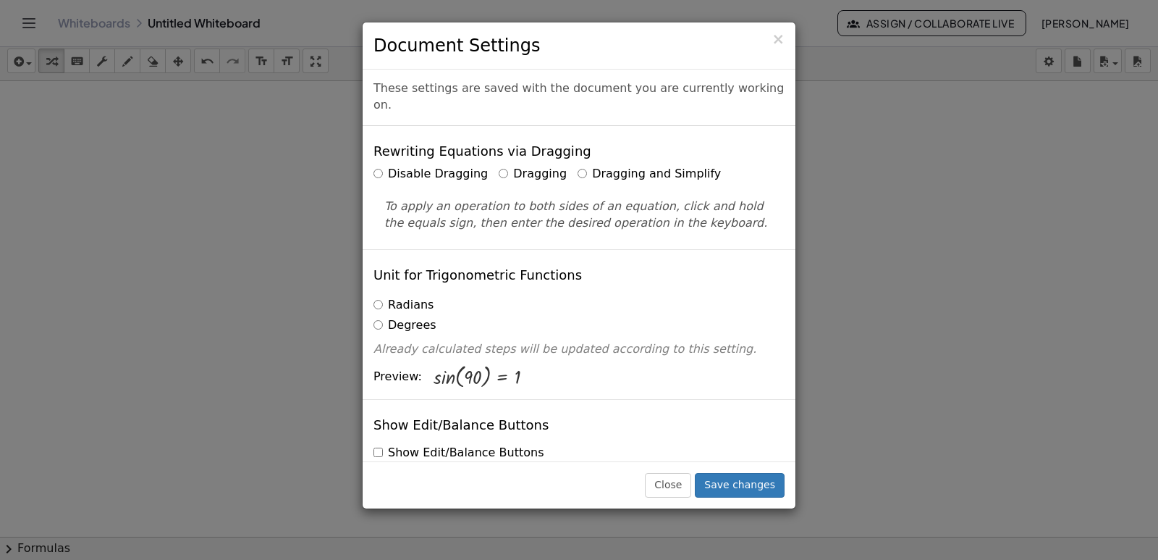
drag, startPoint x: 751, startPoint y: 247, endPoint x: 870, endPoint y: 246, distance: 118.7
click at [761, 249] on div "Unit for Trigonometric Functions Radians Degrees Already calculated steps will …" at bounding box center [579, 324] width 433 height 150
click at [896, 246] on div "× Document Settings These settings are saved with the document you are currentl…" at bounding box center [579, 280] width 1158 height 560
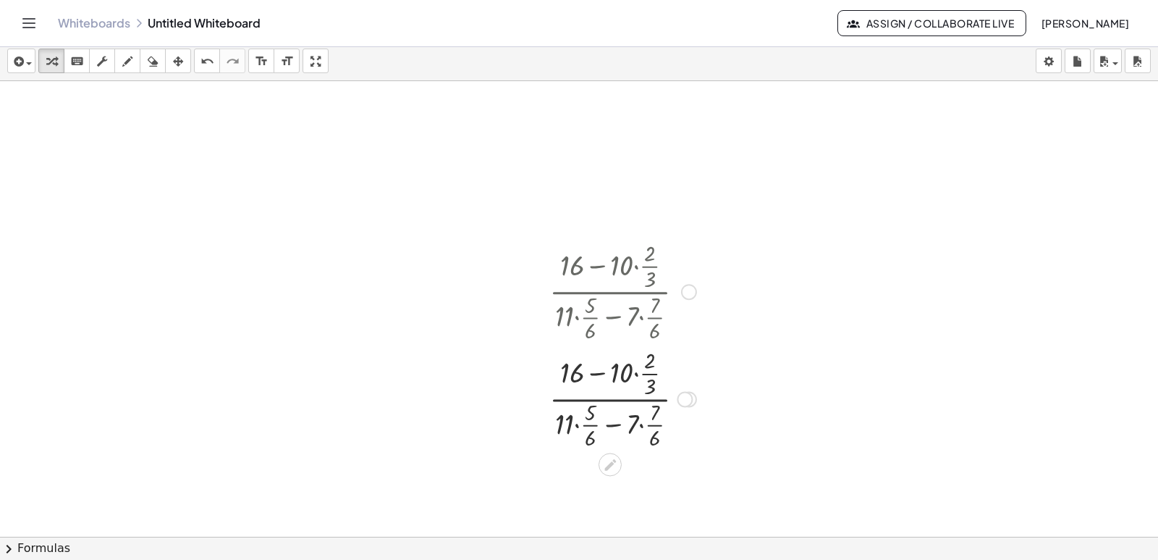
drag, startPoint x: 644, startPoint y: 266, endPoint x: 631, endPoint y: 261, distance: 14.0
drag, startPoint x: 631, startPoint y: 261, endPoint x: 652, endPoint y: 279, distance: 27.7
click at [652, 279] on div at bounding box center [622, 290] width 161 height 107
drag, startPoint x: 615, startPoint y: 271, endPoint x: 605, endPoint y: 239, distance: 34.3
click at [659, 245] on div at bounding box center [622, 290] width 161 height 107
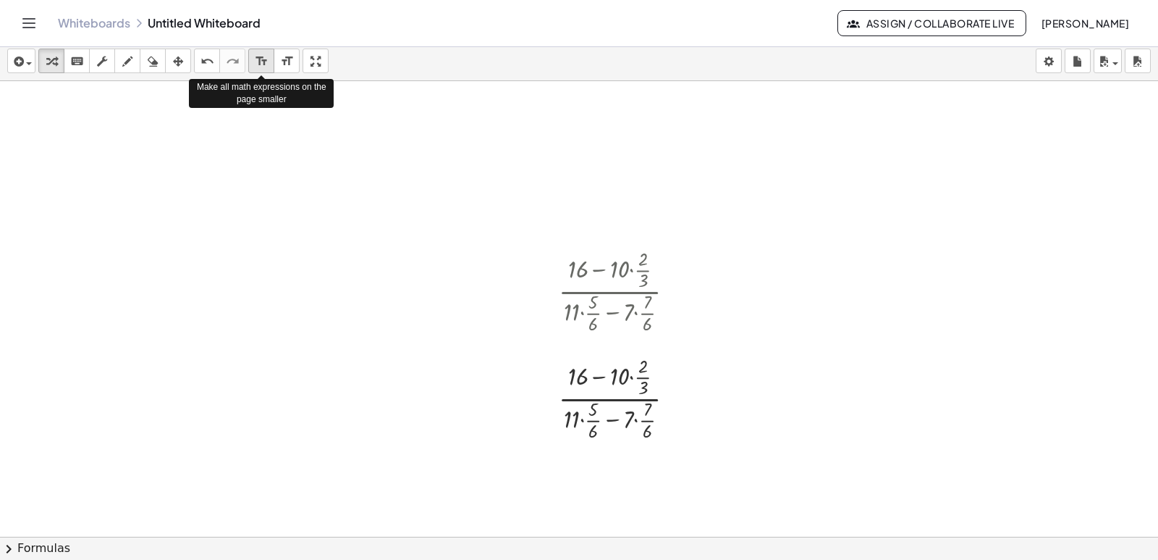
click at [264, 56] on icon "format_size" at bounding box center [262, 61] width 14 height 17
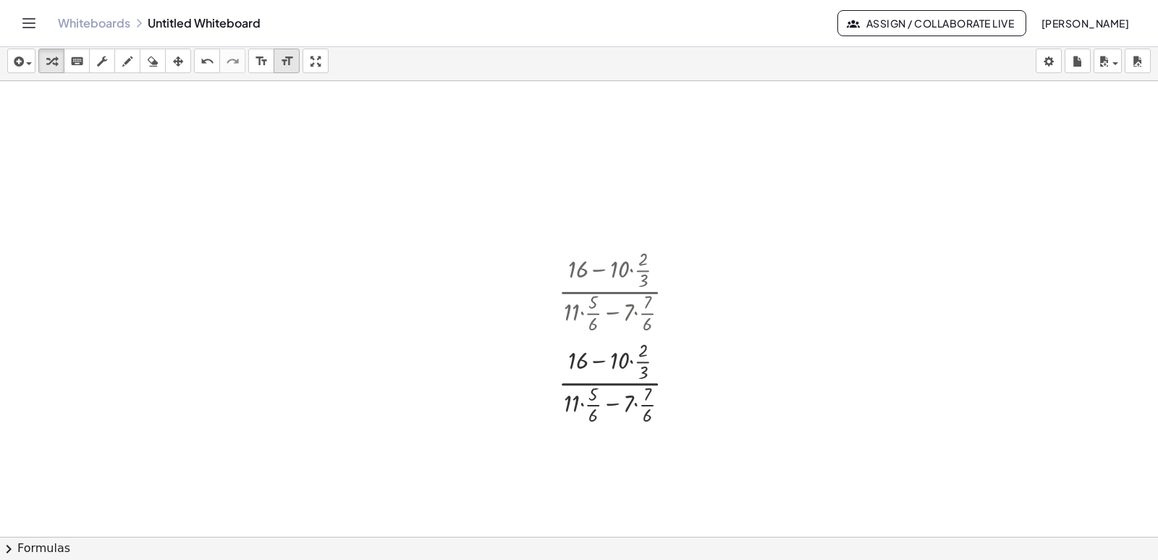
click at [287, 56] on icon "format_size" at bounding box center [287, 61] width 14 height 17
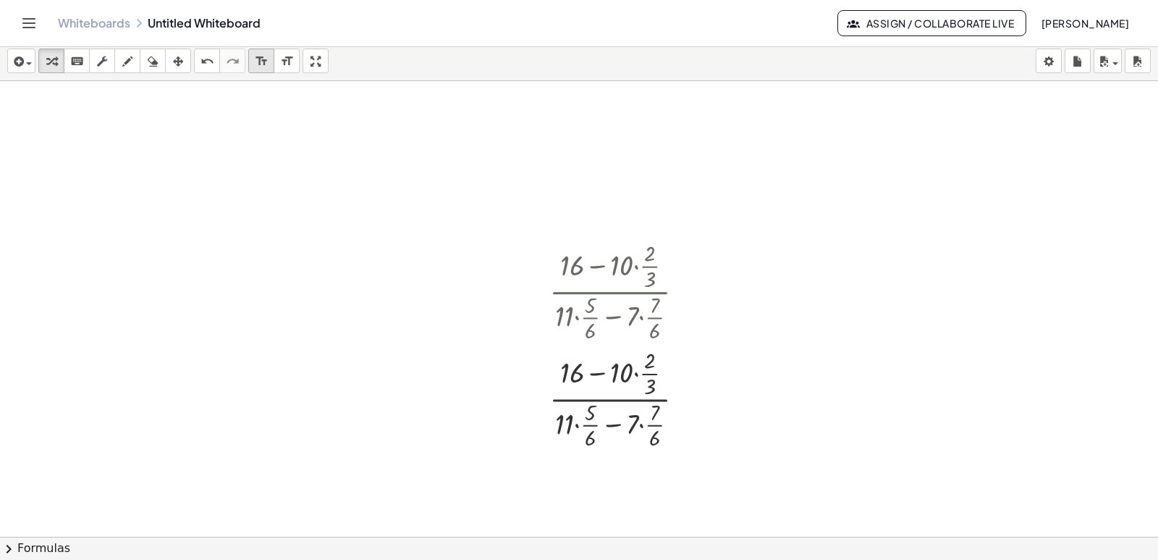
click at [269, 56] on div "format_size" at bounding box center [261, 60] width 19 height 17
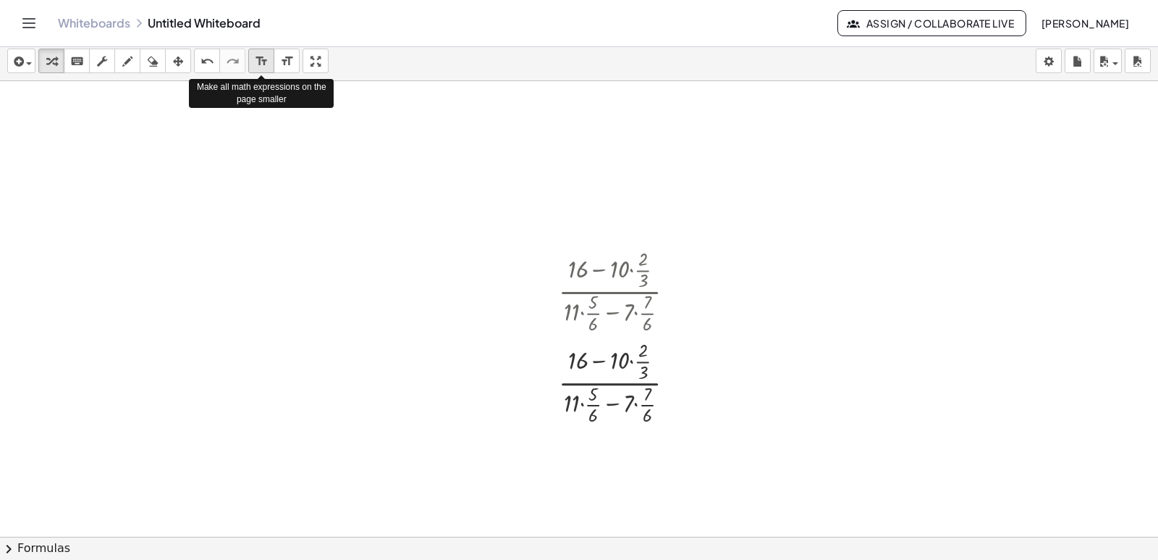
click at [269, 56] on icon "format_size" at bounding box center [262, 61] width 14 height 17
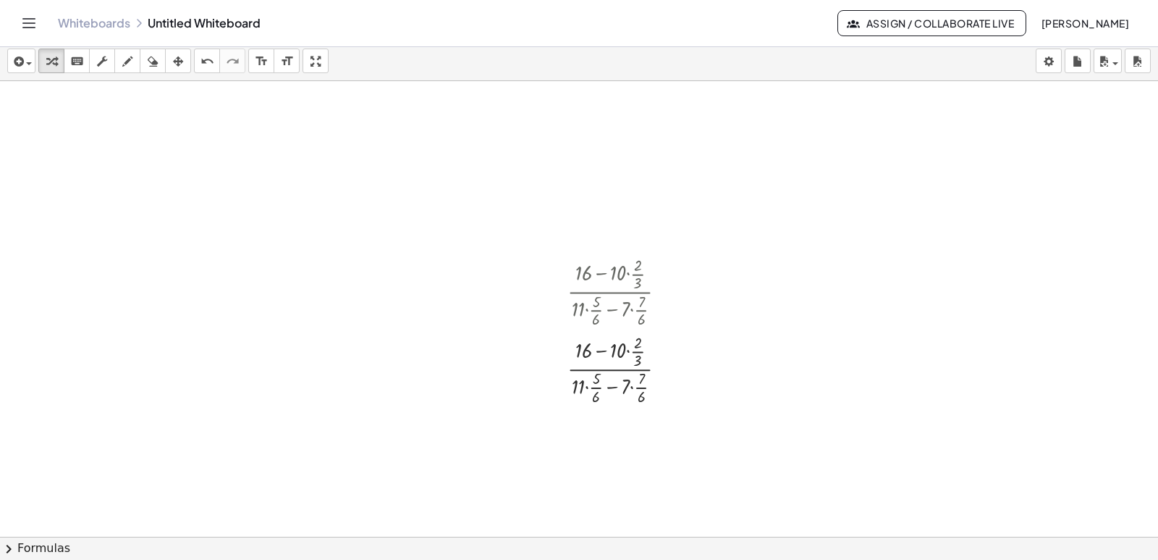
click at [133, 17] on icon at bounding box center [139, 23] width 12 height 12
click at [68, 63] on div "keyboard" at bounding box center [76, 60] width 19 height 17
click at [620, 253] on div at bounding box center [622, 290] width 125 height 77
drag, startPoint x: 640, startPoint y: 281, endPoint x: 640, endPoint y: 267, distance: 13.8
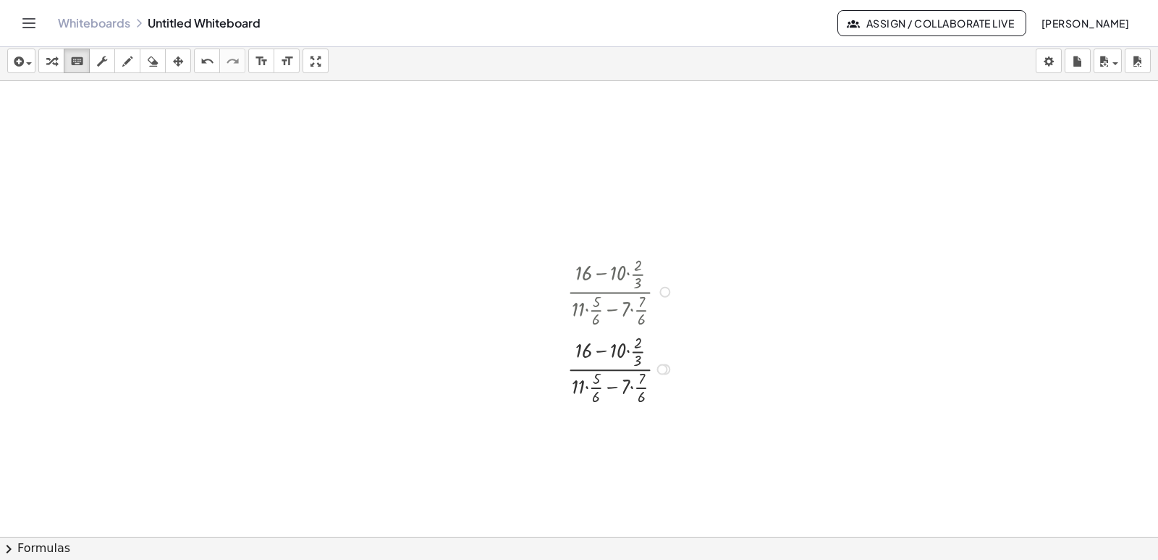
click at [640, 267] on div at bounding box center [622, 290] width 125 height 77
click at [641, 281] on div at bounding box center [622, 290] width 125 height 77
click at [633, 284] on div at bounding box center [622, 290] width 125 height 77
click at [639, 284] on div at bounding box center [622, 290] width 125 height 77
click at [79, 63] on icon "keyboard" at bounding box center [77, 61] width 14 height 17
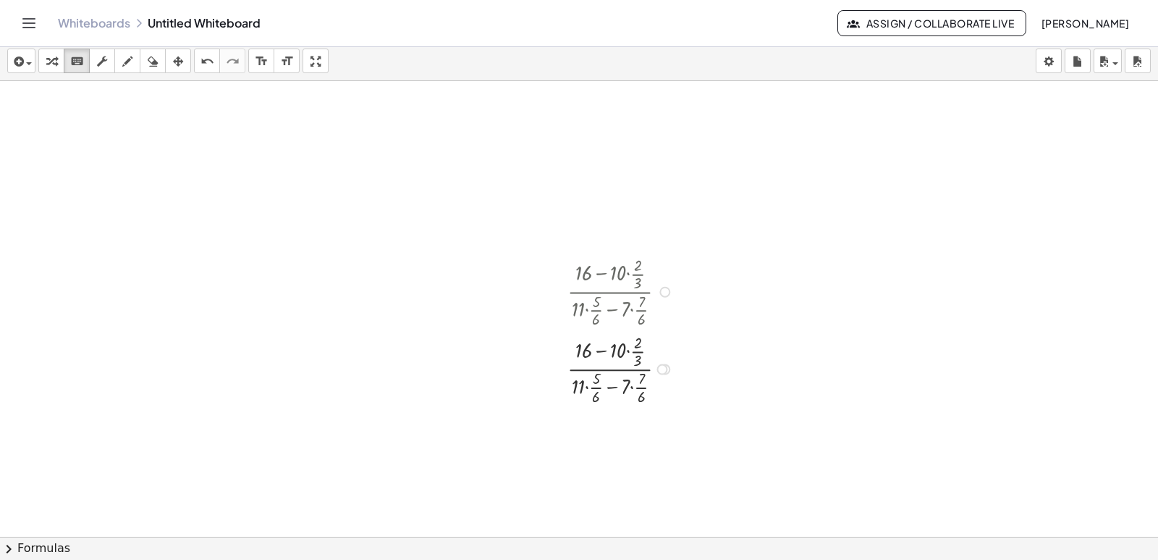
click at [636, 287] on div at bounding box center [622, 290] width 125 height 77
click at [639, 282] on div at bounding box center [622, 290] width 125 height 77
drag, startPoint x: 640, startPoint y: 360, endPoint x: 639, endPoint y: 346, distance: 13.8
click at [639, 352] on div at bounding box center [637, 360] width 8 height 17
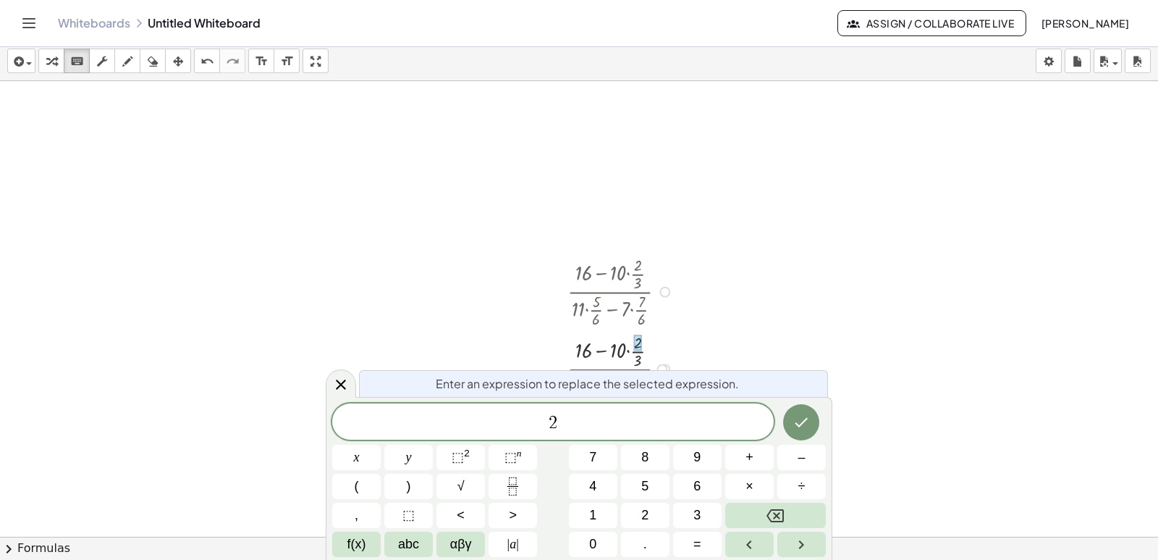
click at [638, 357] on div at bounding box center [622, 367] width 125 height 77
click at [638, 358] on div at bounding box center [622, 367] width 125 height 77
click at [348, 386] on icon at bounding box center [340, 384] width 17 height 17
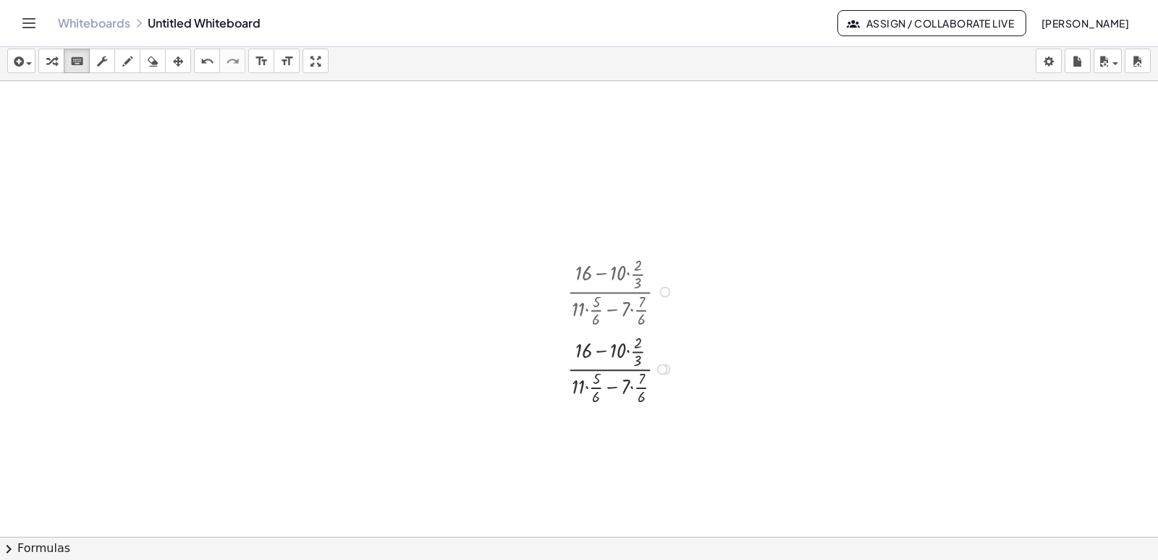
click at [610, 369] on div "· ( + 16 − · 10 · 2 3 ) · ( + · 11 · · 5 · 6 − · 7 · · 7 · 6 ) · ·" at bounding box center [610, 369] width 0 height 0
click at [668, 367] on div at bounding box center [665, 369] width 11 height 11
click at [667, 367] on div "Transform line Copy line as LaTeX Copy derivation as LaTeX Expand new lines: On" at bounding box center [662, 369] width 11 height 11
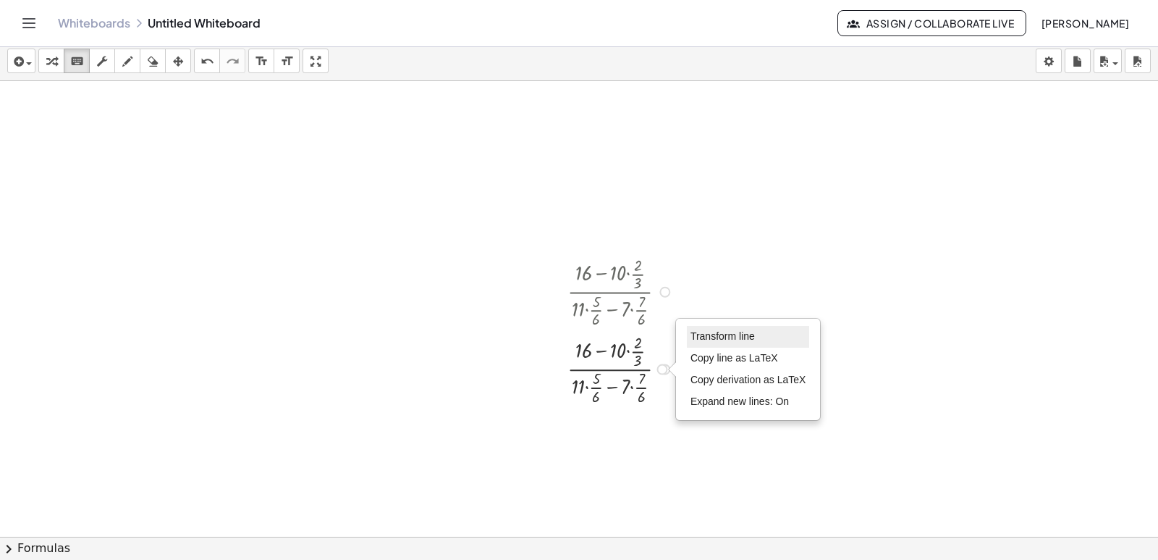
click at [691, 345] on li "Transform line" at bounding box center [748, 337] width 123 height 22
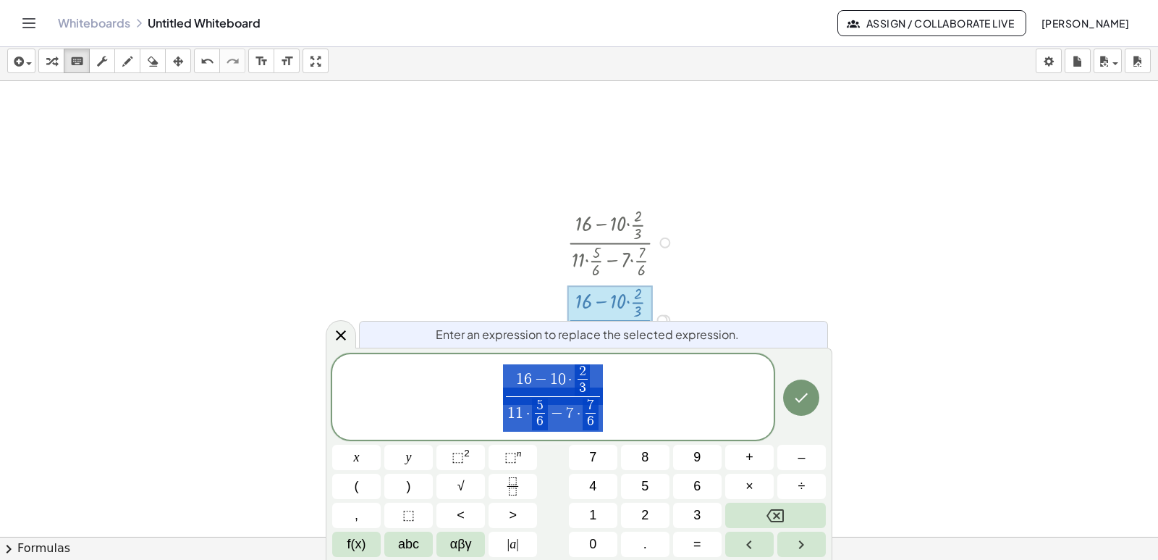
scroll to position [50, 0]
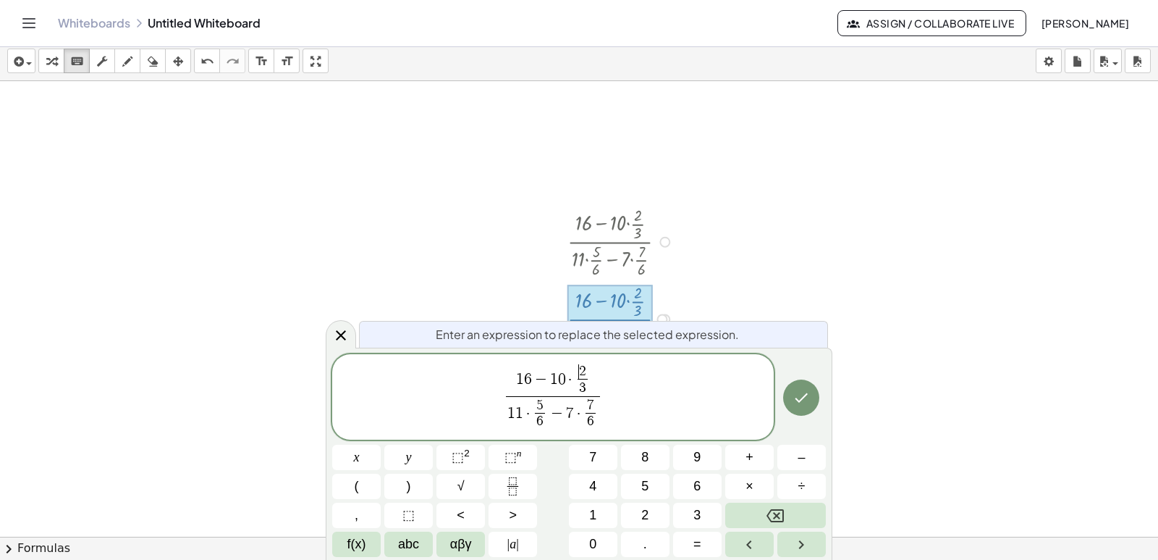
click at [571, 376] on span "·" at bounding box center [570, 380] width 9 height 16
drag, startPoint x: 581, startPoint y: 371, endPoint x: 591, endPoint y: 384, distance: 16.5
click at [547, 383] on span "−" at bounding box center [541, 380] width 19 height 16
click at [362, 493] on button "(" at bounding box center [356, 485] width 49 height 25
click at [598, 389] on span ")" at bounding box center [594, 379] width 10 height 38
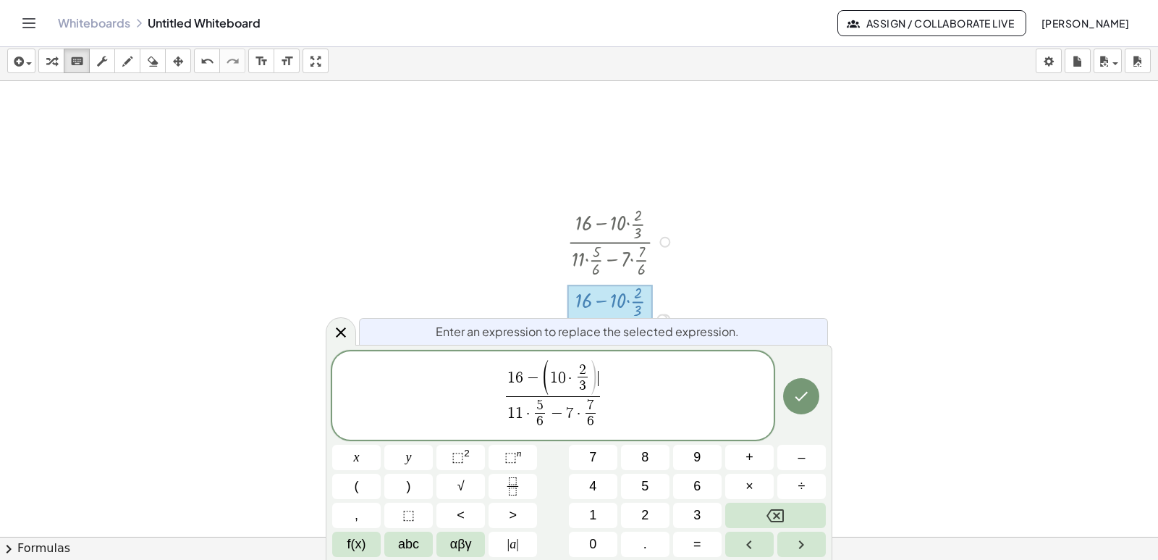
click at [594, 387] on span ")" at bounding box center [594, 379] width 10 height 38
click at [390, 479] on button ")" at bounding box center [408, 485] width 49 height 25
click at [801, 405] on button "Done" at bounding box center [801, 396] width 36 height 36
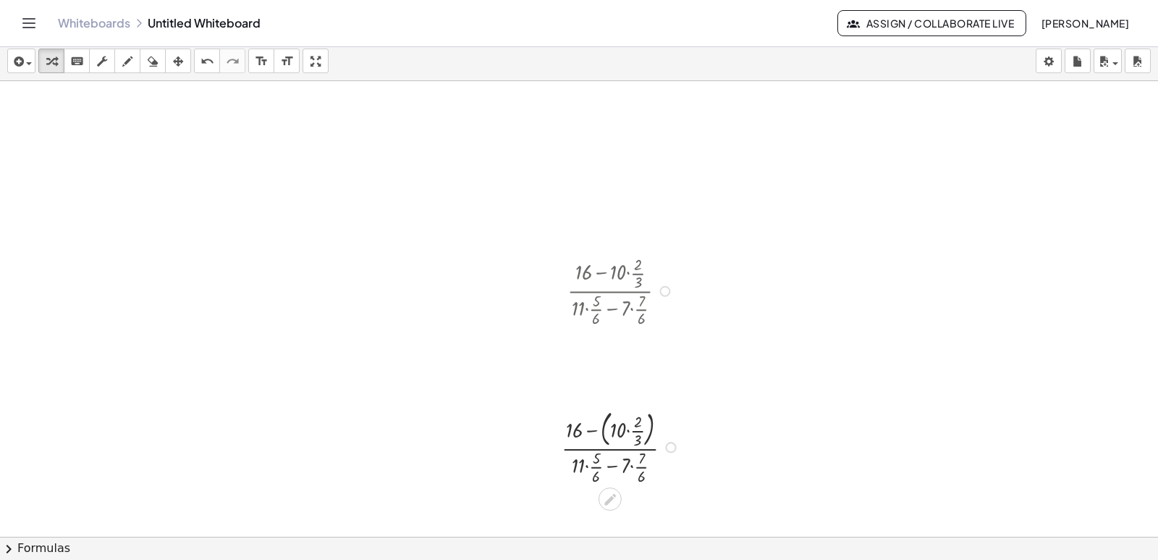
scroll to position [0, 0]
click at [629, 434] on div at bounding box center [623, 447] width 137 height 80
click at [628, 424] on div at bounding box center [622, 446] width 125 height 77
click at [626, 442] on div at bounding box center [622, 446] width 125 height 77
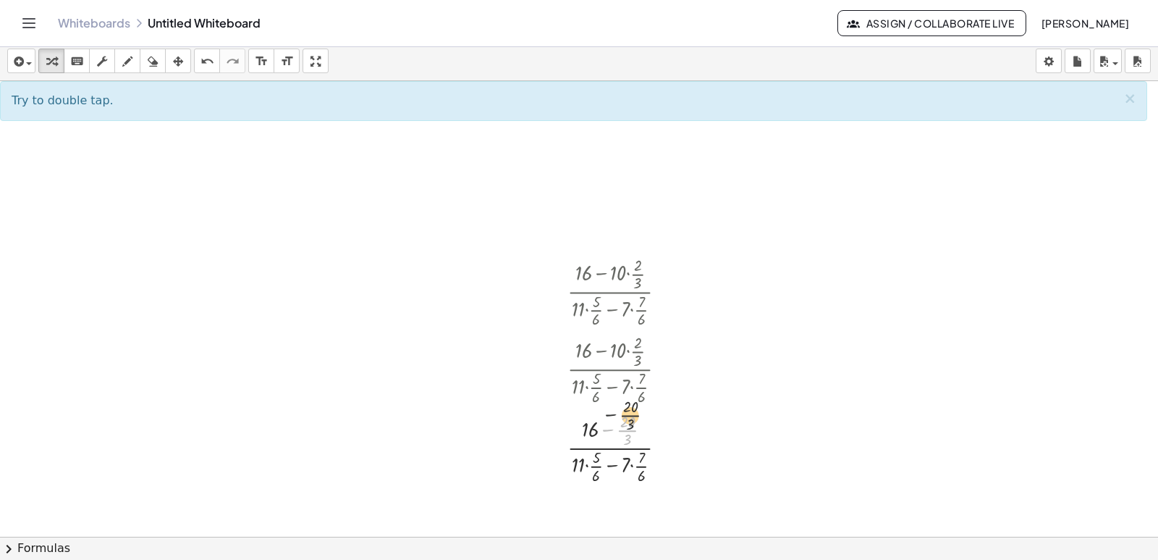
drag, startPoint x: 627, startPoint y: 434, endPoint x: 631, endPoint y: 416, distance: 18.5
click at [631, 416] on div at bounding box center [622, 446] width 125 height 77
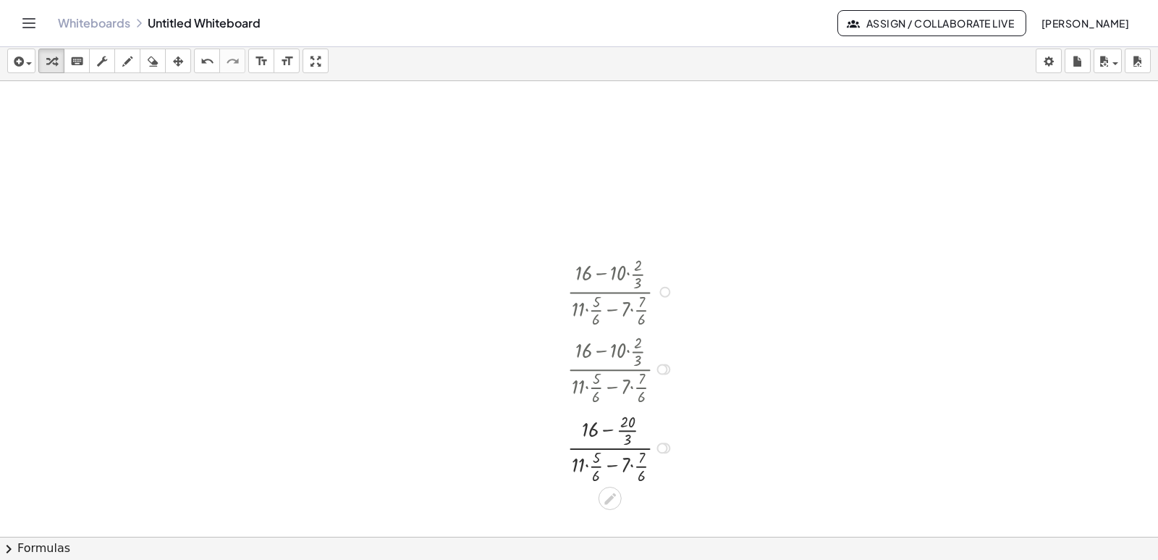
click at [607, 434] on div at bounding box center [622, 446] width 125 height 77
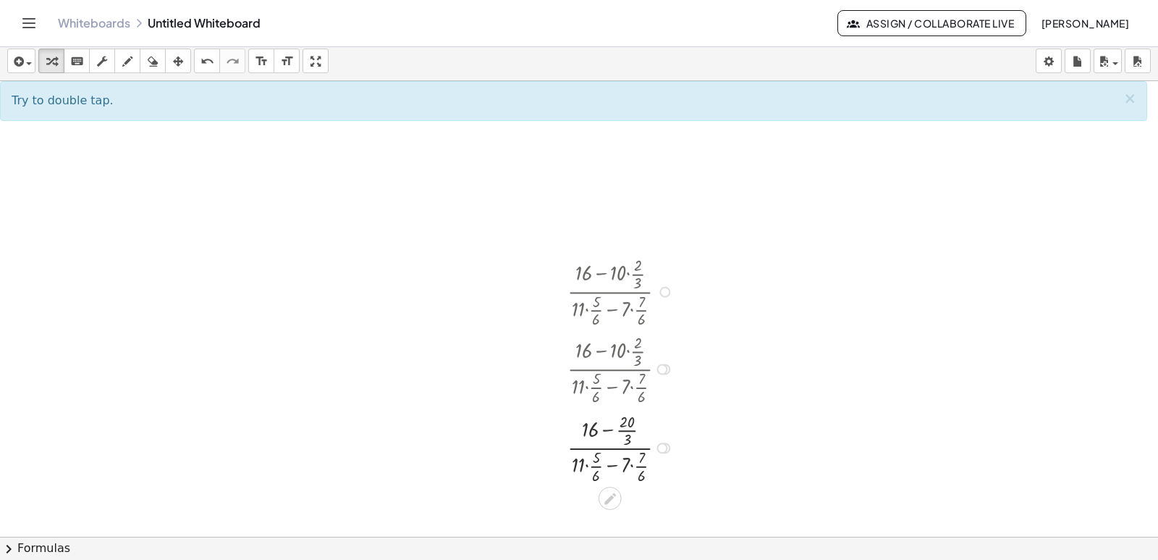
click at [608, 429] on div at bounding box center [622, 446] width 125 height 77
drag, startPoint x: 625, startPoint y: 438, endPoint x: 584, endPoint y: 435, distance: 40.6
click at [589, 425] on div at bounding box center [622, 446] width 125 height 77
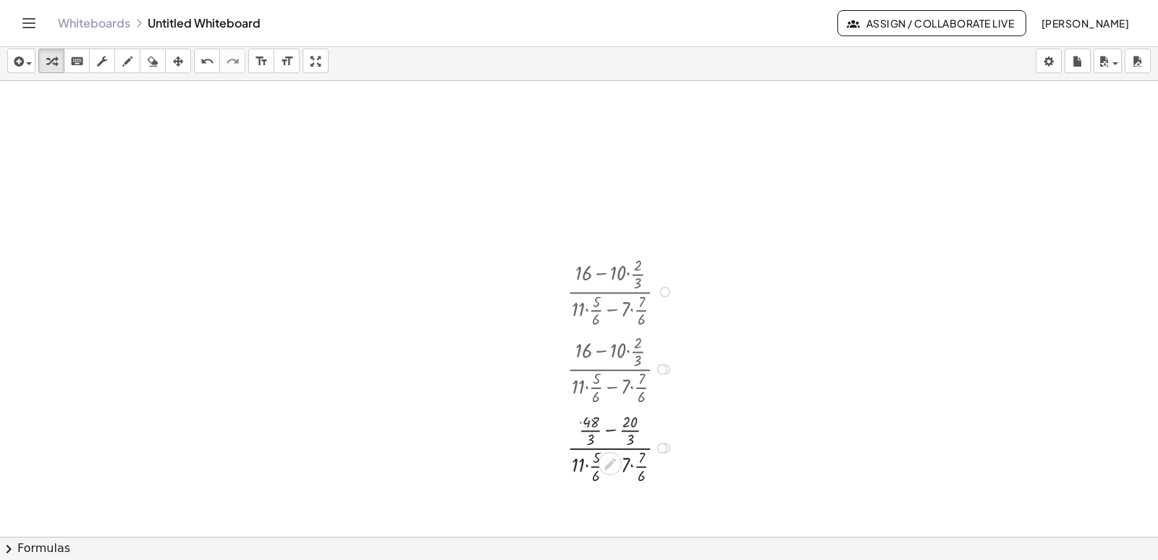
click at [590, 438] on div at bounding box center [622, 446] width 125 height 77
click at [609, 430] on div at bounding box center [622, 446] width 125 height 77
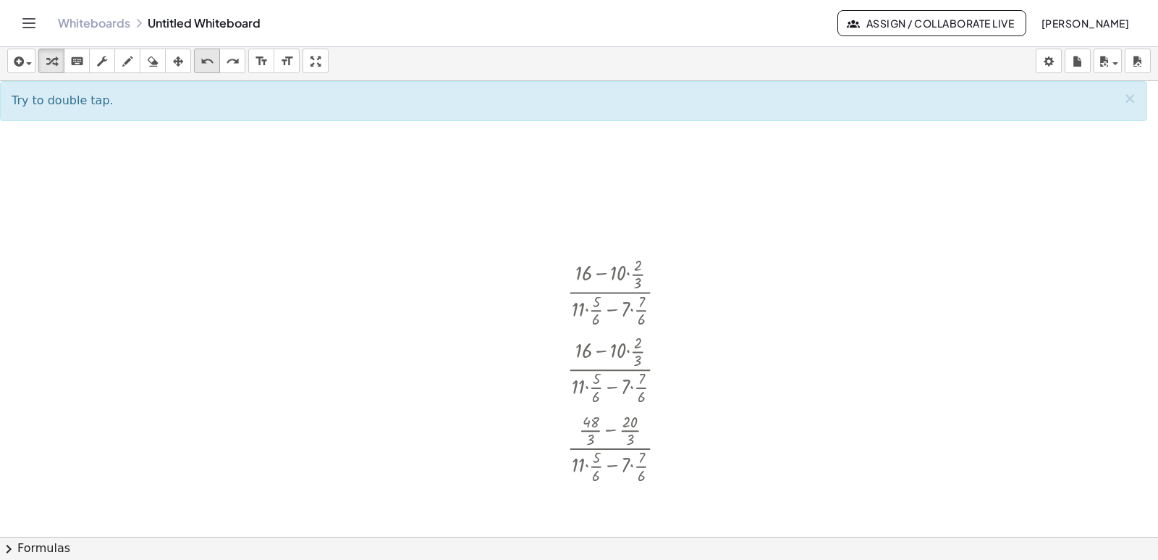
click at [217, 64] on button "undo undo" at bounding box center [207, 61] width 26 height 25
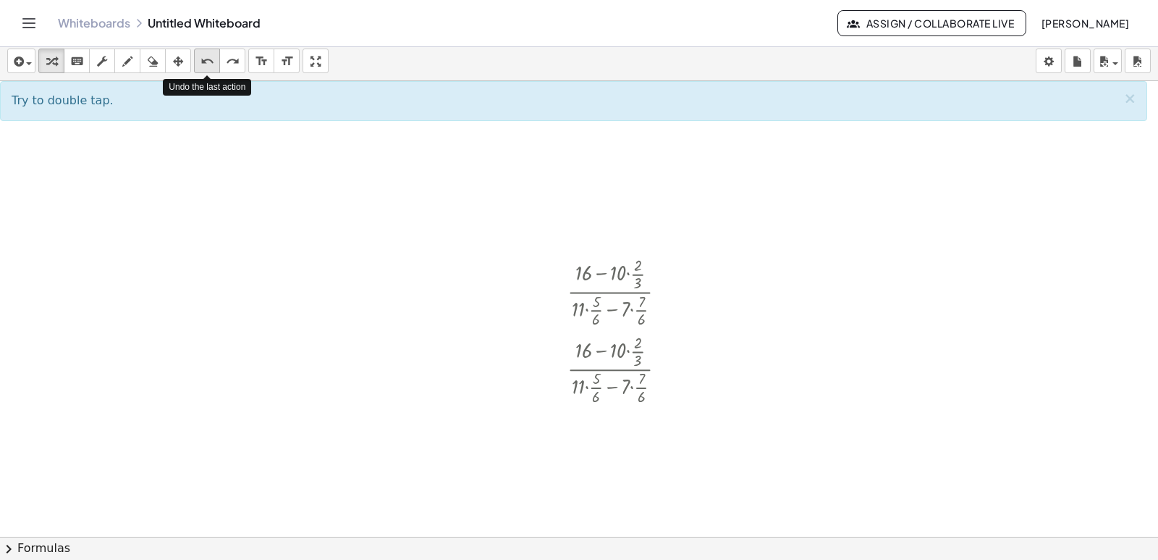
click at [217, 64] on button "undo undo" at bounding box center [207, 61] width 26 height 25
